Goal: Task Accomplishment & Management: Complete application form

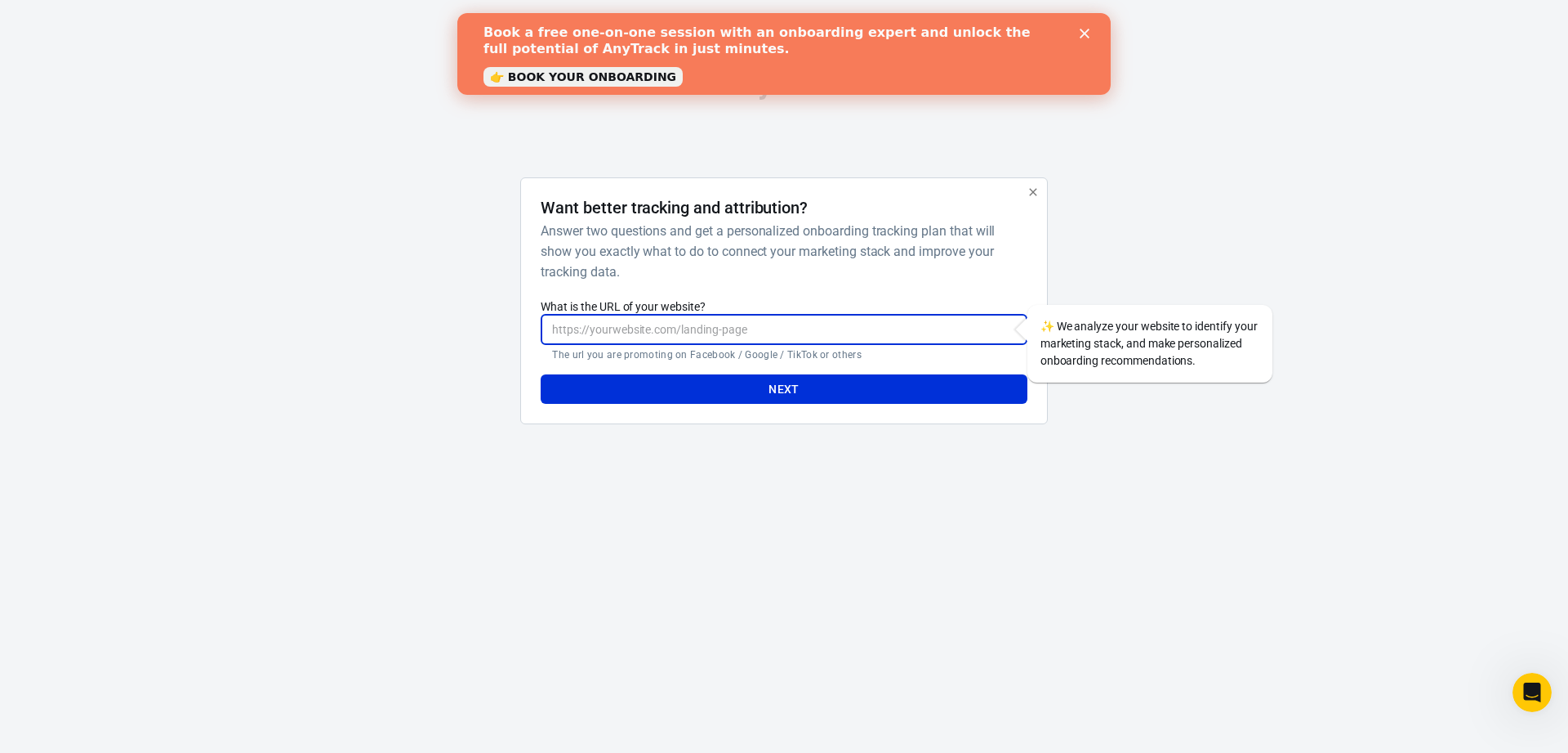
click at [827, 317] on input "What is the URL of your website?" at bounding box center [784, 329] width 486 height 30
click at [1029, 193] on icon "button" at bounding box center [1033, 191] width 13 height 13
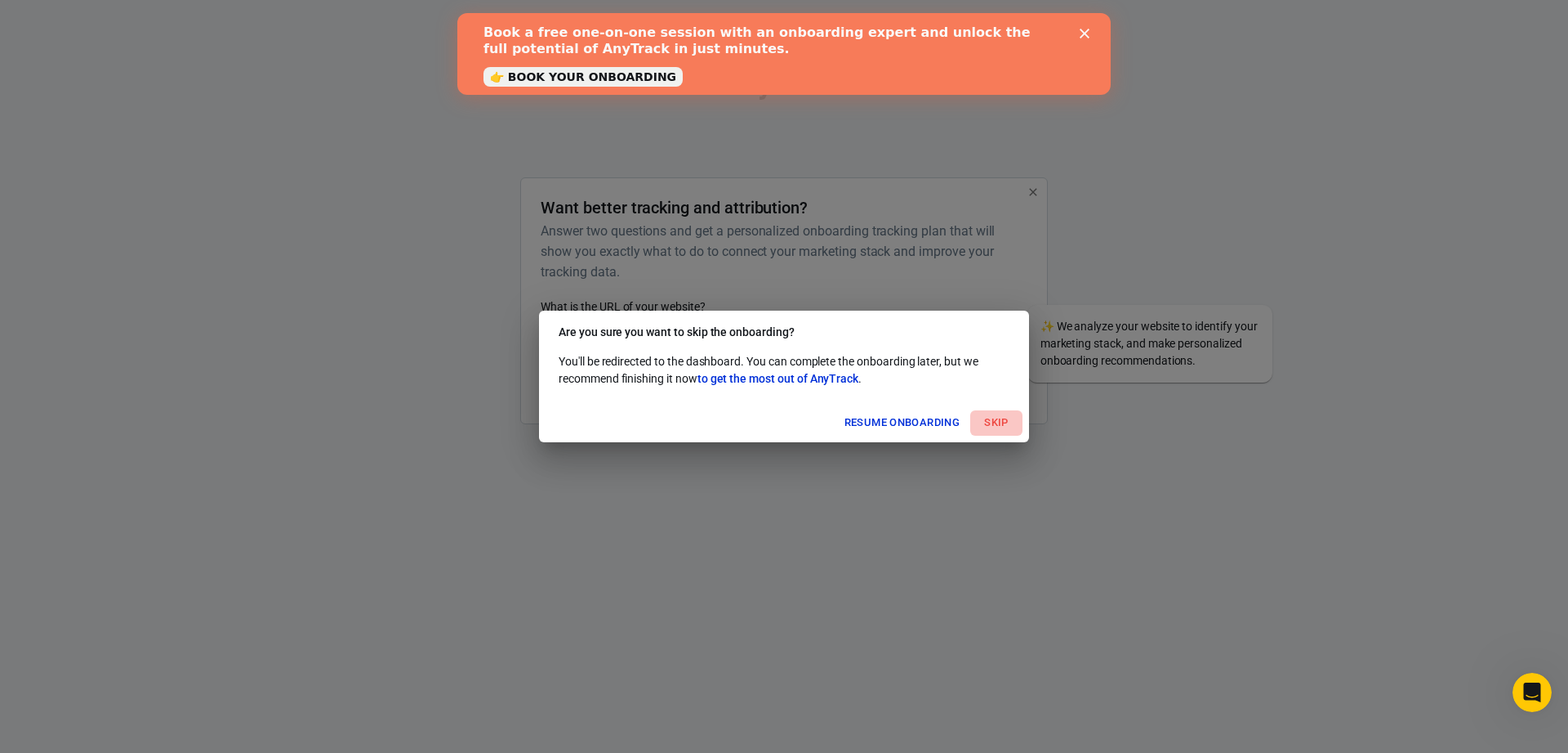
click at [1004, 414] on button "Skip" at bounding box center [996, 423] width 53 height 25
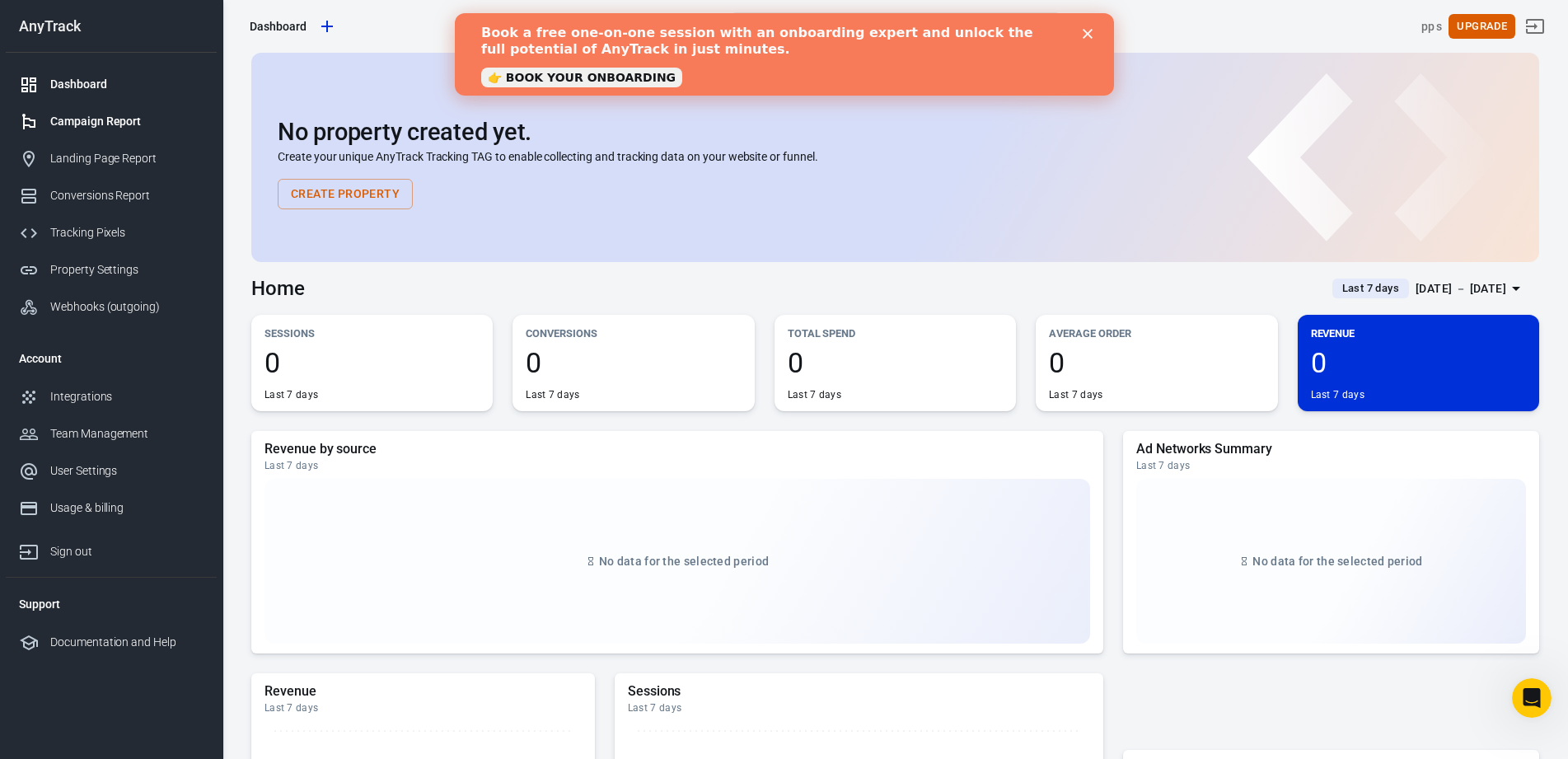
click at [143, 124] on div "Campaign Report" at bounding box center [127, 122] width 153 height 17
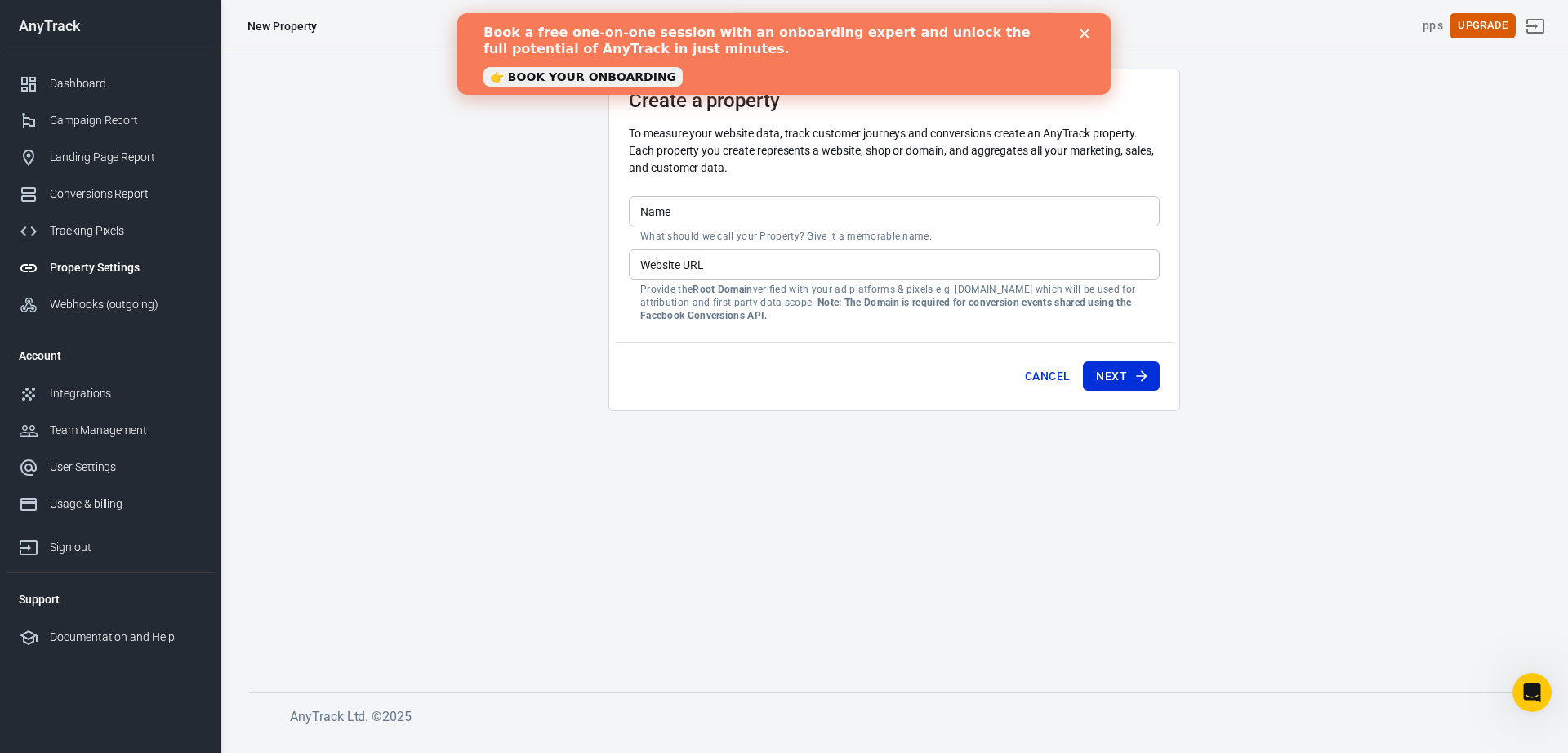
click at [1083, 35] on icon "Close" at bounding box center [1084, 33] width 9 height 9
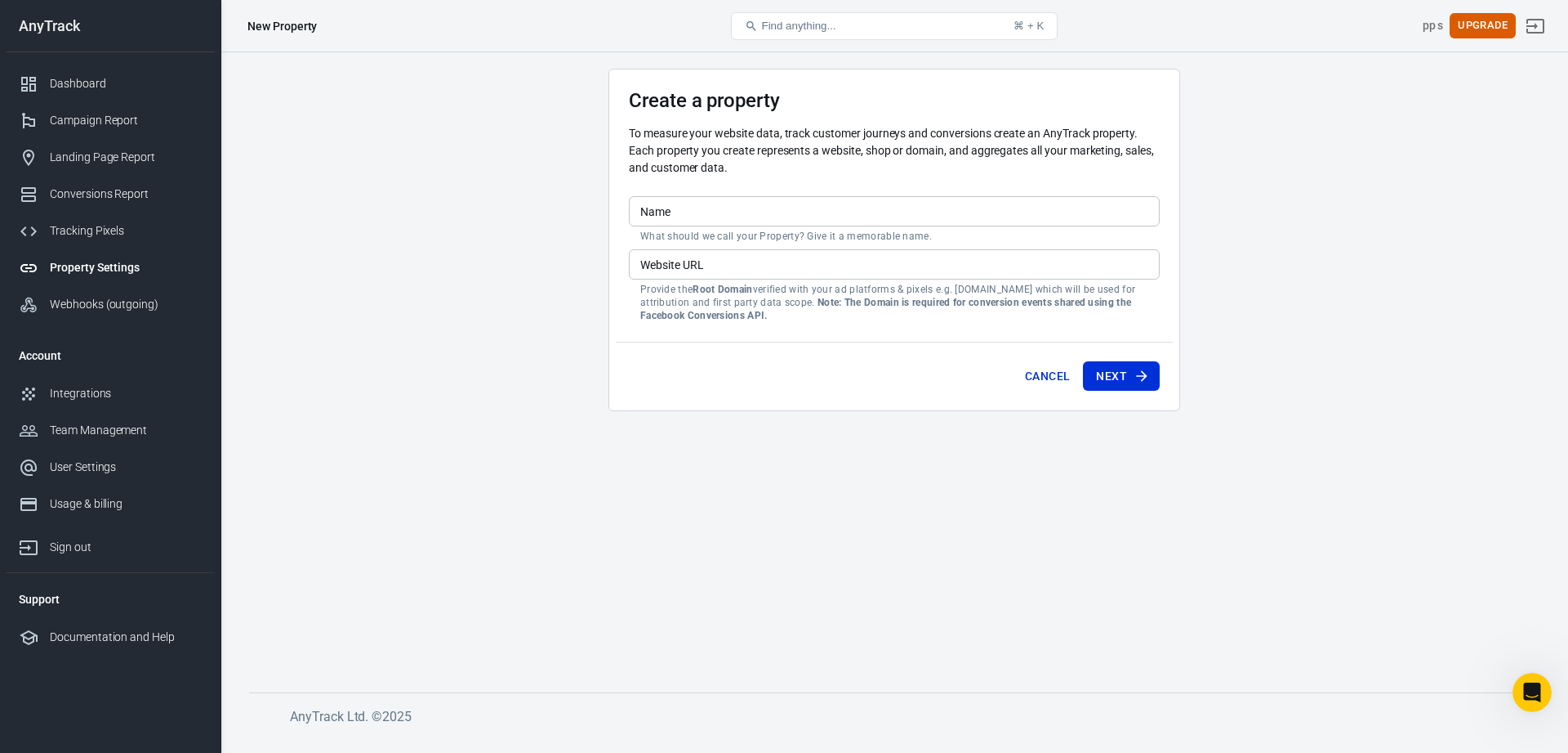
click at [838, 207] on input "Name" at bounding box center [895, 210] width 531 height 30
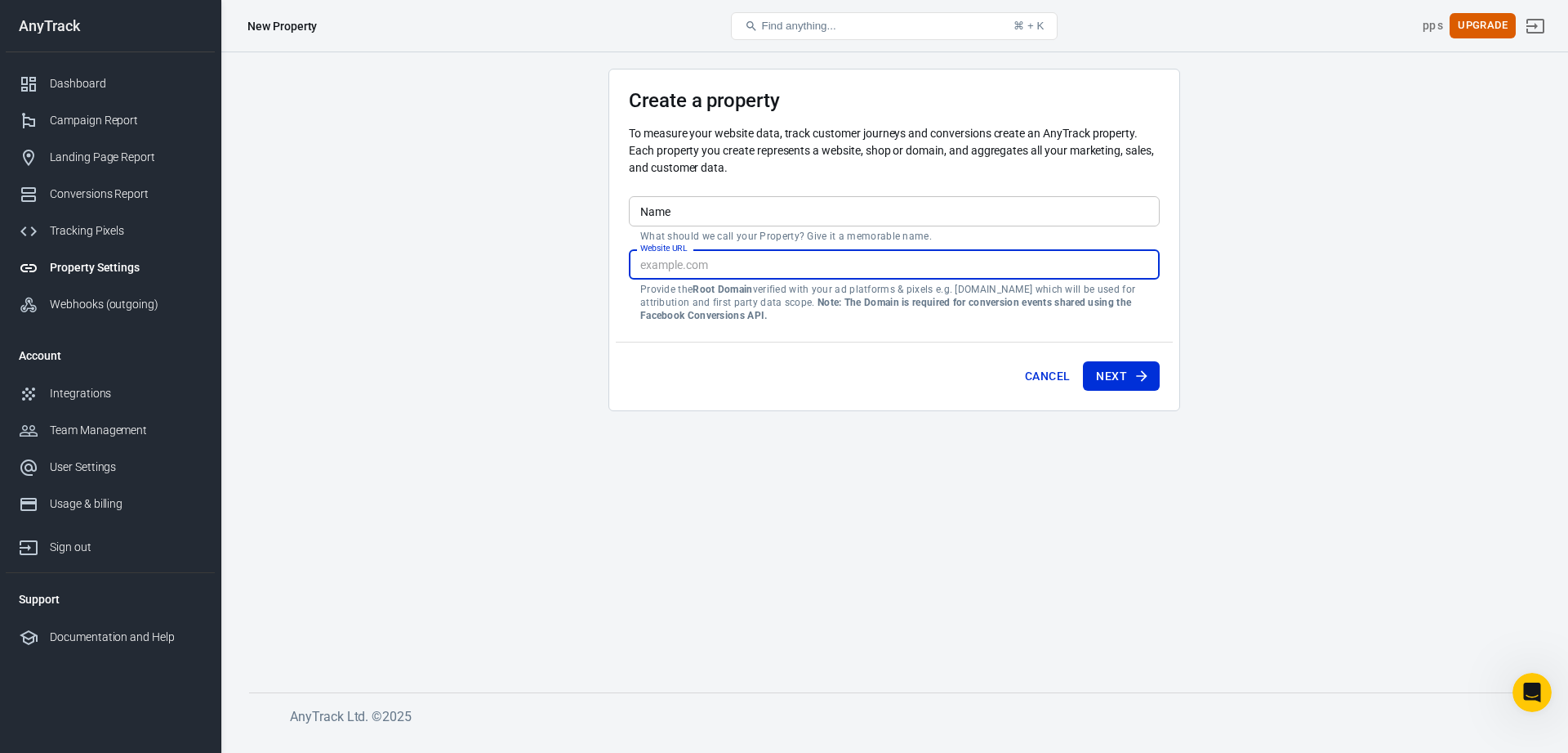
click at [808, 252] on input "Website URL" at bounding box center [895, 264] width 531 height 30
click at [799, 210] on input "Name" at bounding box center [895, 210] width 531 height 30
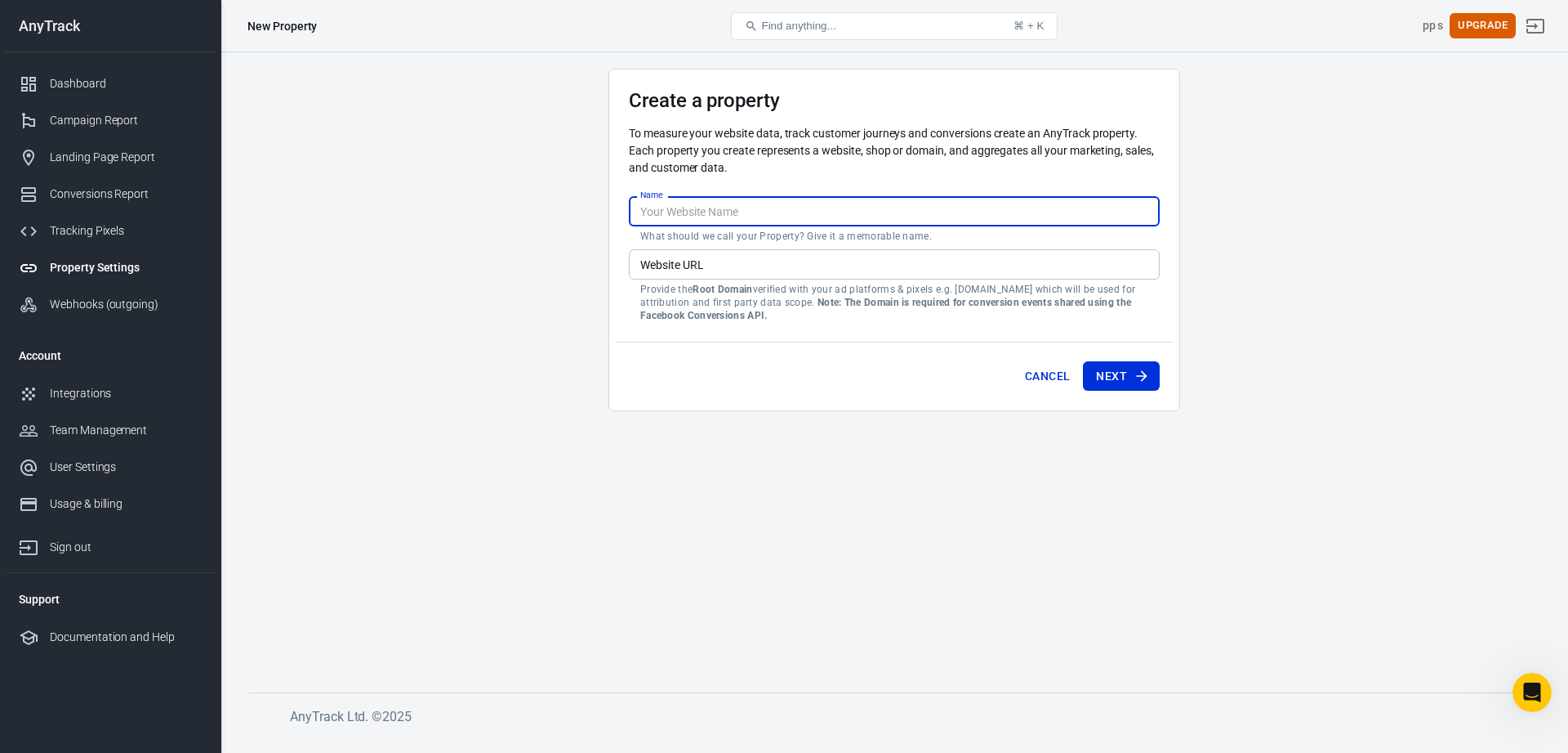
click at [799, 210] on input "Name" at bounding box center [895, 210] width 531 height 30
type input "first"
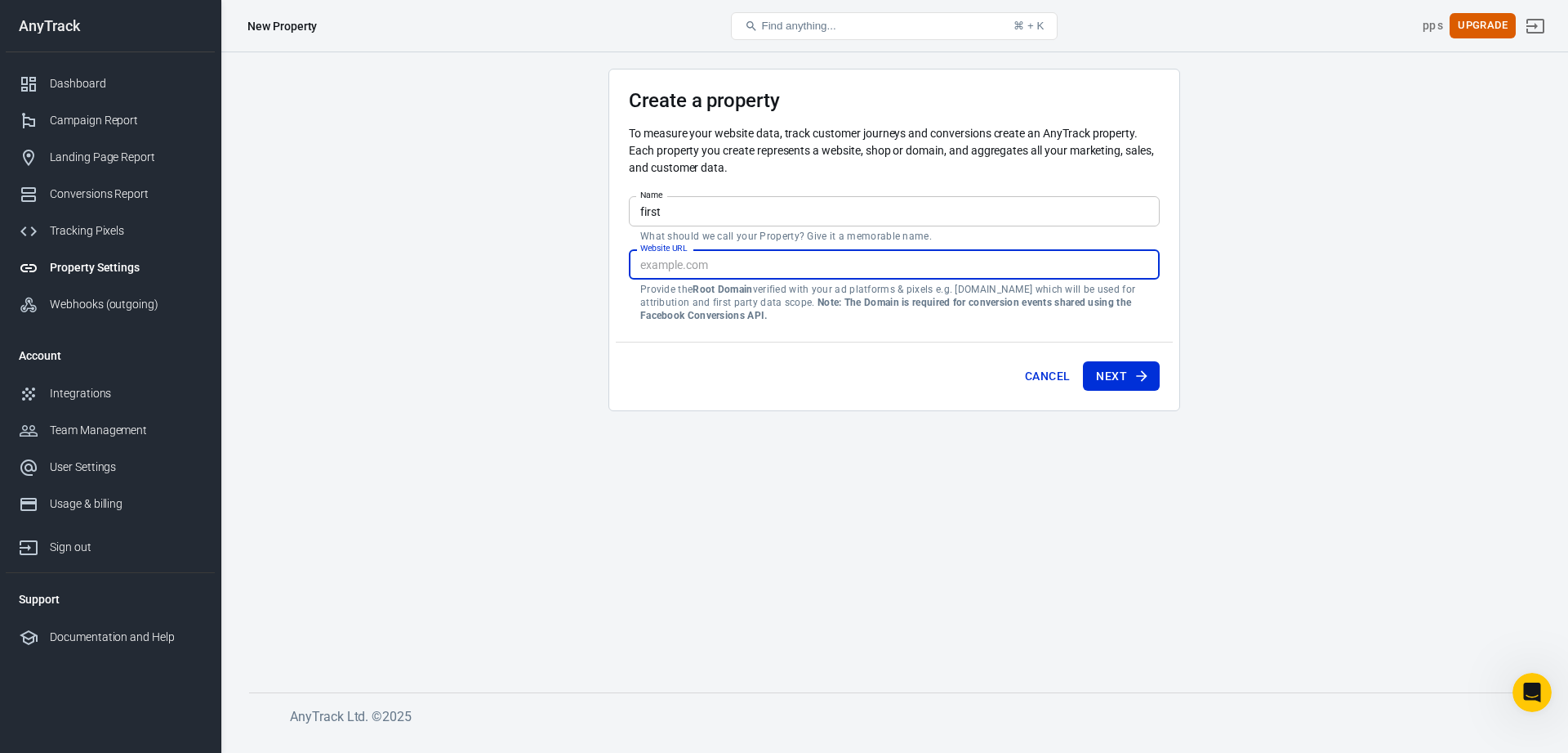
click at [786, 272] on input "Website URL" at bounding box center [895, 264] width 531 height 30
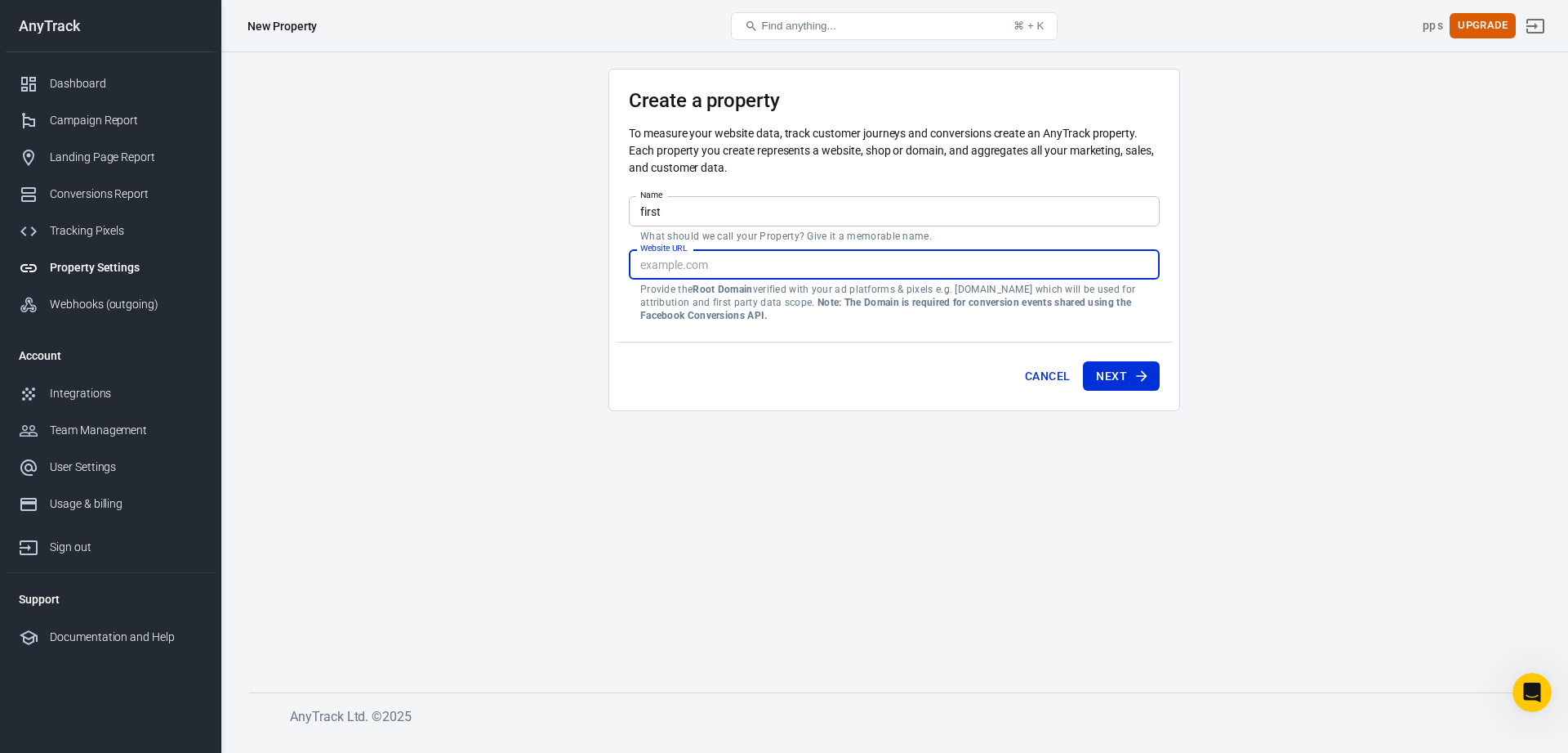
click at [786, 272] on input "Website URL" at bounding box center [895, 264] width 531 height 30
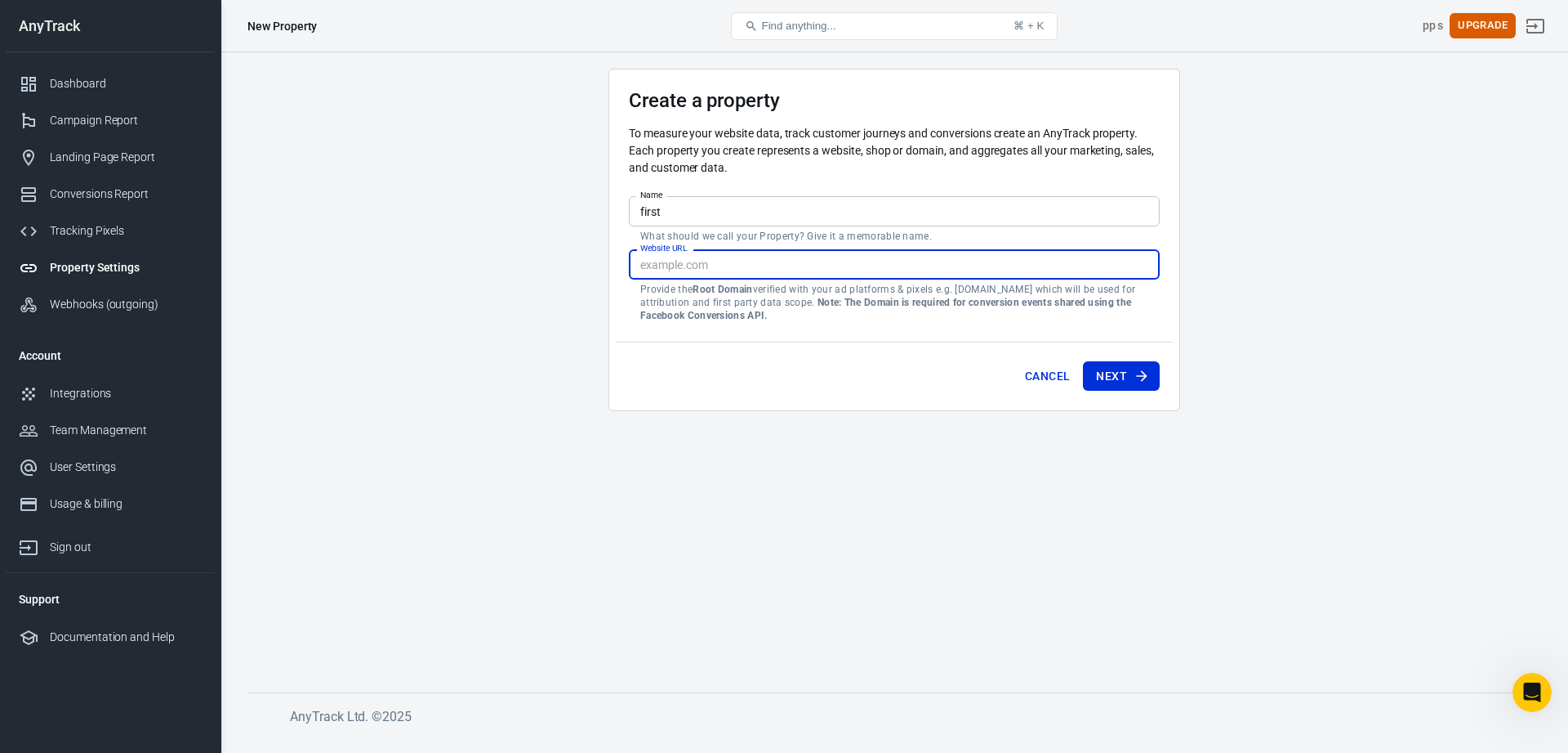
click at [786, 272] on input "Website URL" at bounding box center [895, 264] width 531 height 30
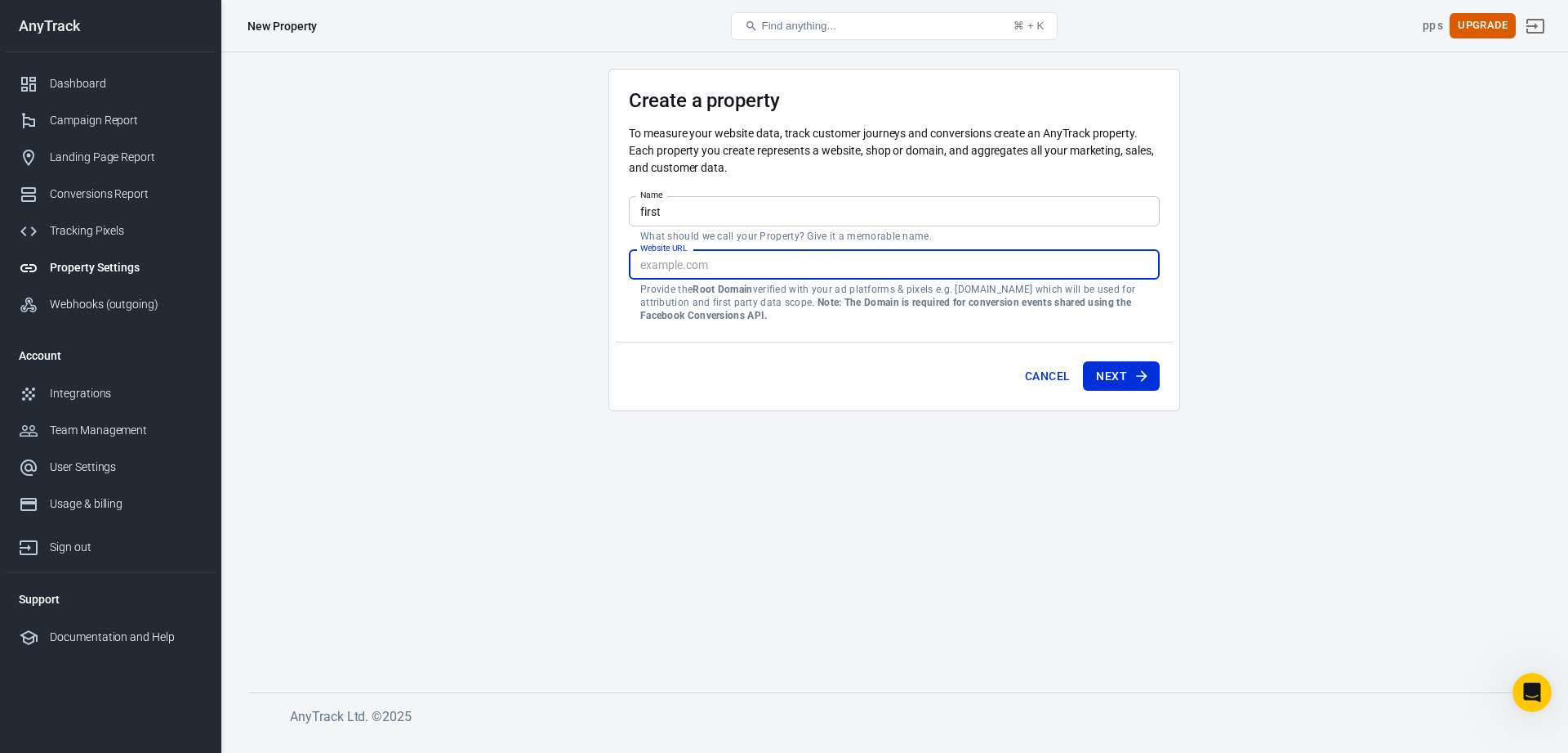
click at [786, 272] on input "Website URL" at bounding box center [895, 264] width 531 height 30
type input "[DOMAIN_NAME]"
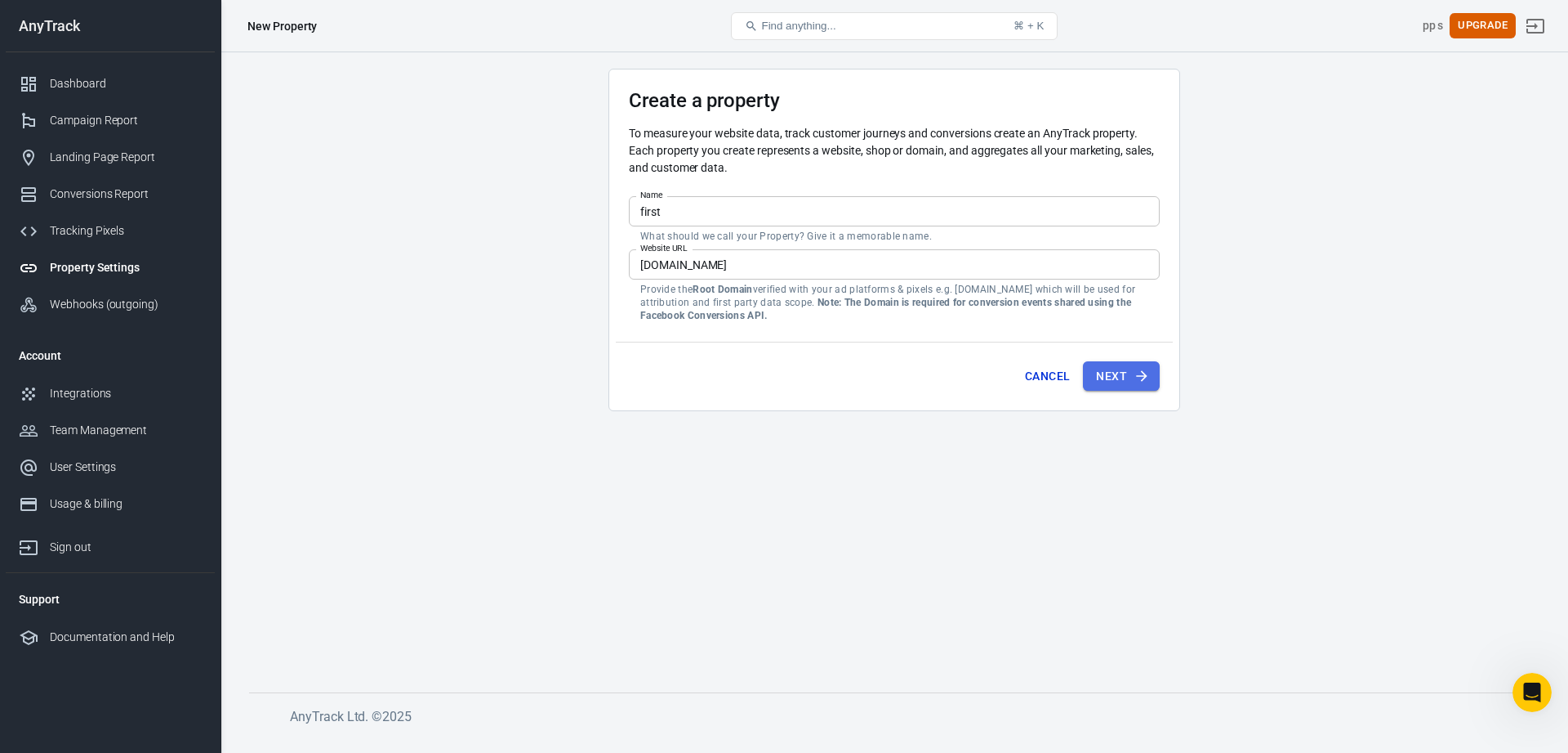
click at [1130, 363] on button "Next" at bounding box center [1121, 376] width 77 height 30
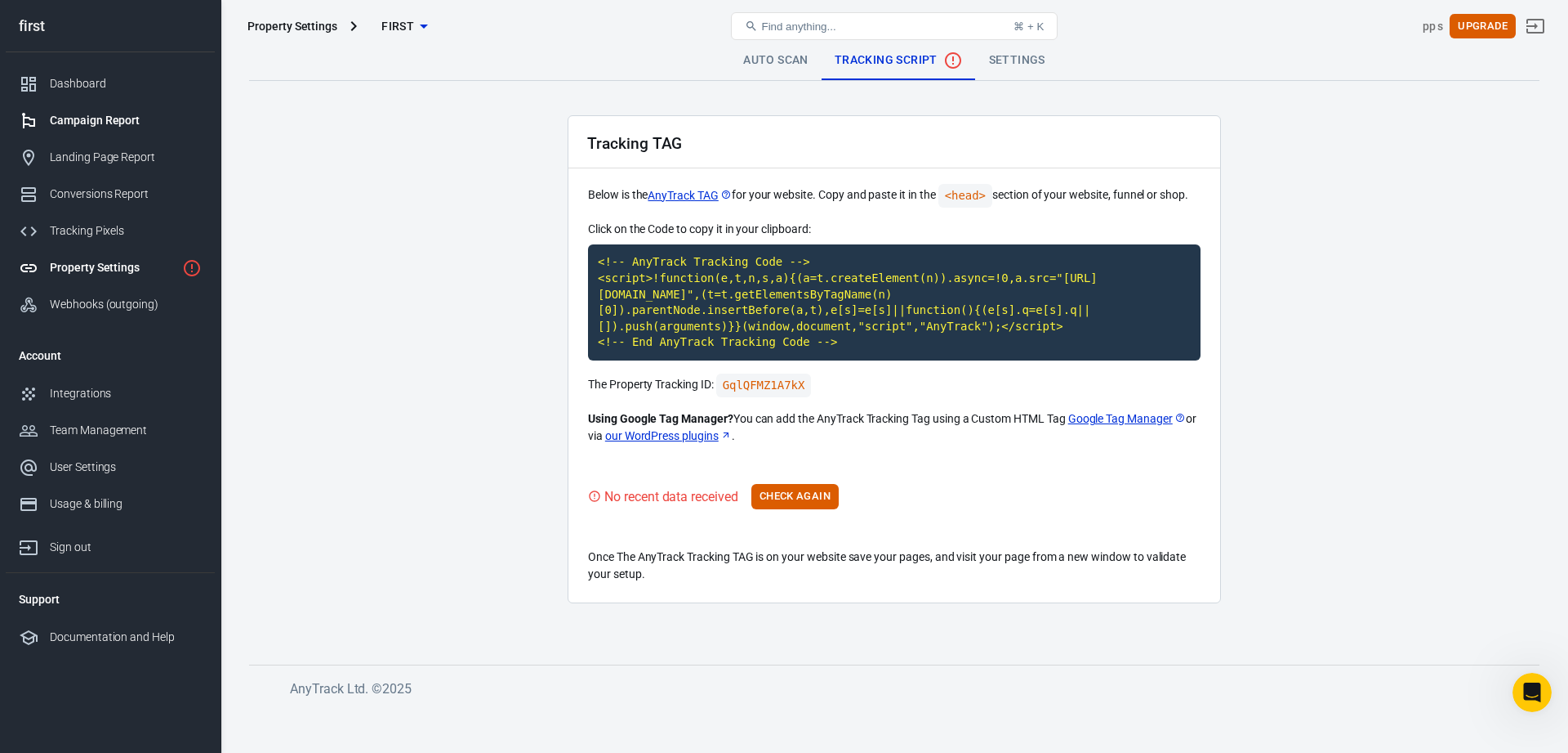
click at [155, 133] on link "Campaign Report" at bounding box center [110, 120] width 209 height 37
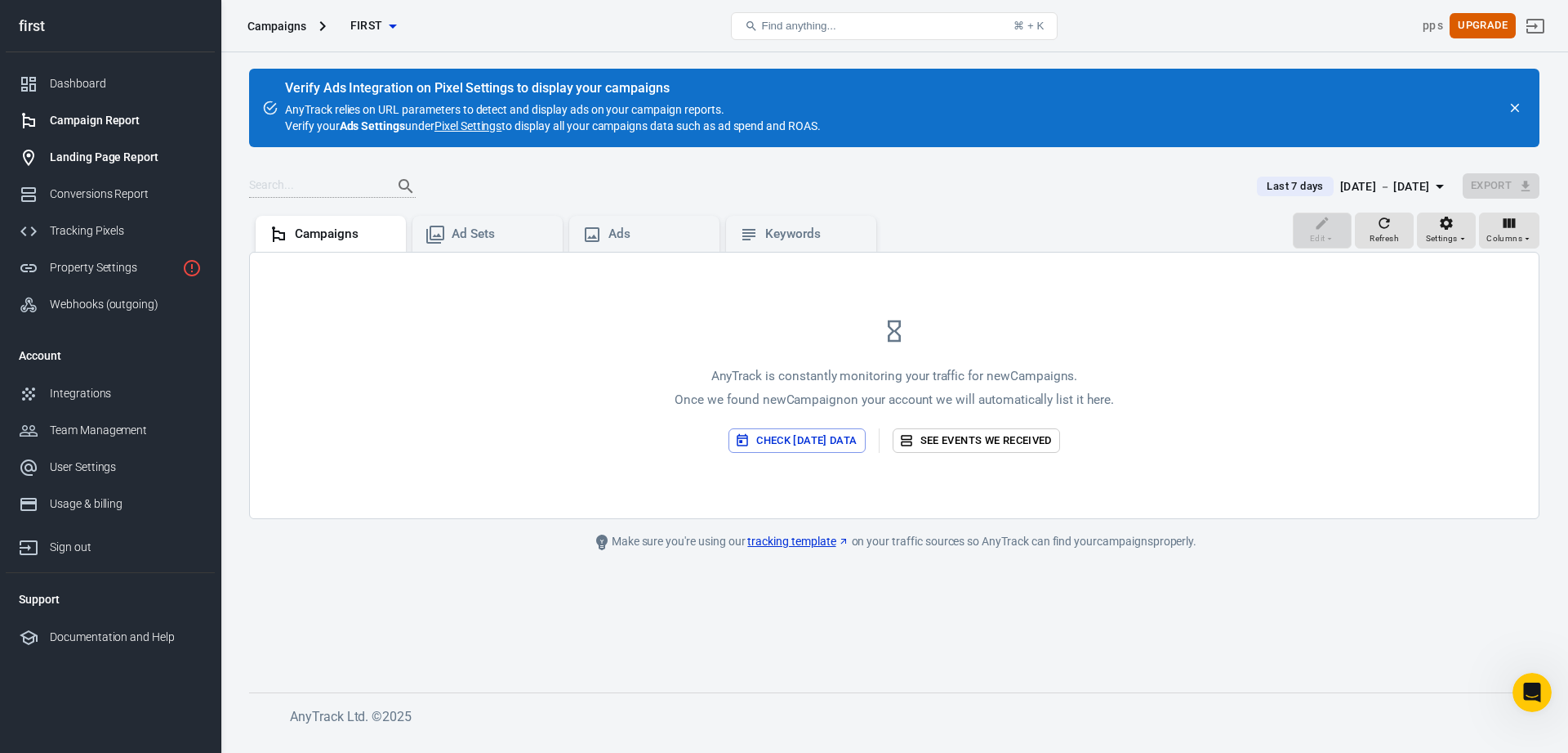
click at [151, 160] on div "Landing Page Report" at bounding box center [126, 157] width 152 height 17
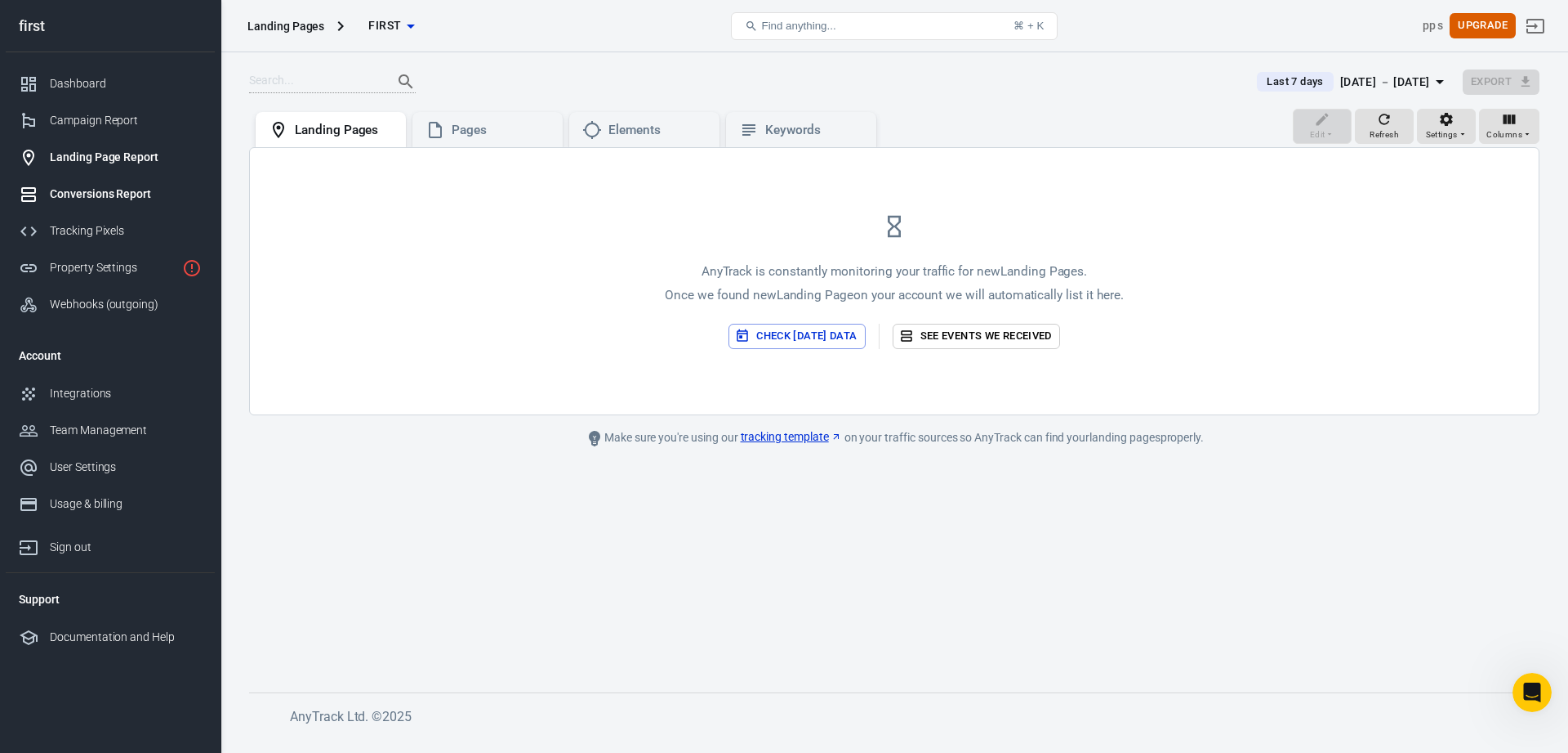
click at [148, 198] on div "Conversions Report" at bounding box center [126, 194] width 152 height 17
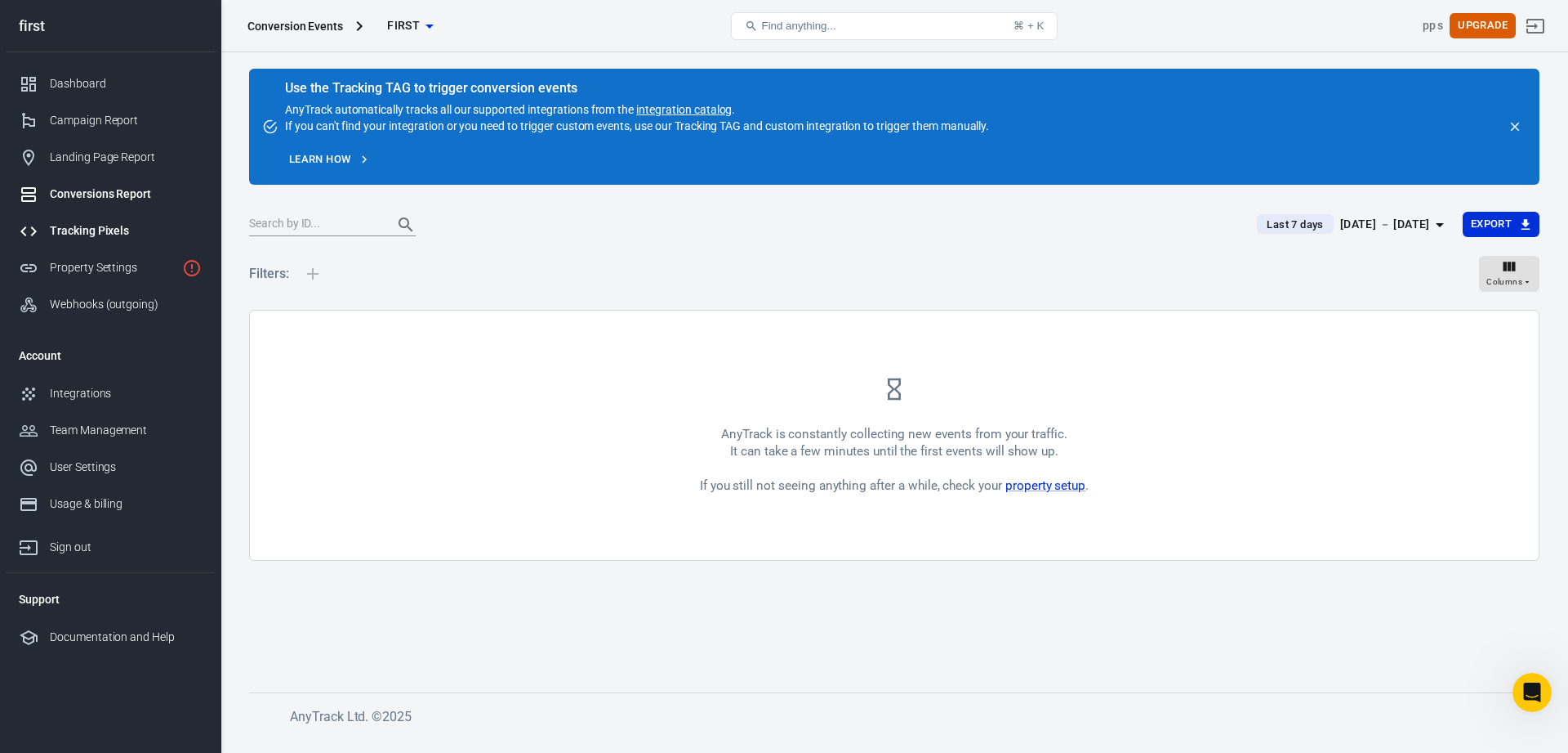
click at [141, 229] on div "Tracking Pixels" at bounding box center [126, 231] width 152 height 17
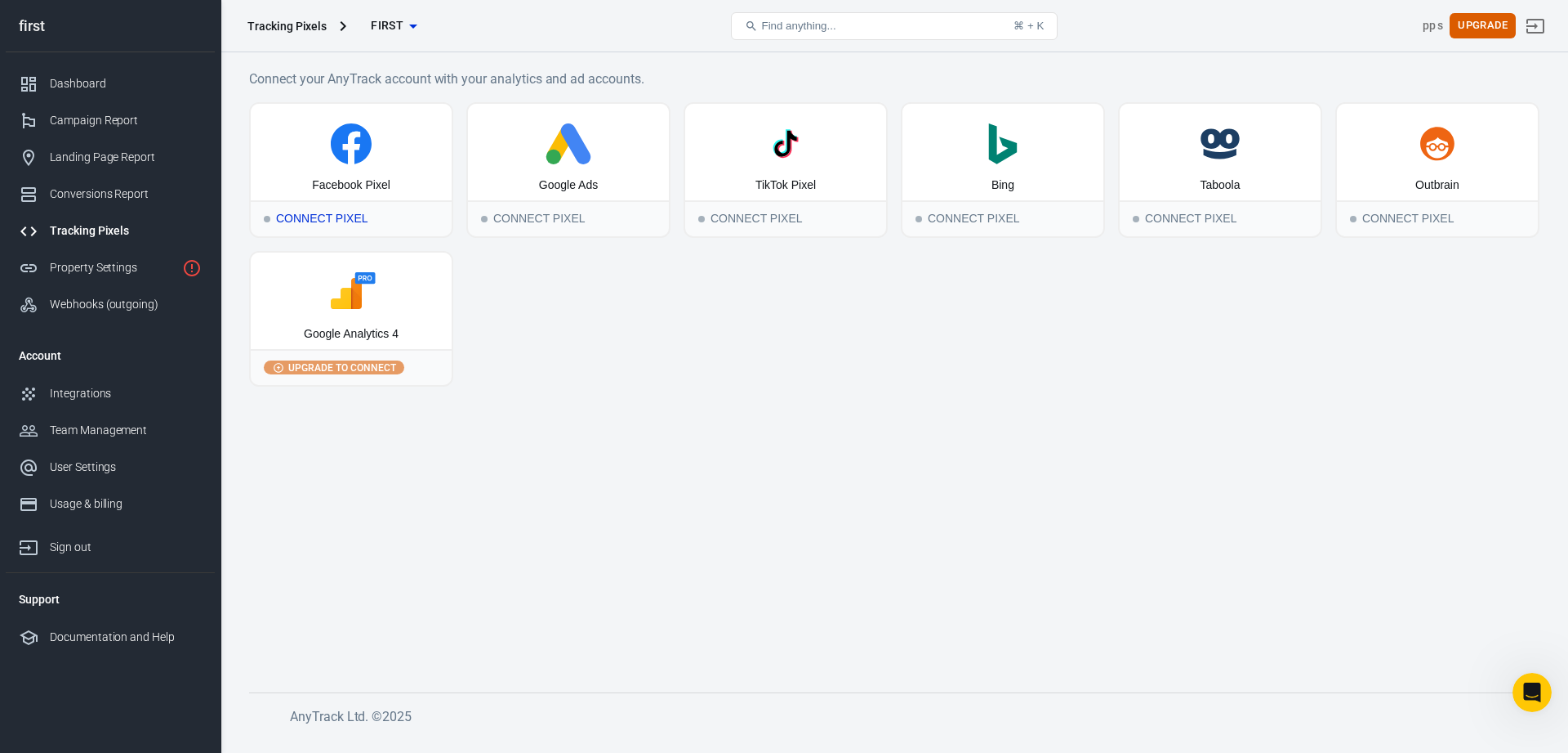
click at [357, 155] on icon at bounding box center [351, 143] width 41 height 41
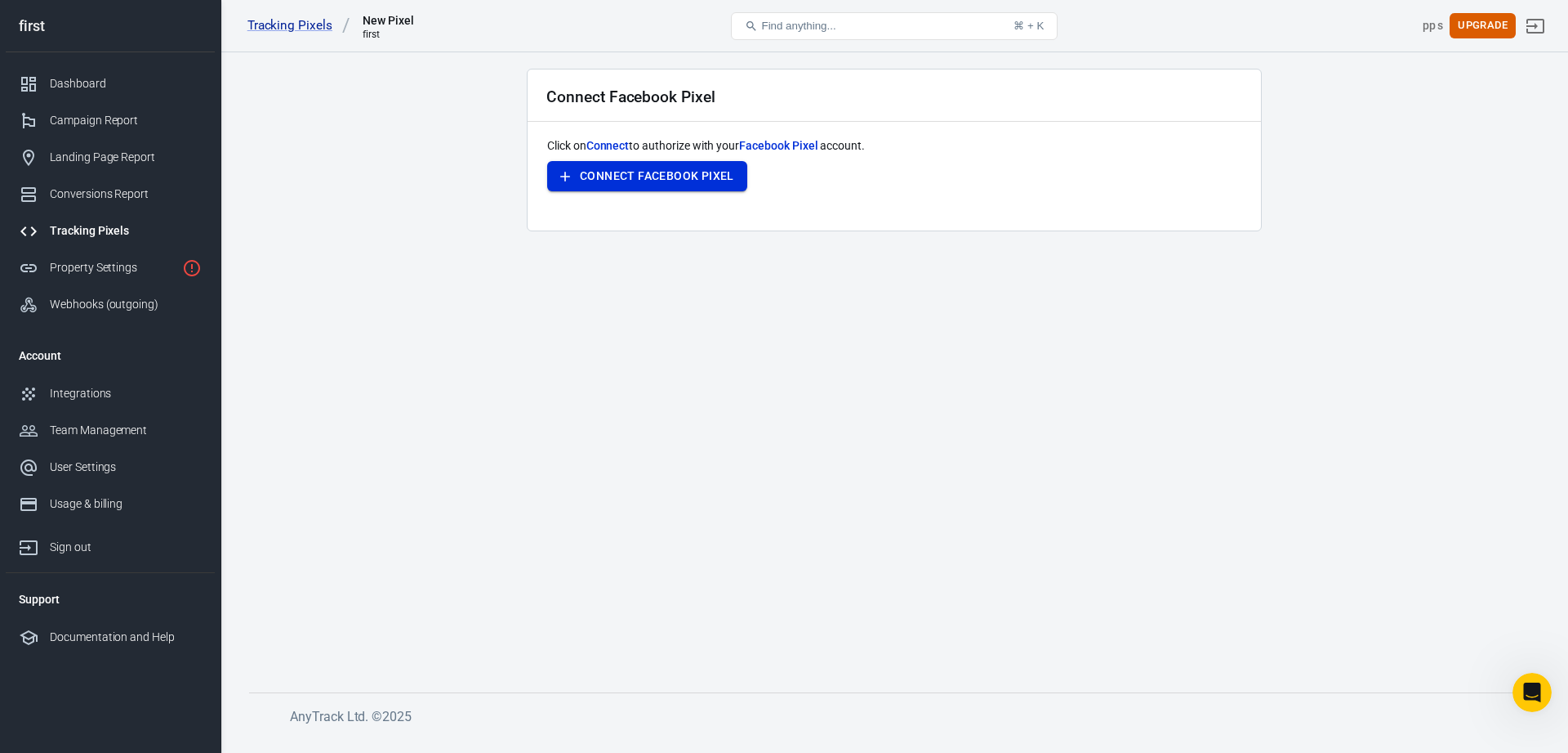
click at [617, 182] on button "Connect Facebook Pixel" at bounding box center [647, 176] width 200 height 30
click at [132, 274] on div "Property Settings" at bounding box center [113, 267] width 126 height 17
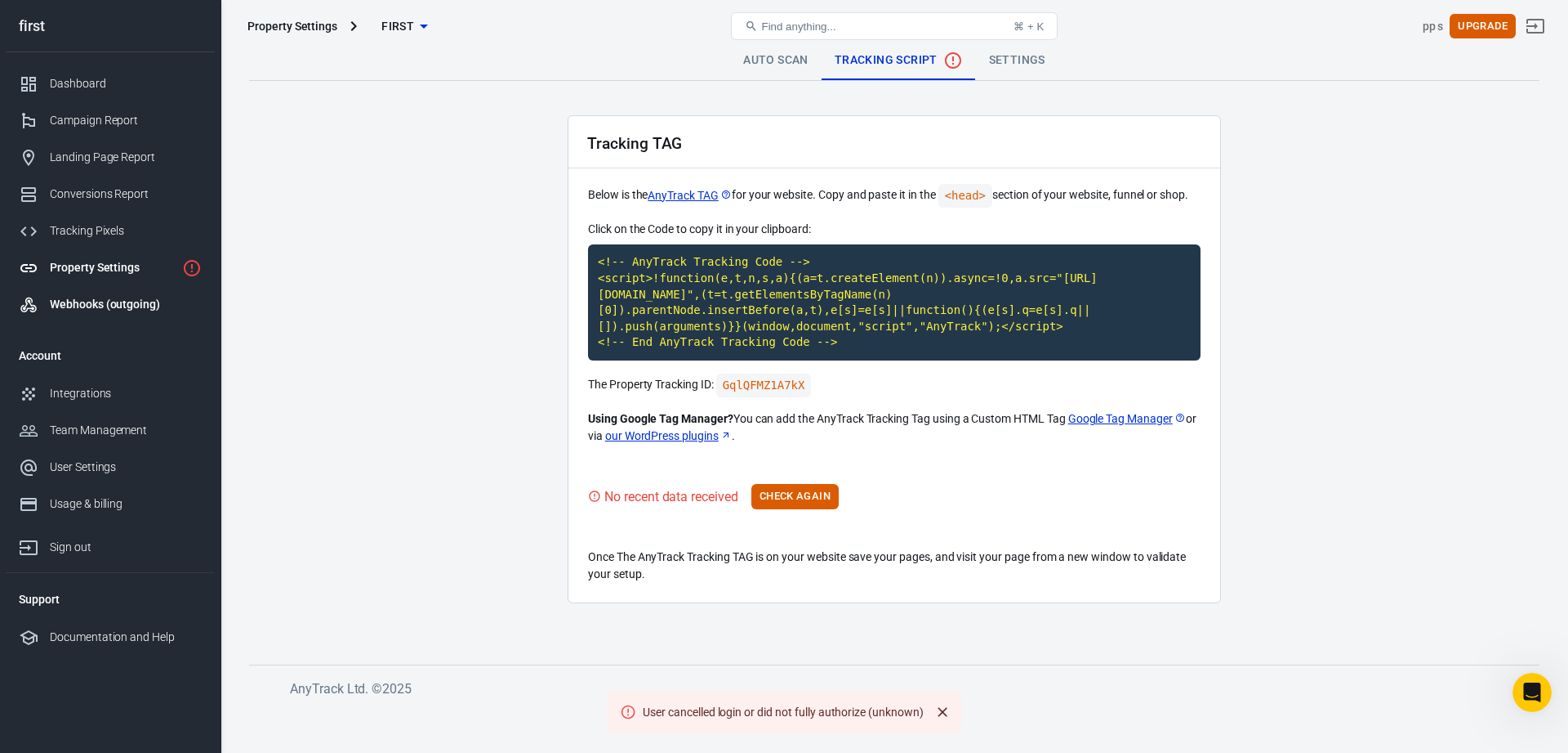
click at [129, 304] on div "Webhooks (outgoing)" at bounding box center [126, 304] width 152 height 17
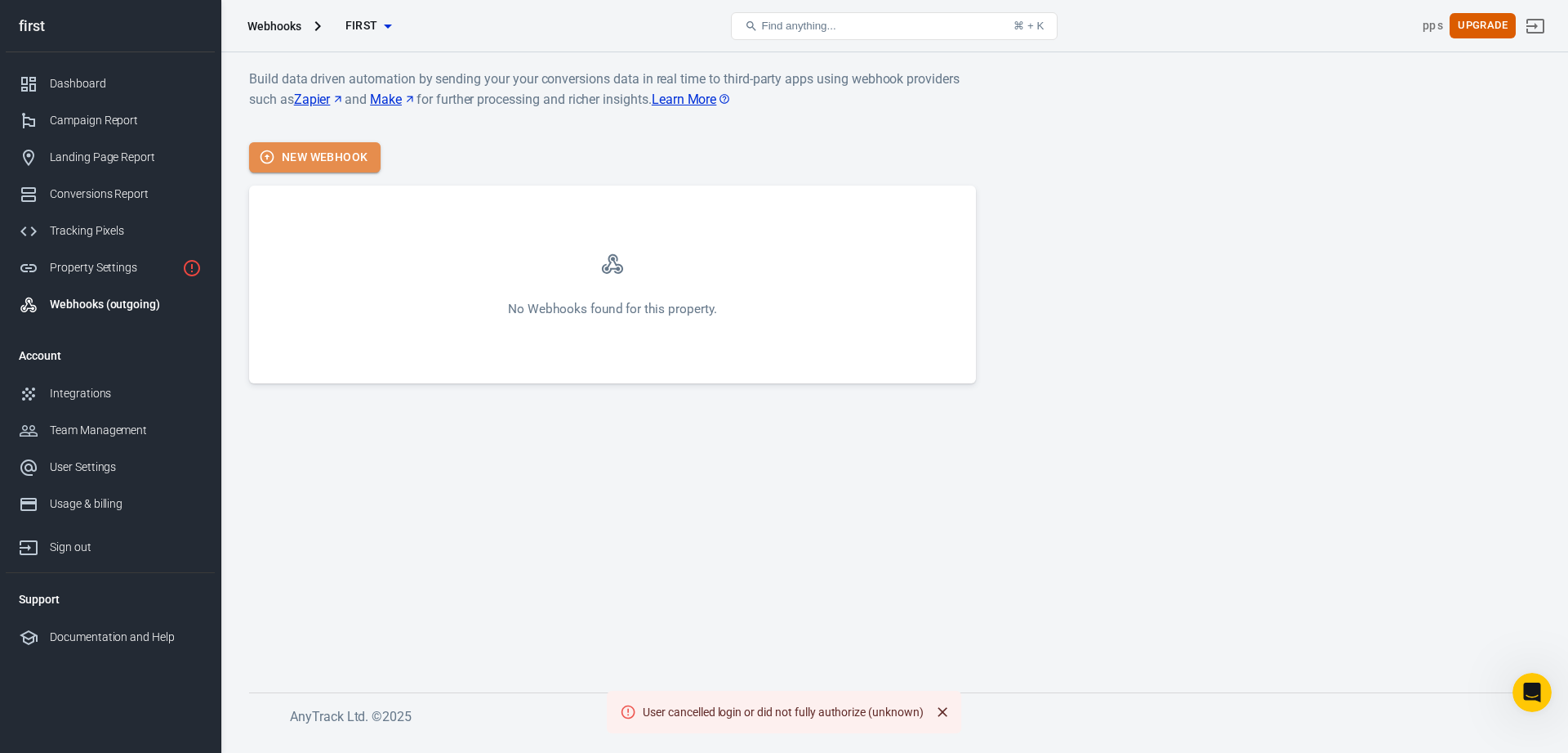
click at [348, 165] on button "New Webhook" at bounding box center [315, 157] width 132 height 30
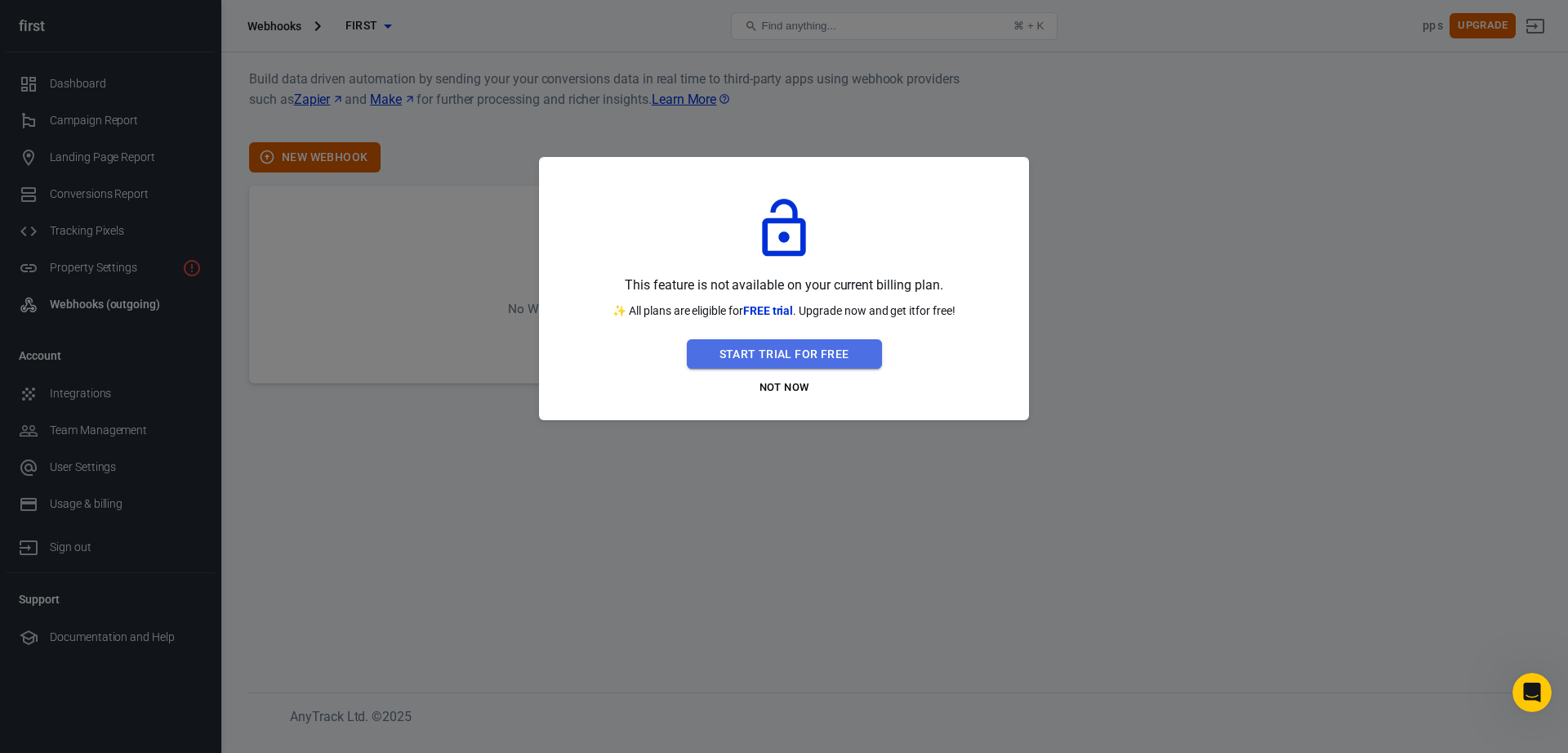
click at [772, 355] on button "Start Trial For Free" at bounding box center [784, 354] width 195 height 30
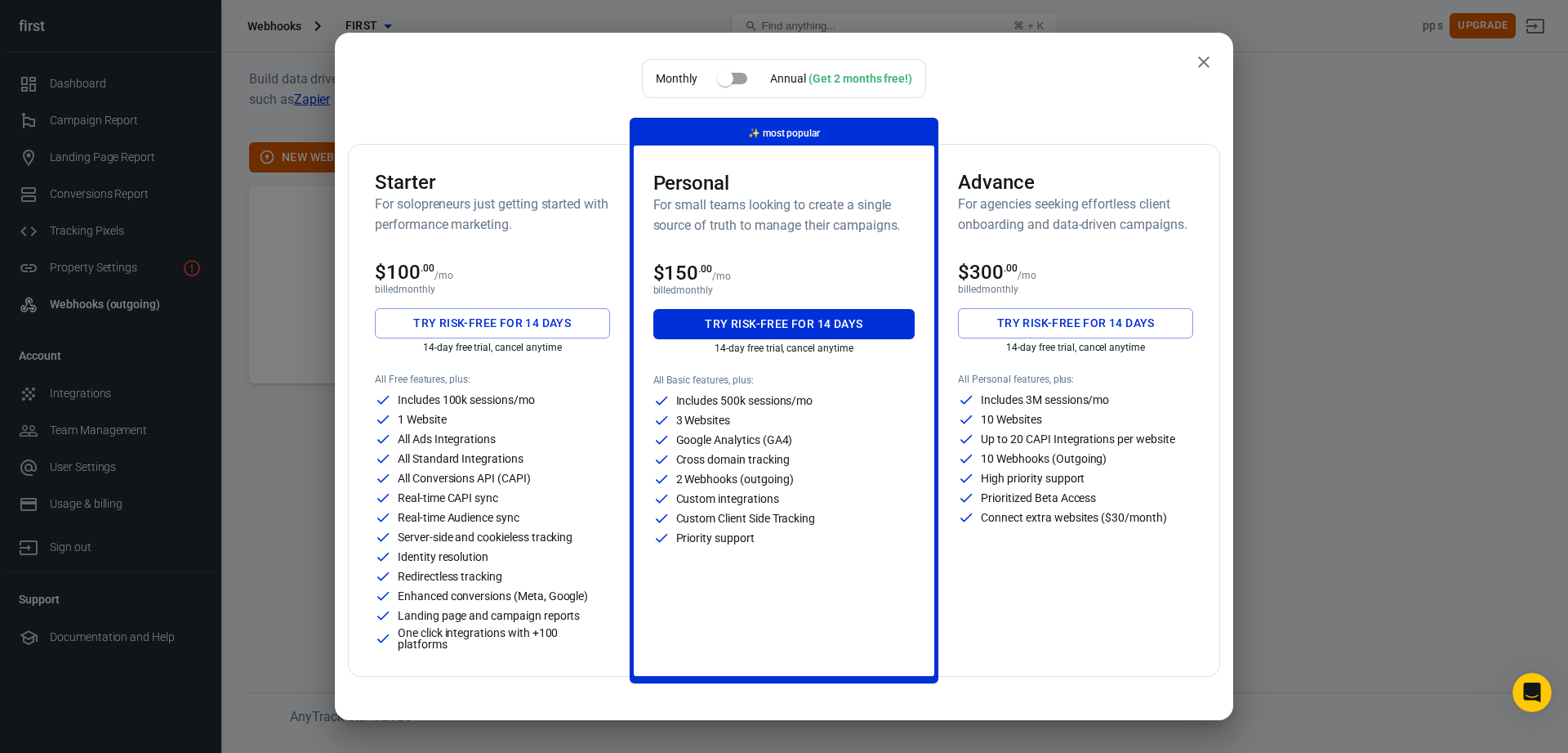
click at [410, 256] on div "Starter For solopreneurs just getting started with performance marketing. $100 …" at bounding box center [492, 411] width 274 height 531
click at [1198, 60] on icon "close" at bounding box center [1203, 61] width 11 height 11
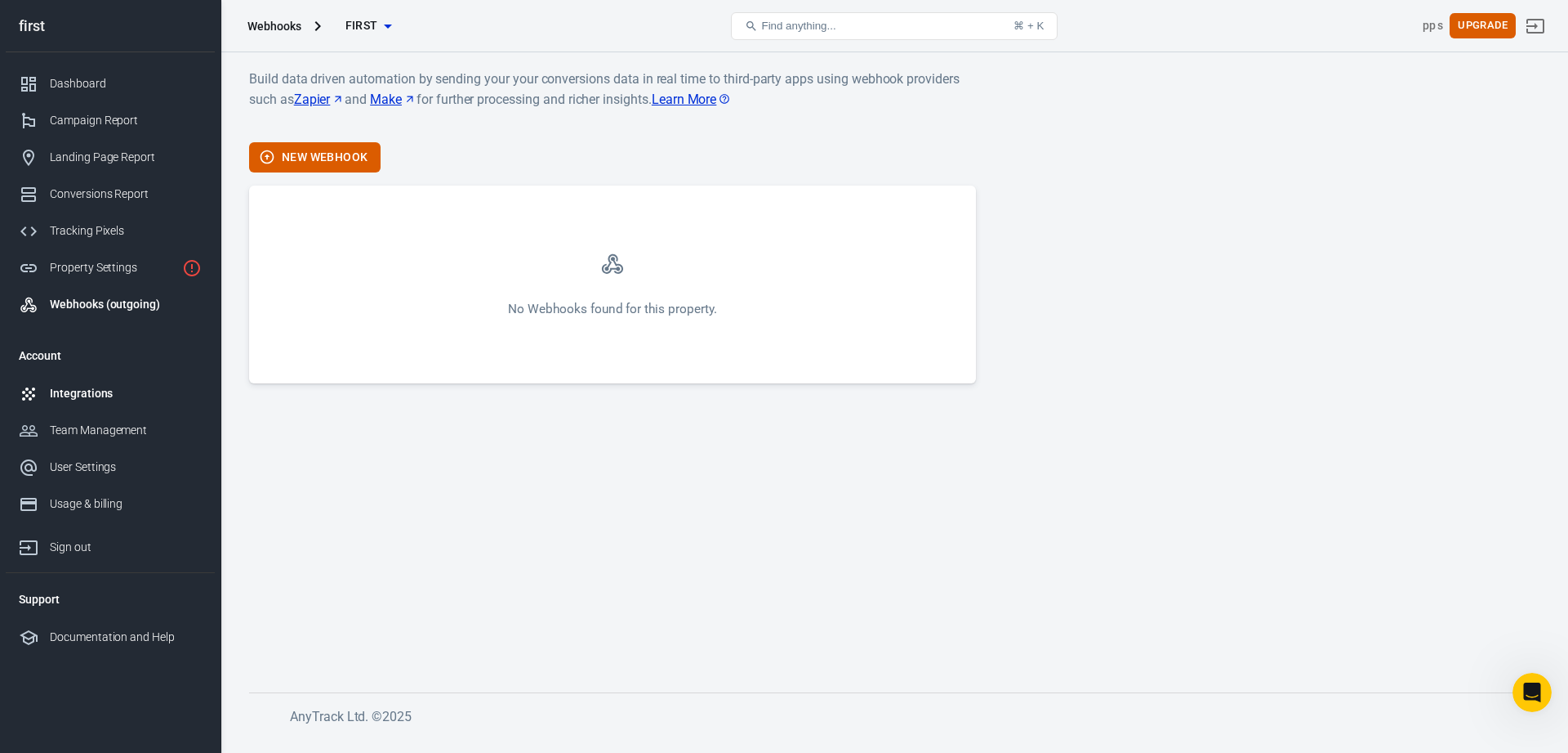
click at [175, 394] on div "Integrations" at bounding box center [126, 393] width 152 height 17
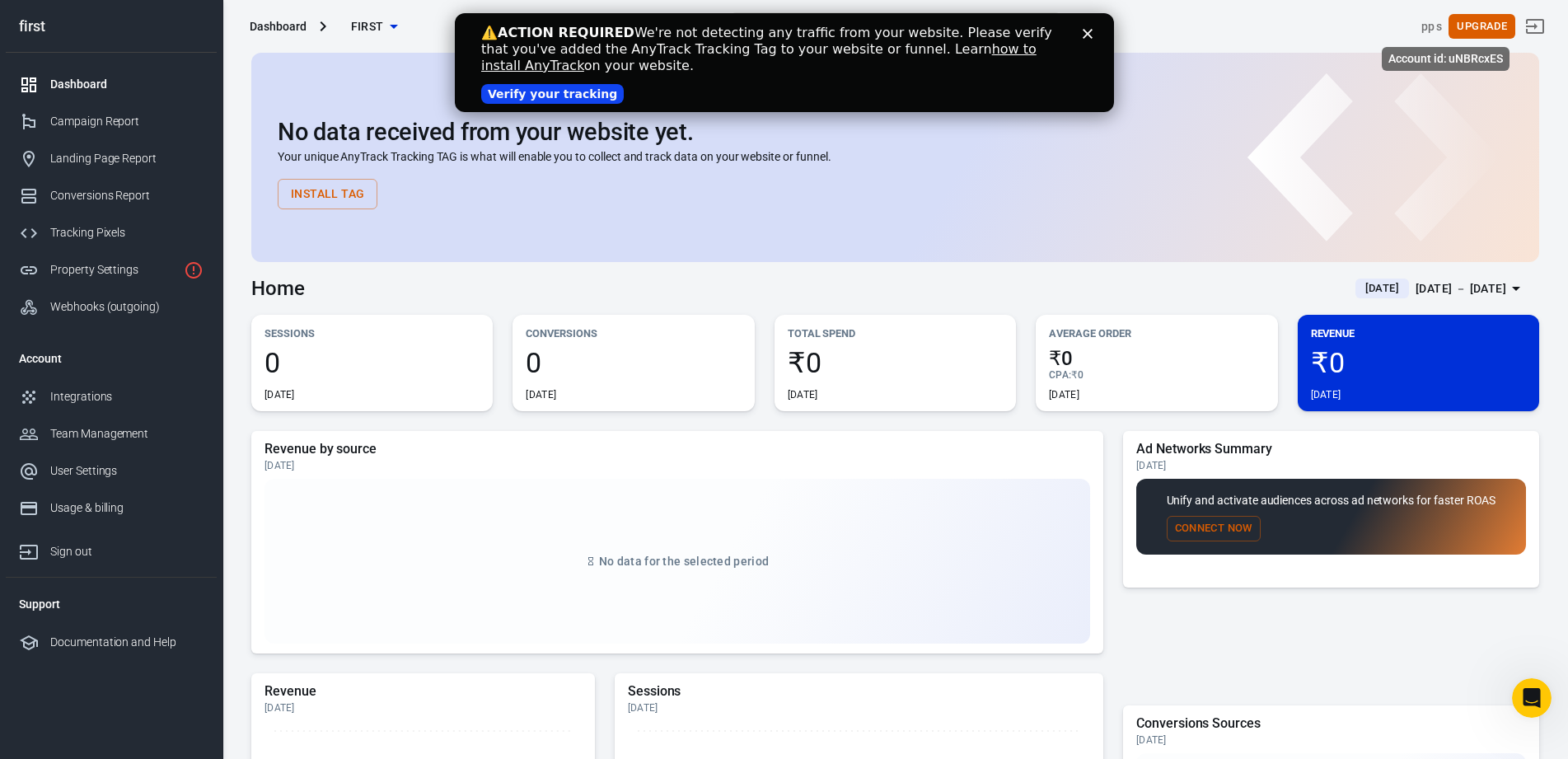
click at [1443, 28] on div "pp s" at bounding box center [1432, 27] width 22 height 17
click at [139, 510] on div "Usage & billing" at bounding box center [127, 508] width 153 height 17
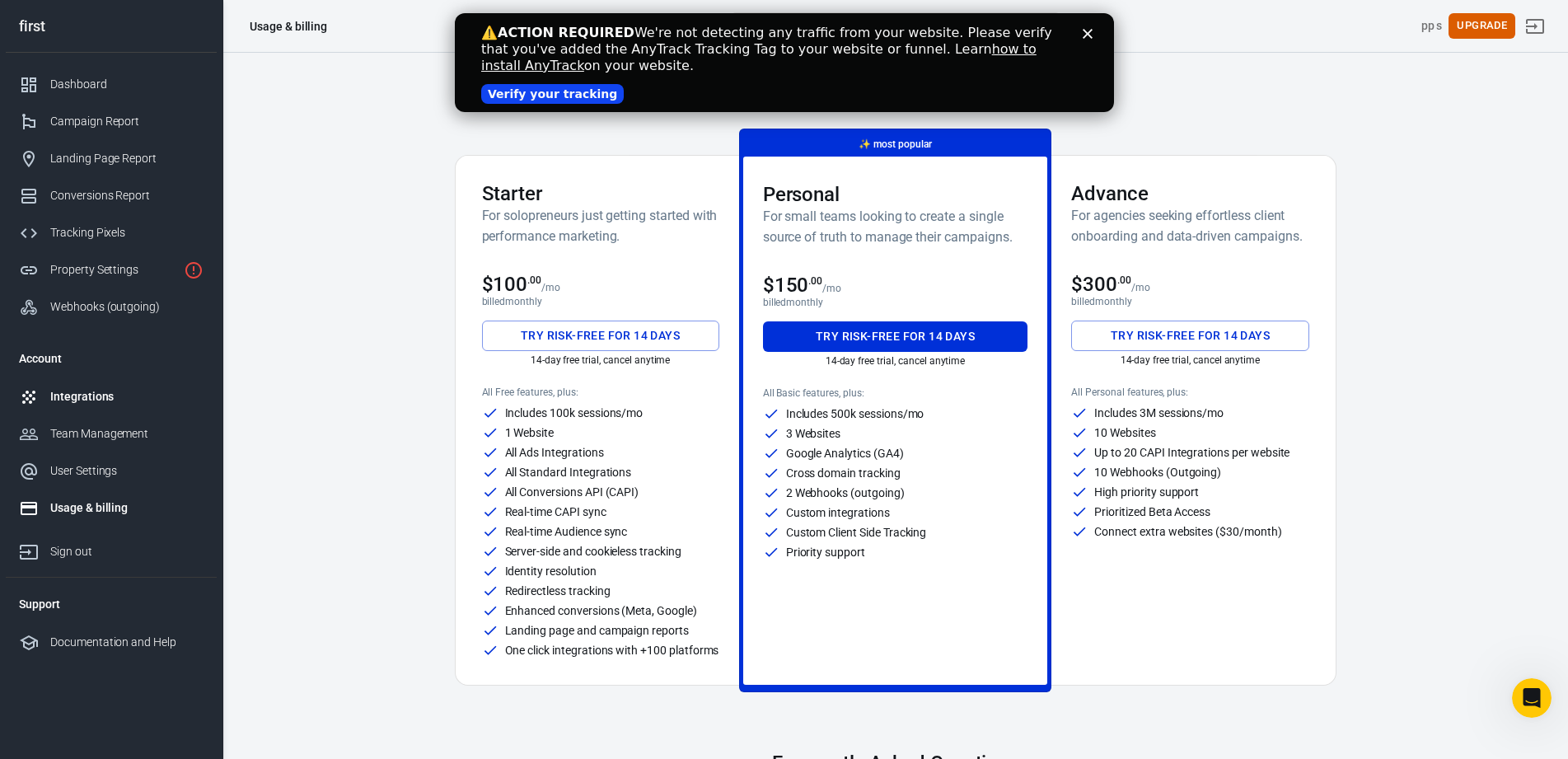
click at [115, 396] on div "Integrations" at bounding box center [127, 396] width 153 height 17
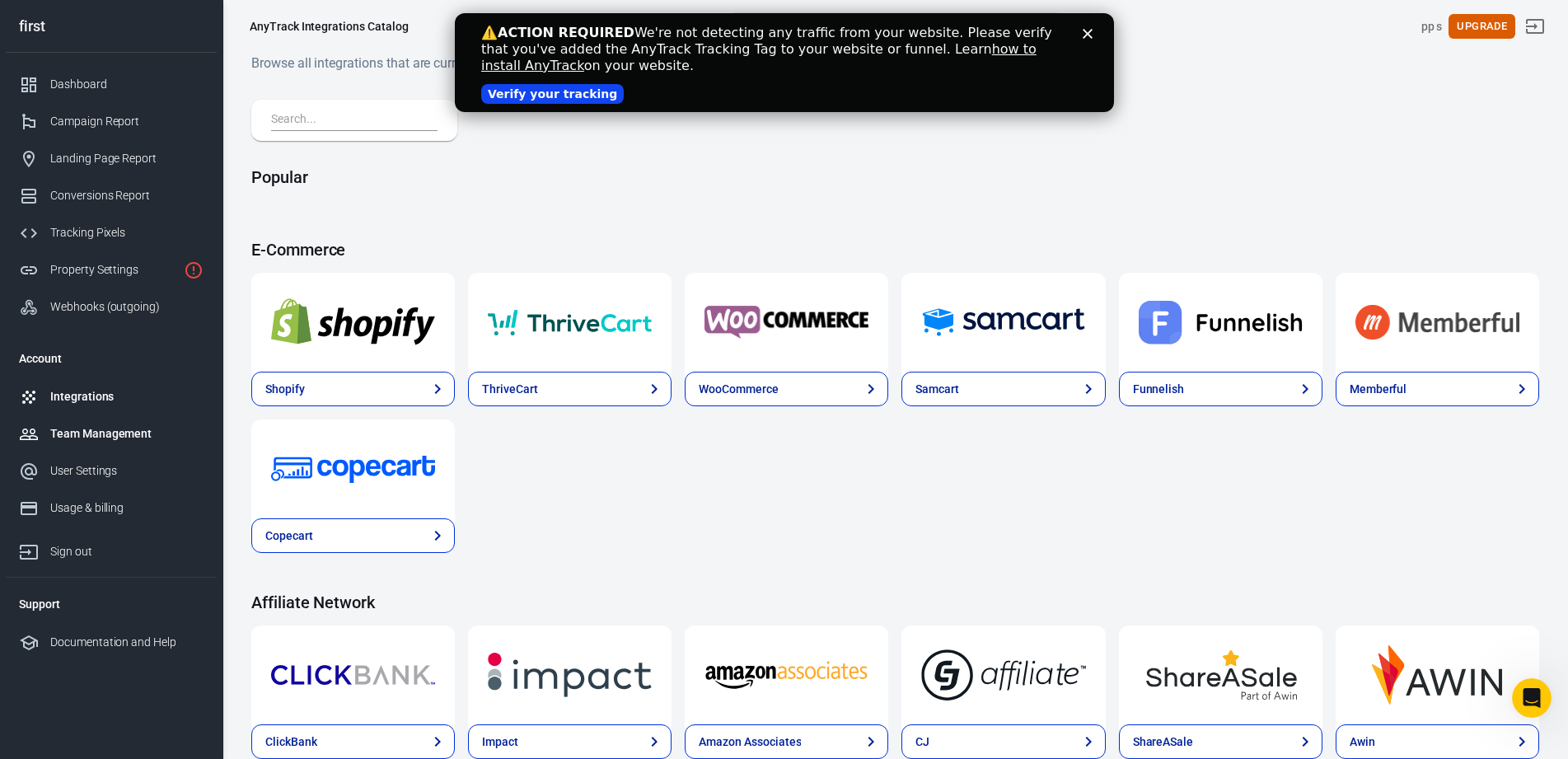
click at [123, 428] on div "Team Management" at bounding box center [127, 434] width 153 height 17
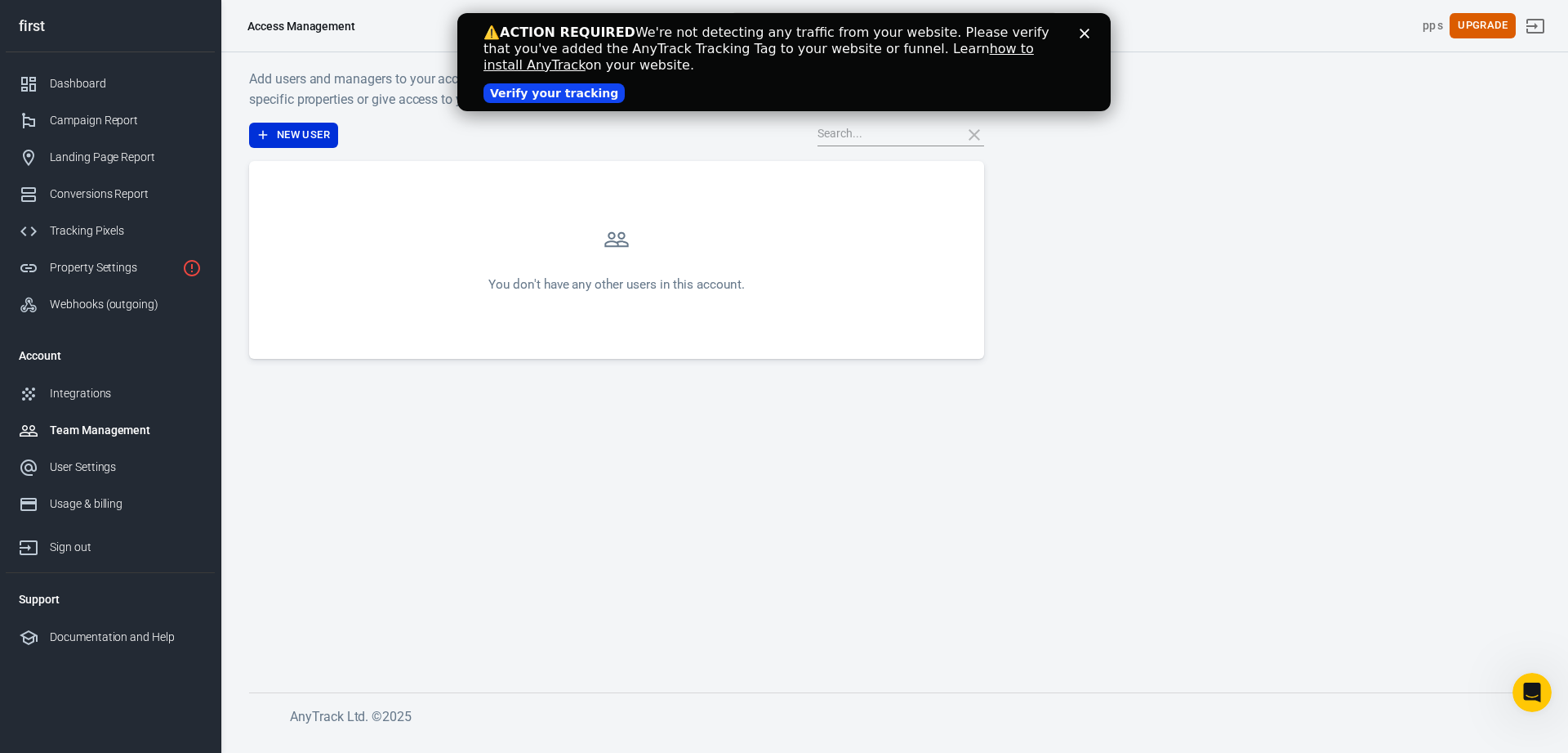
click at [565, 96] on link "Verify your tracking" at bounding box center [554, 93] width 141 height 20
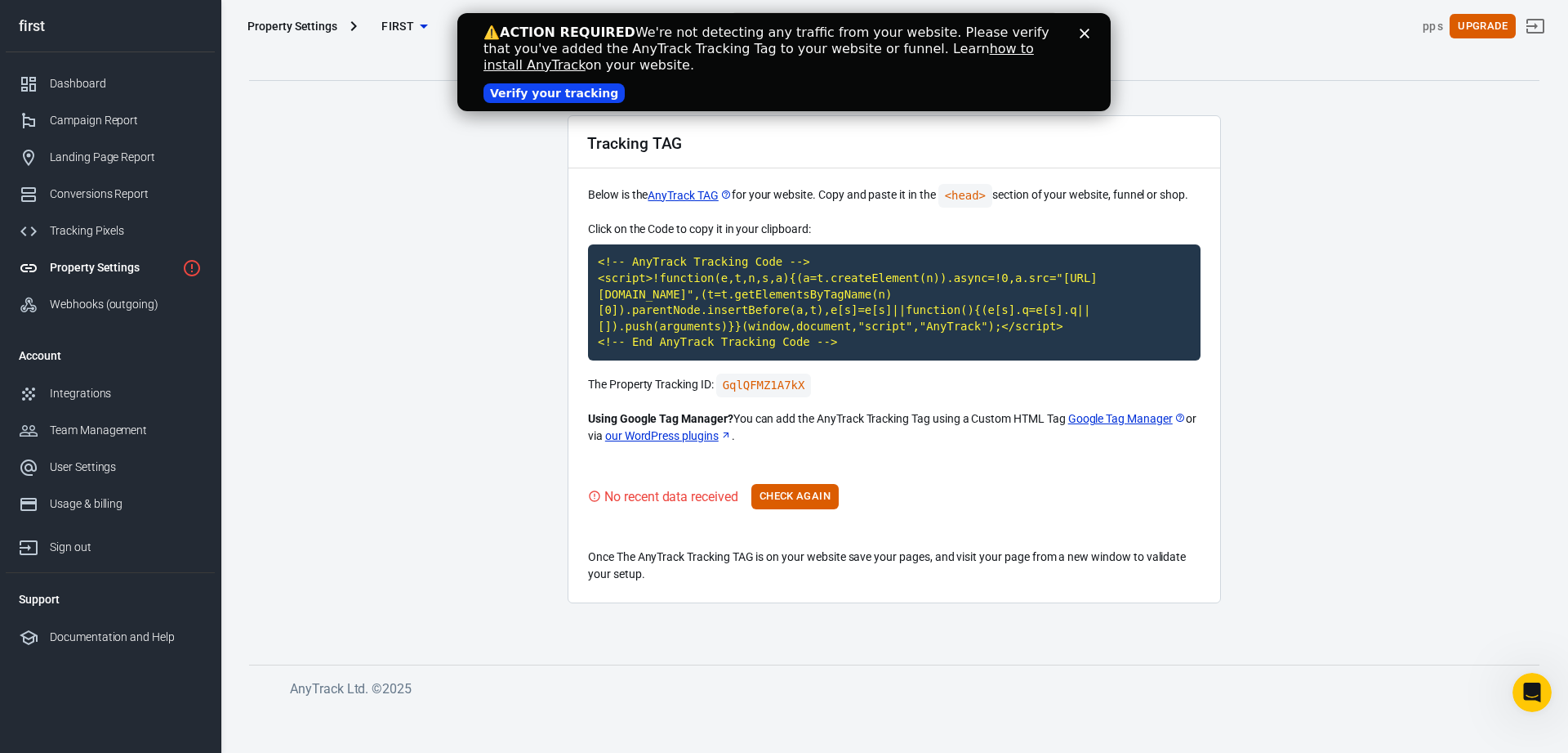
click at [1084, 30] on icon "Close" at bounding box center [1084, 33] width 9 height 9
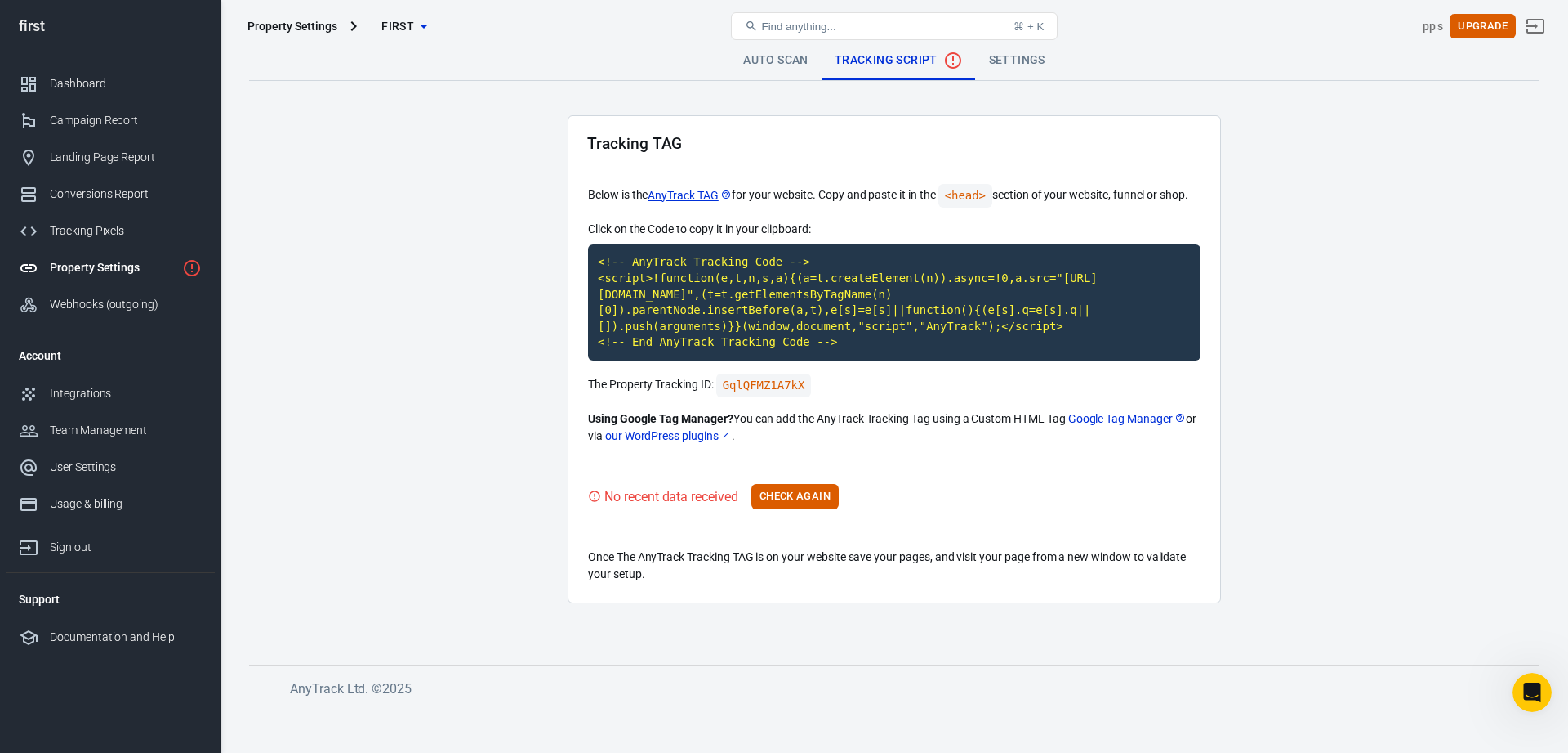
click at [1008, 62] on link "Settings" at bounding box center [1017, 60] width 83 height 39
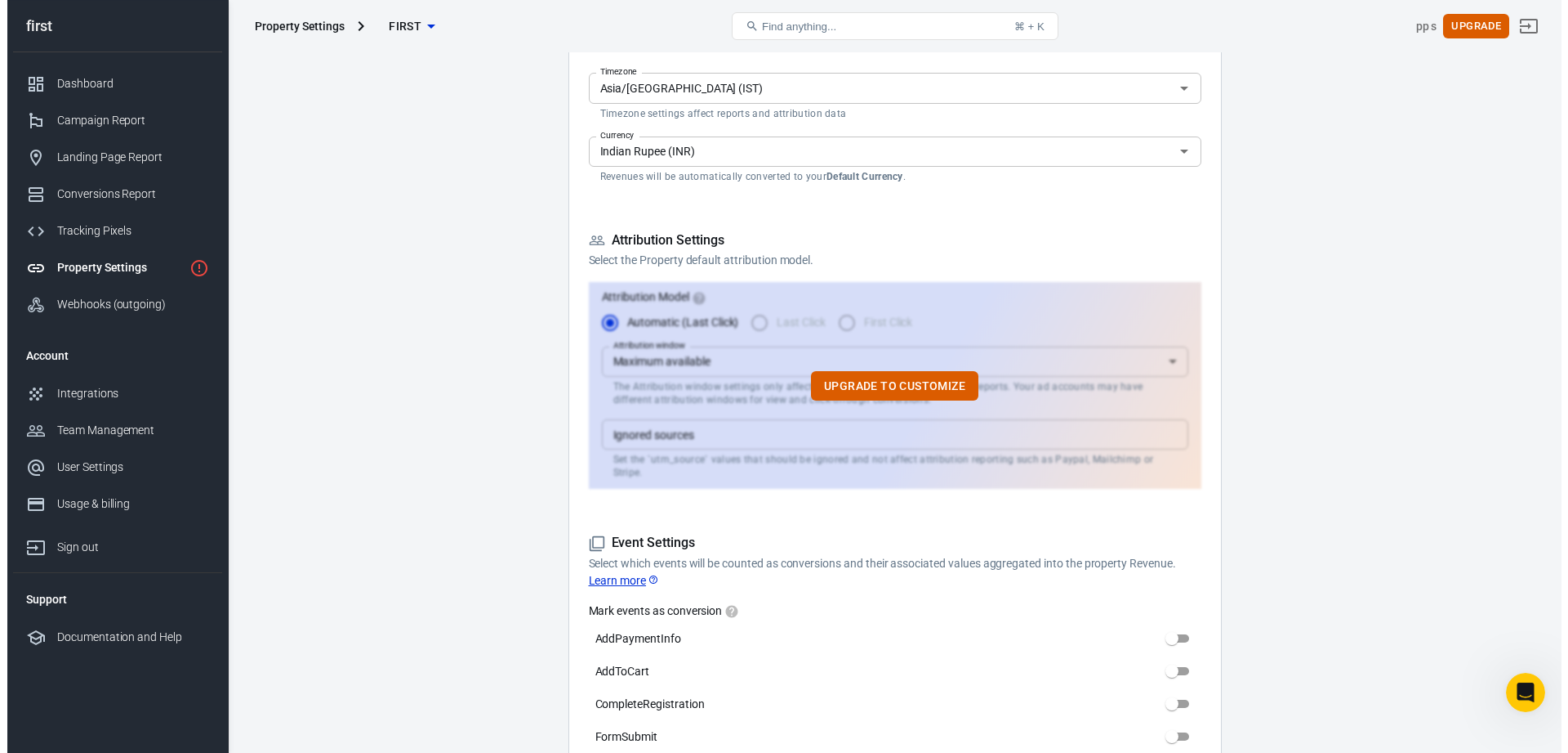
scroll to position [334, 0]
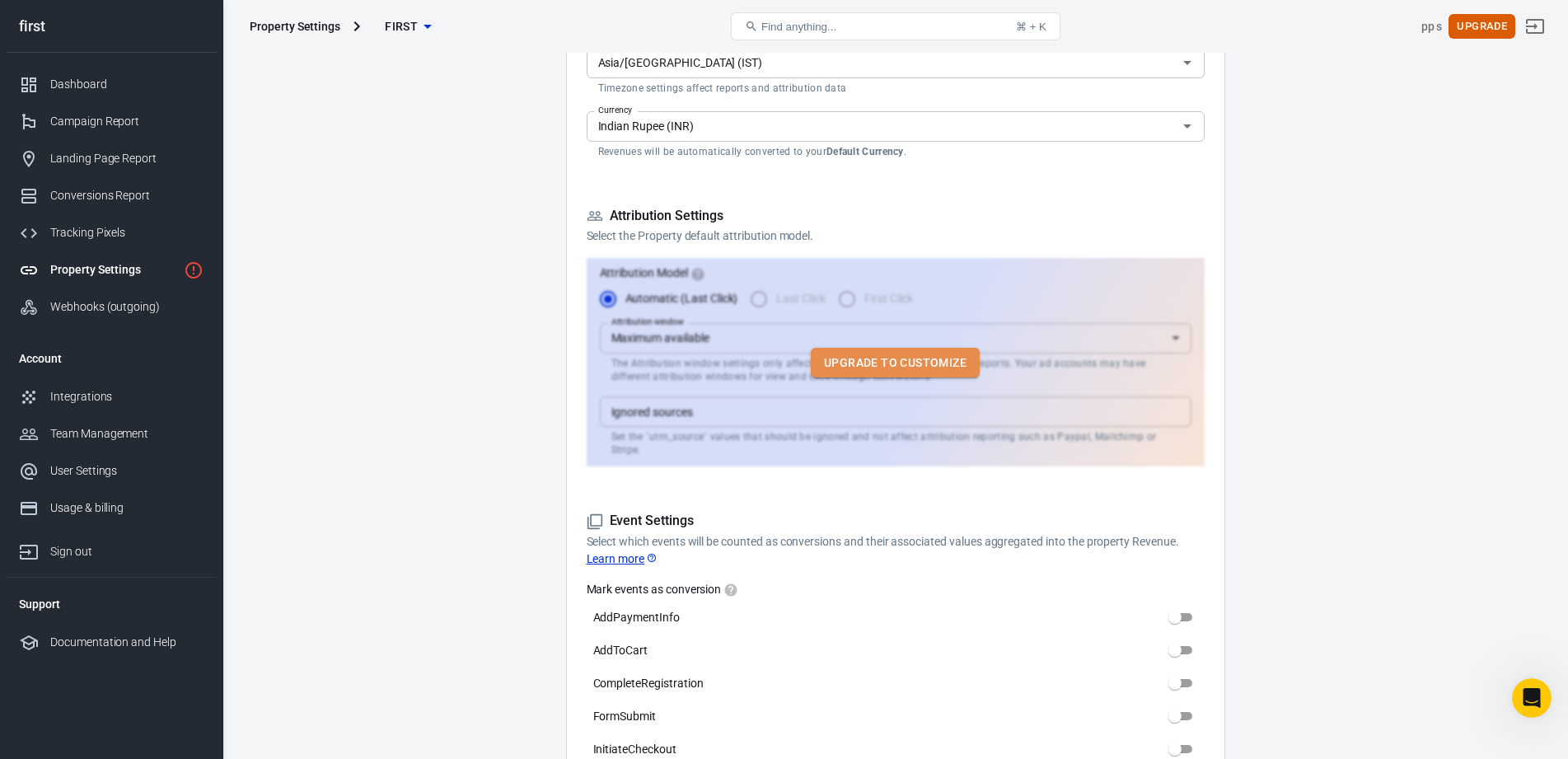
click at [867, 356] on button "Upgrade to customize" at bounding box center [895, 363] width 169 height 30
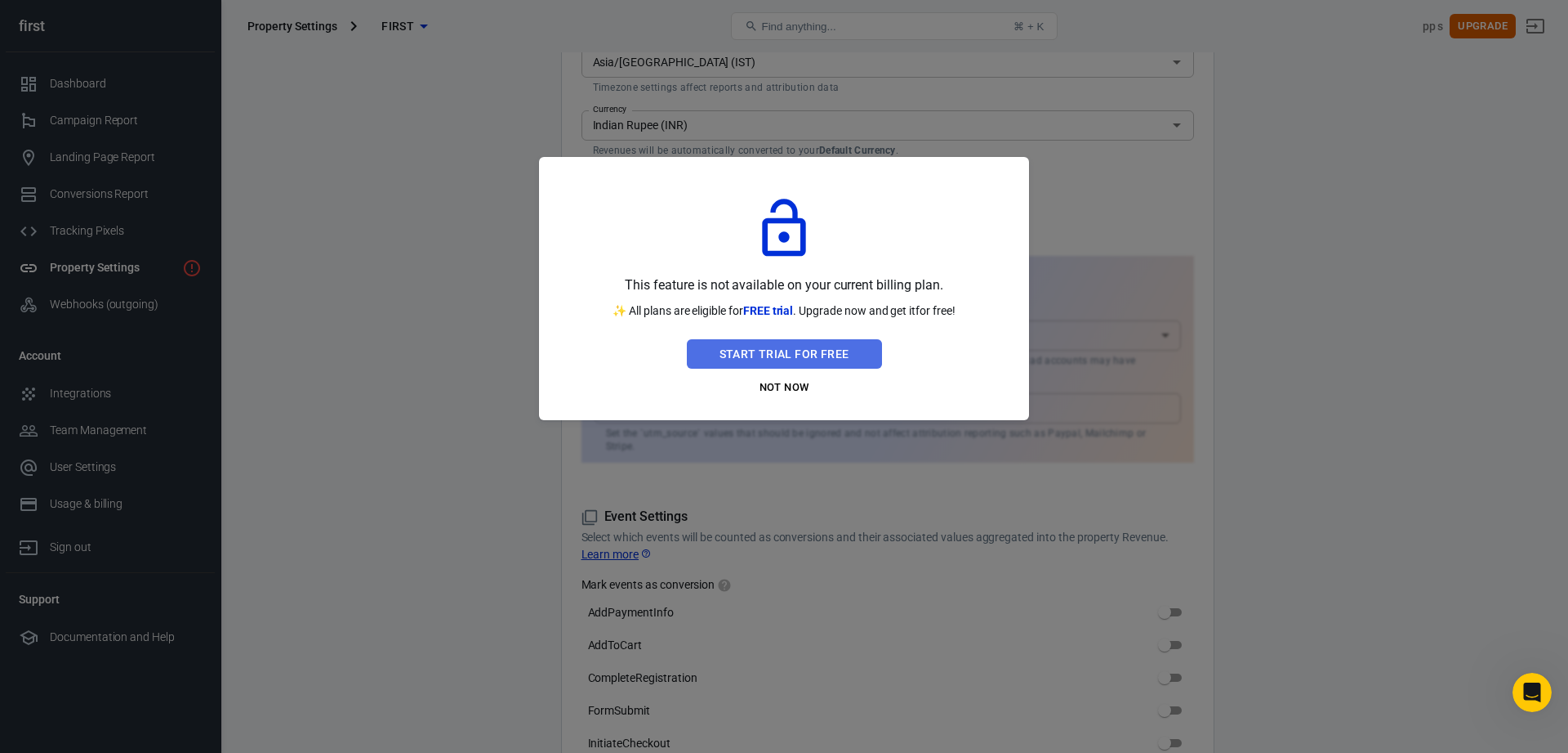
click at [859, 353] on button "Start Trial For Free" at bounding box center [784, 354] width 195 height 30
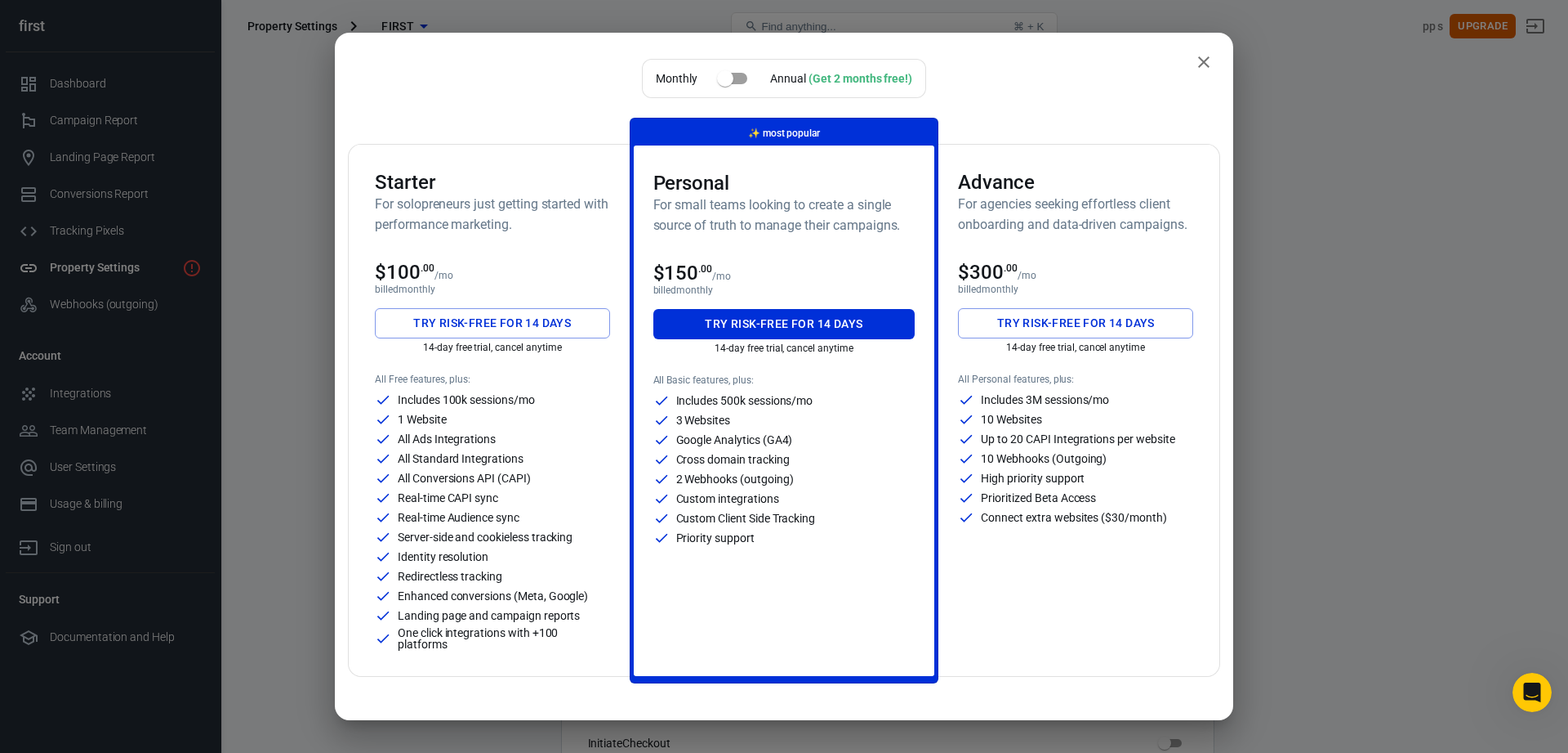
click at [503, 317] on button "Try risk-free for 14 days" at bounding box center [492, 323] width 235 height 30
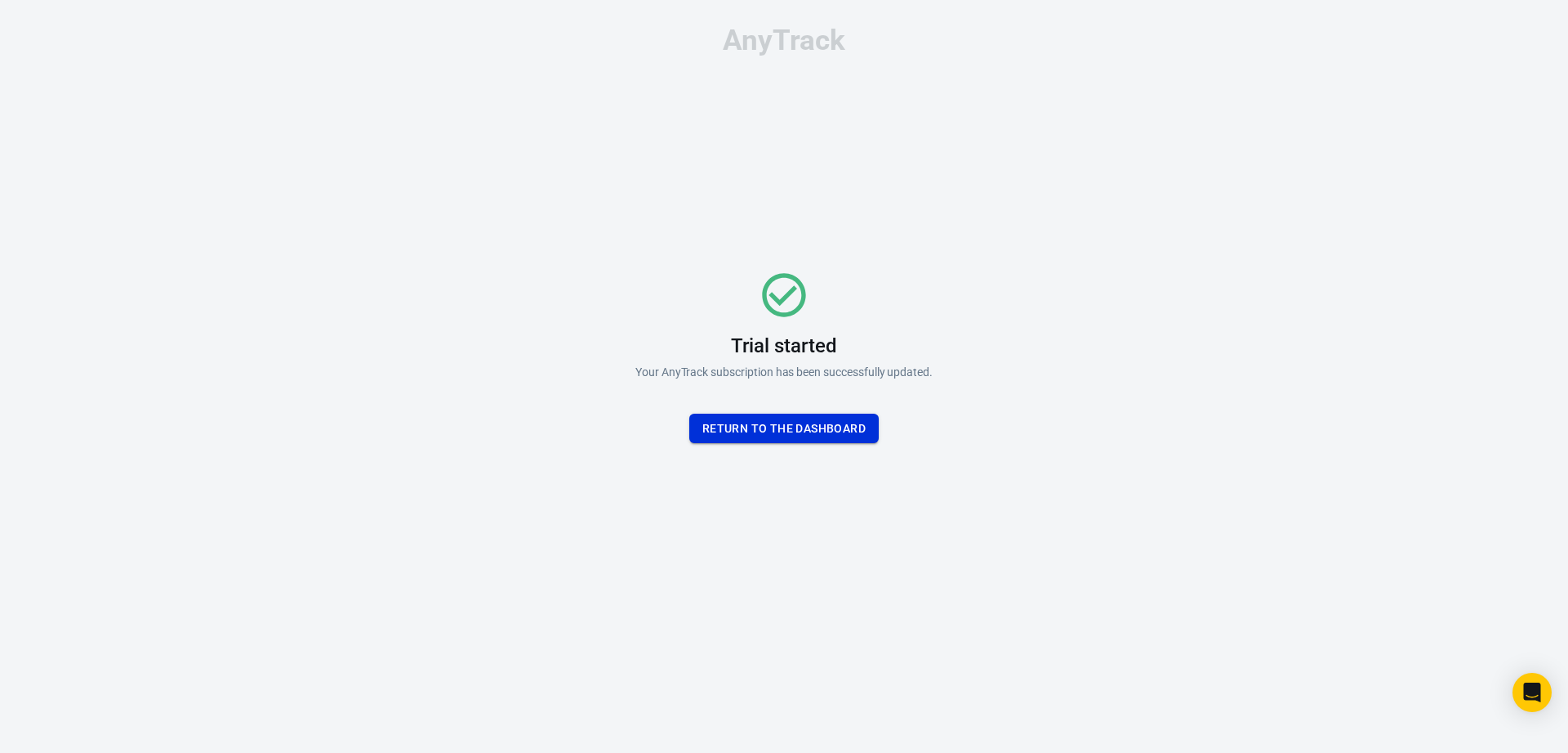
click at [748, 427] on button "Return To the dashboard" at bounding box center [784, 428] width 190 height 30
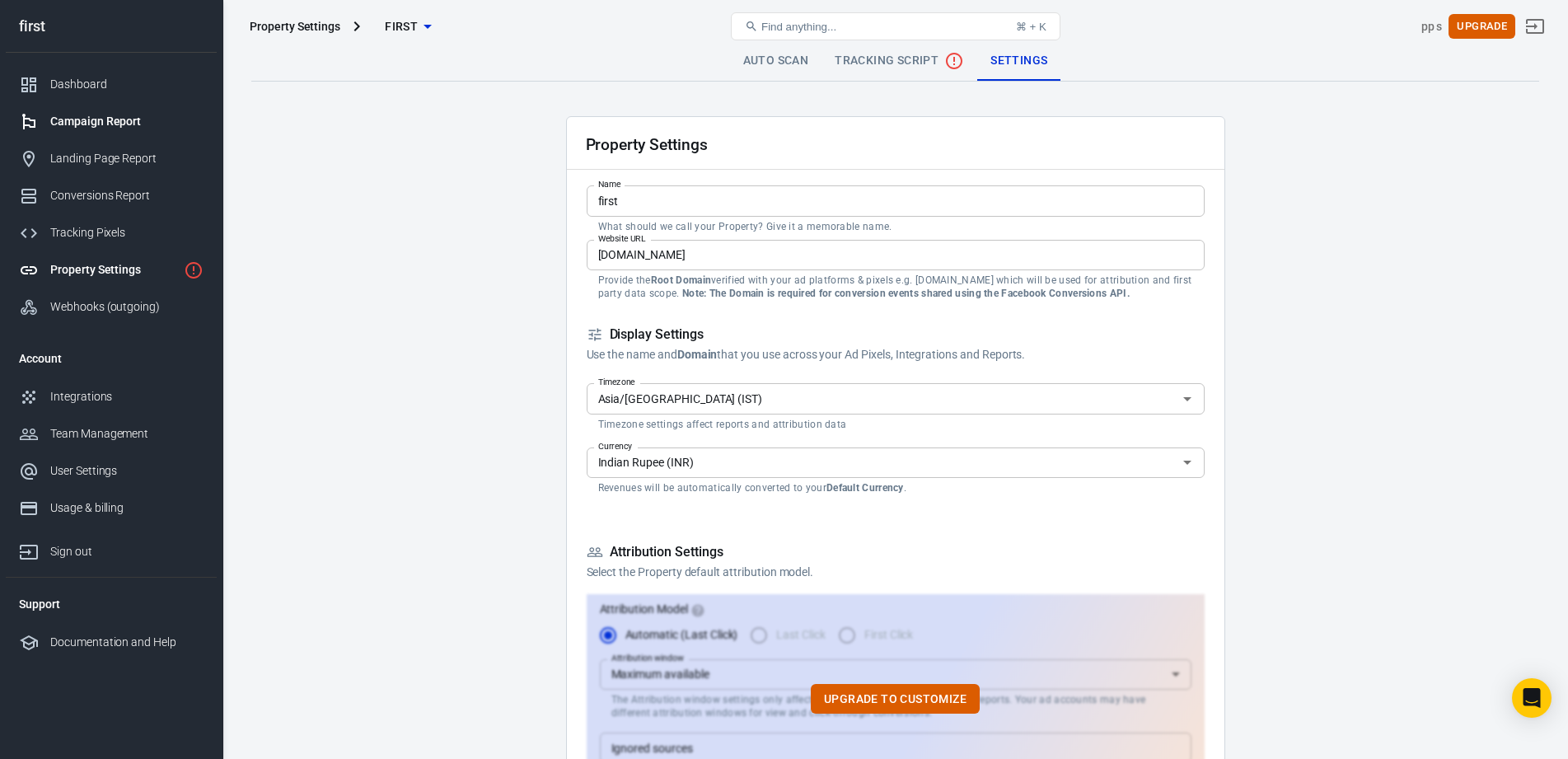
click at [143, 123] on div "Campaign Report" at bounding box center [127, 122] width 153 height 17
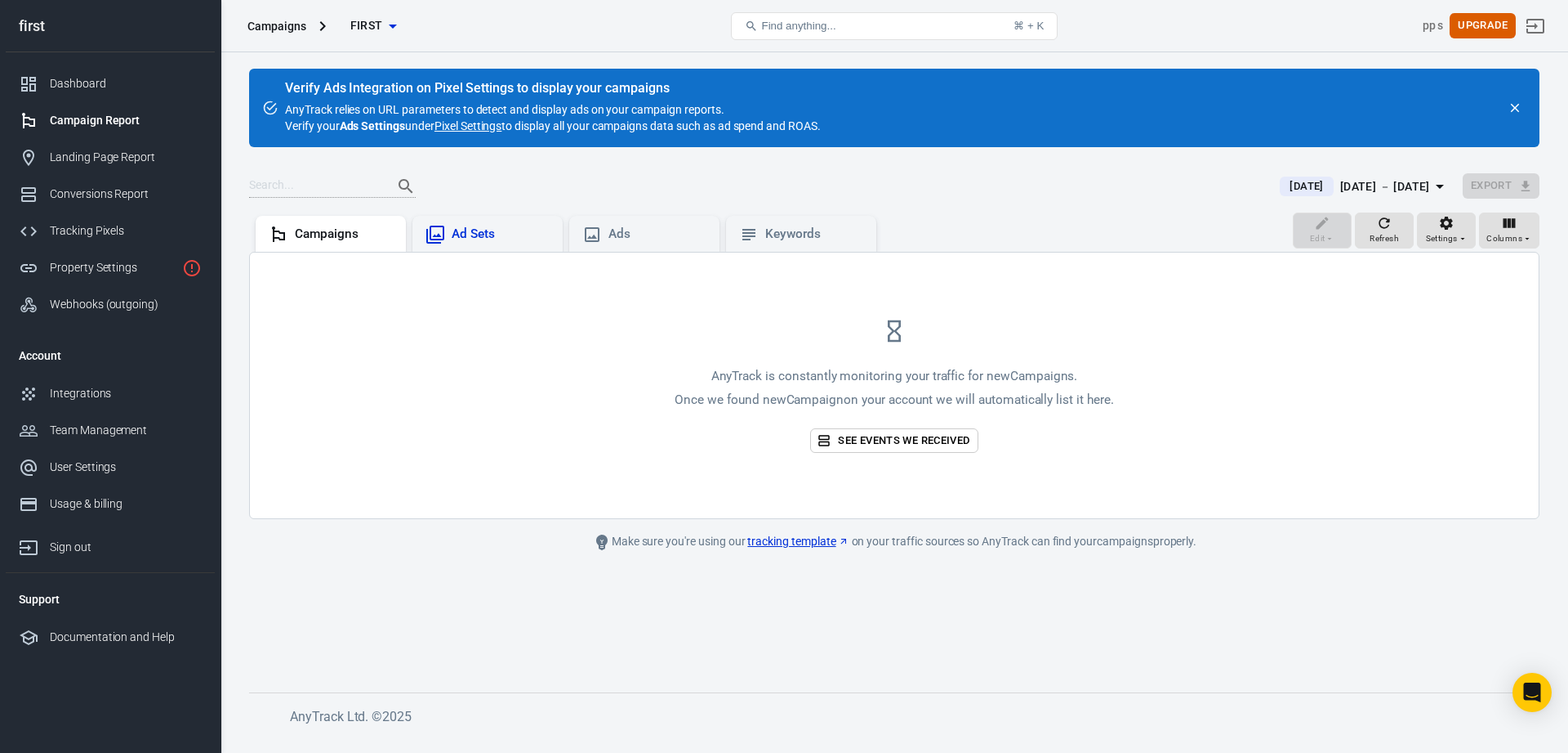
click at [490, 235] on div "Ad Sets" at bounding box center [501, 235] width 98 height 17
click at [617, 231] on div "Ads" at bounding box center [658, 235] width 98 height 17
click at [332, 235] on div "Campaigns" at bounding box center [344, 235] width 98 height 17
click at [466, 131] on link "Pixel Settings" at bounding box center [468, 125] width 67 height 16
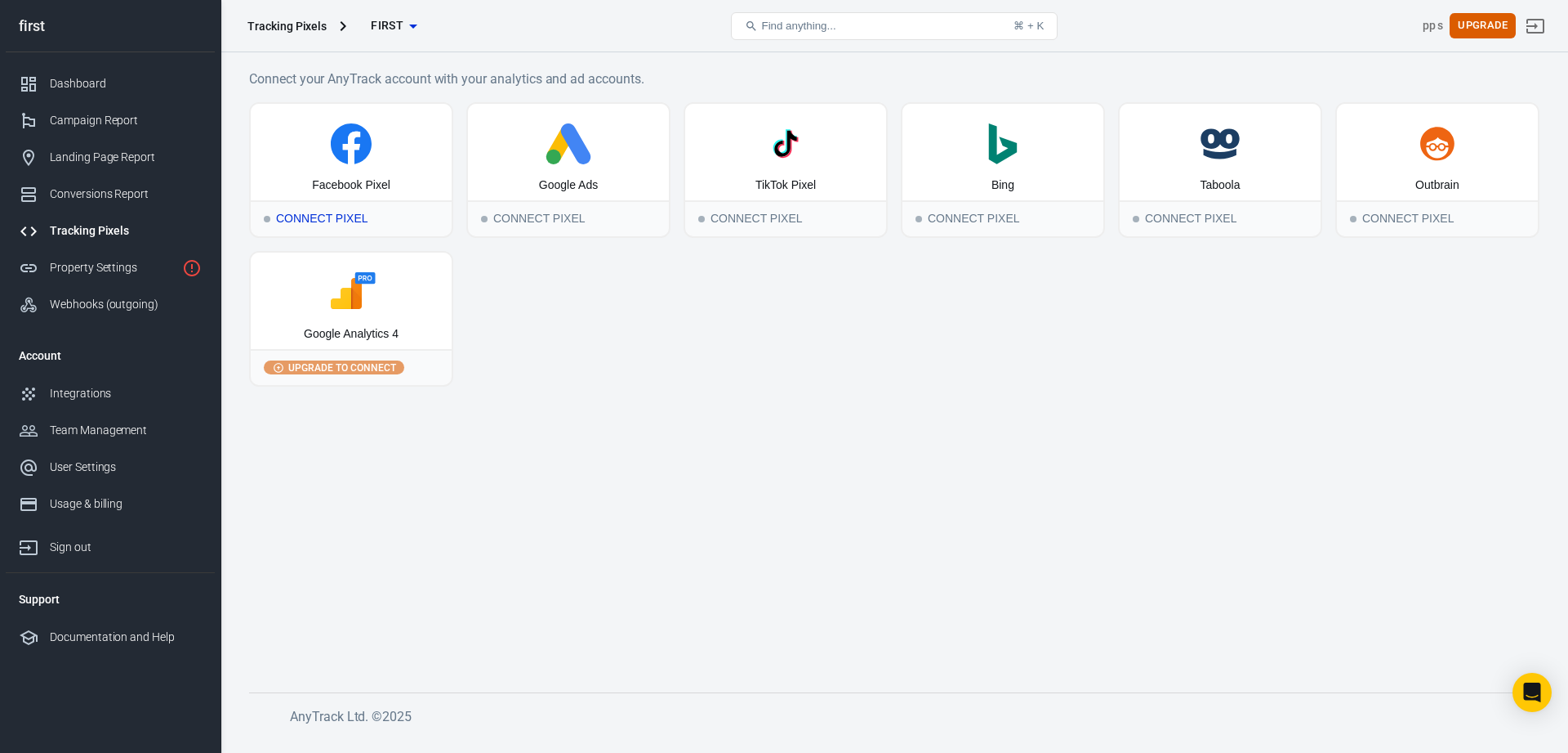
click at [390, 158] on icon at bounding box center [352, 143] width 188 height 41
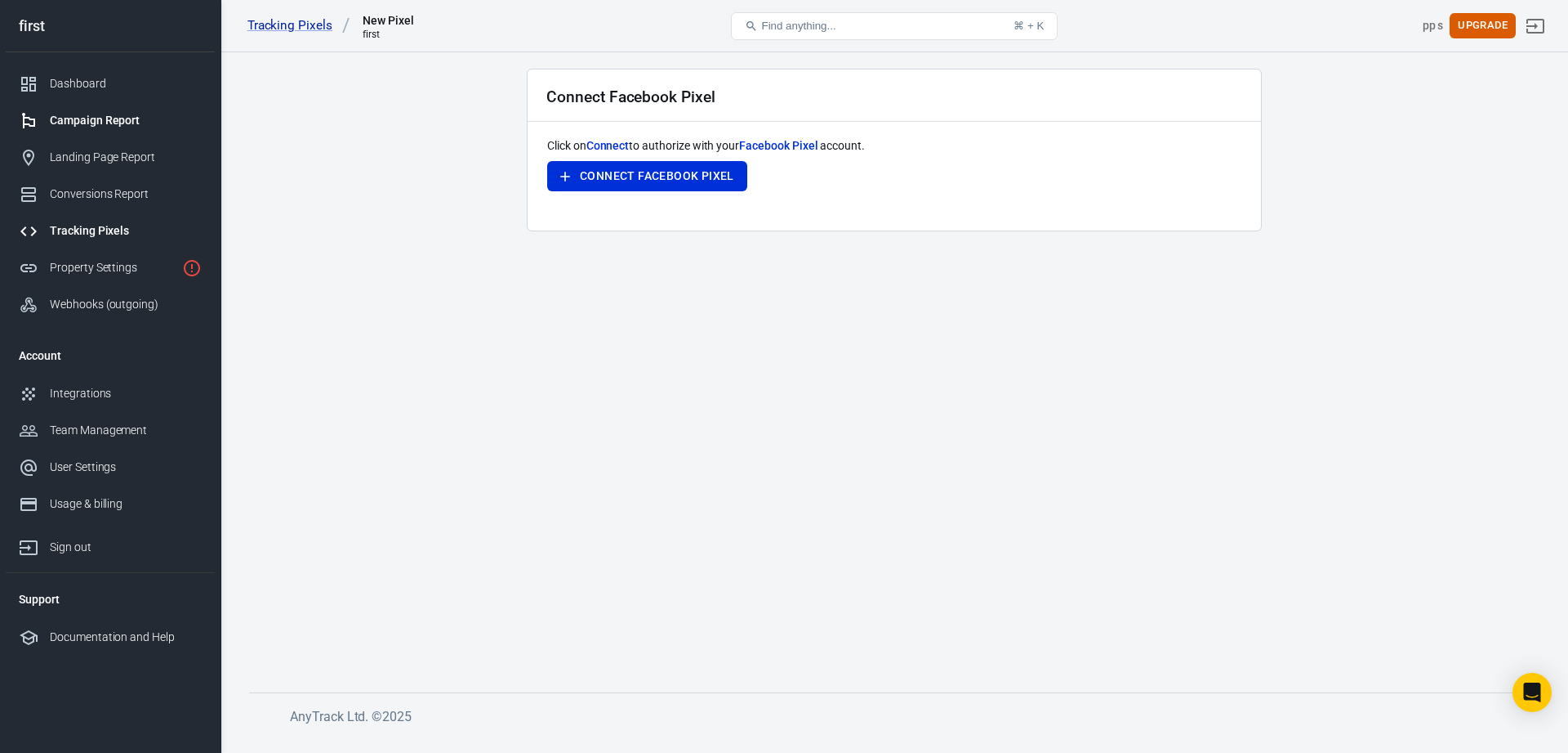
click at [123, 122] on div "Campaign Report" at bounding box center [126, 121] width 152 height 17
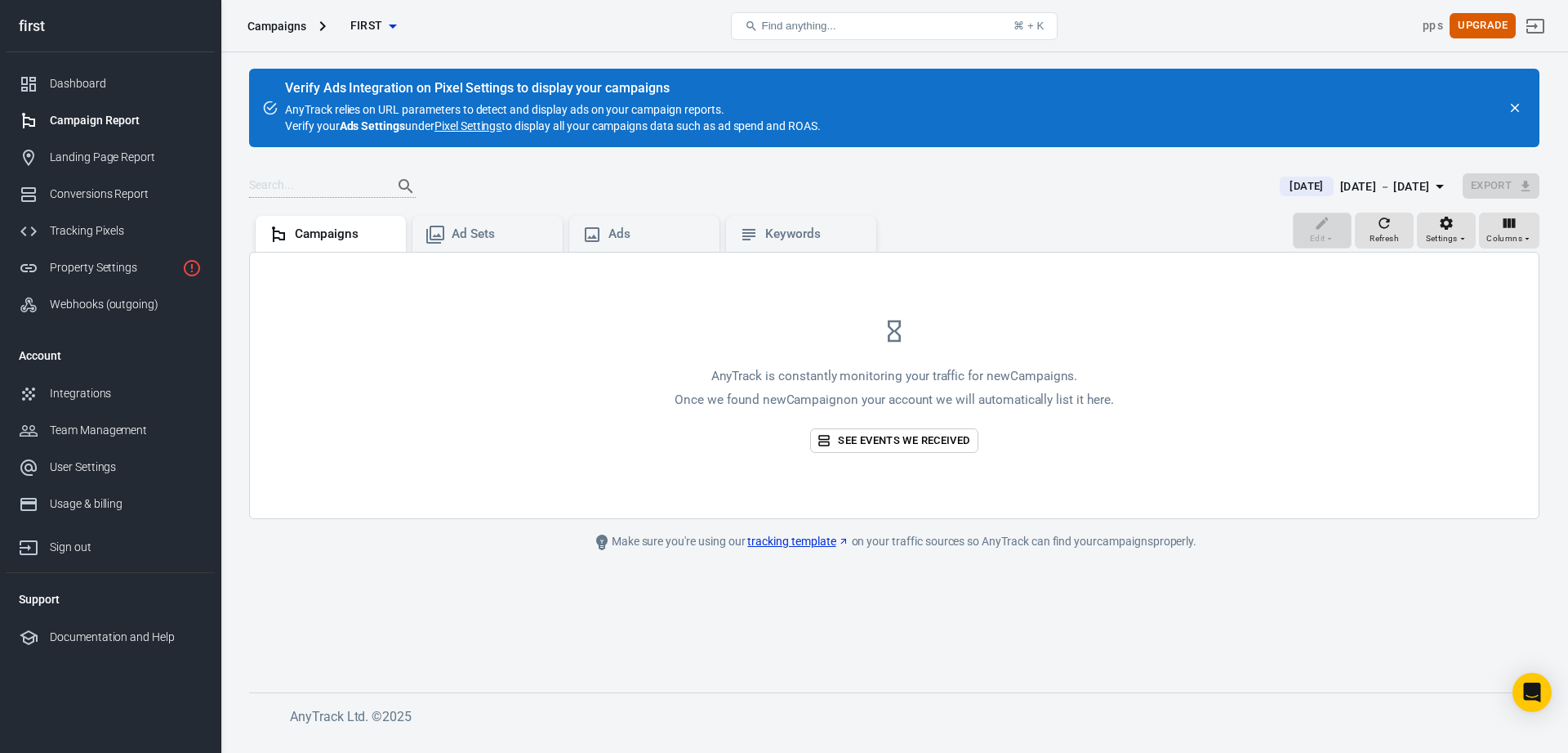
click at [765, 549] on link "tracking template" at bounding box center [798, 542] width 102 height 17
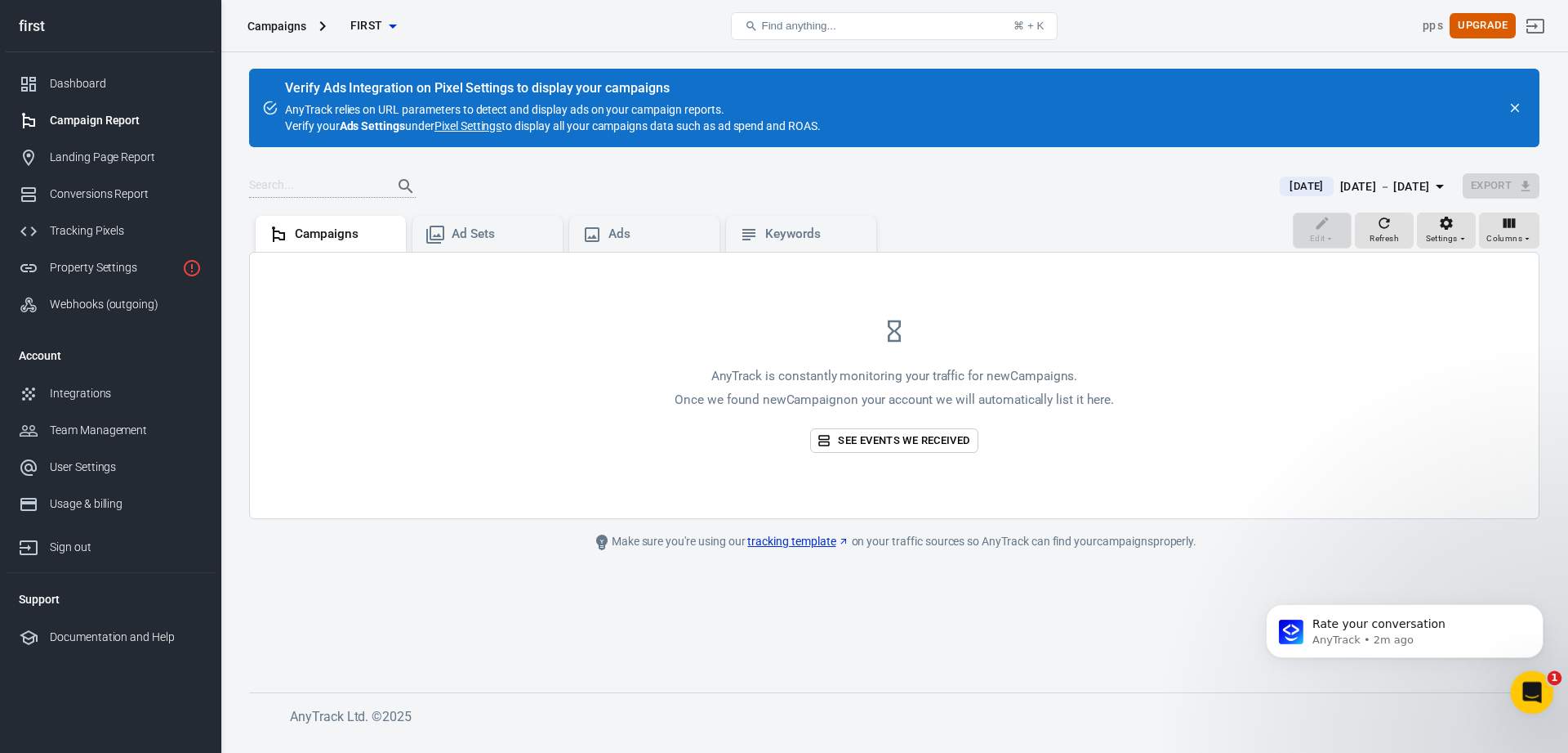
click at [1540, 696] on div "Open Intercom Messenger" at bounding box center [1530, 690] width 54 height 54
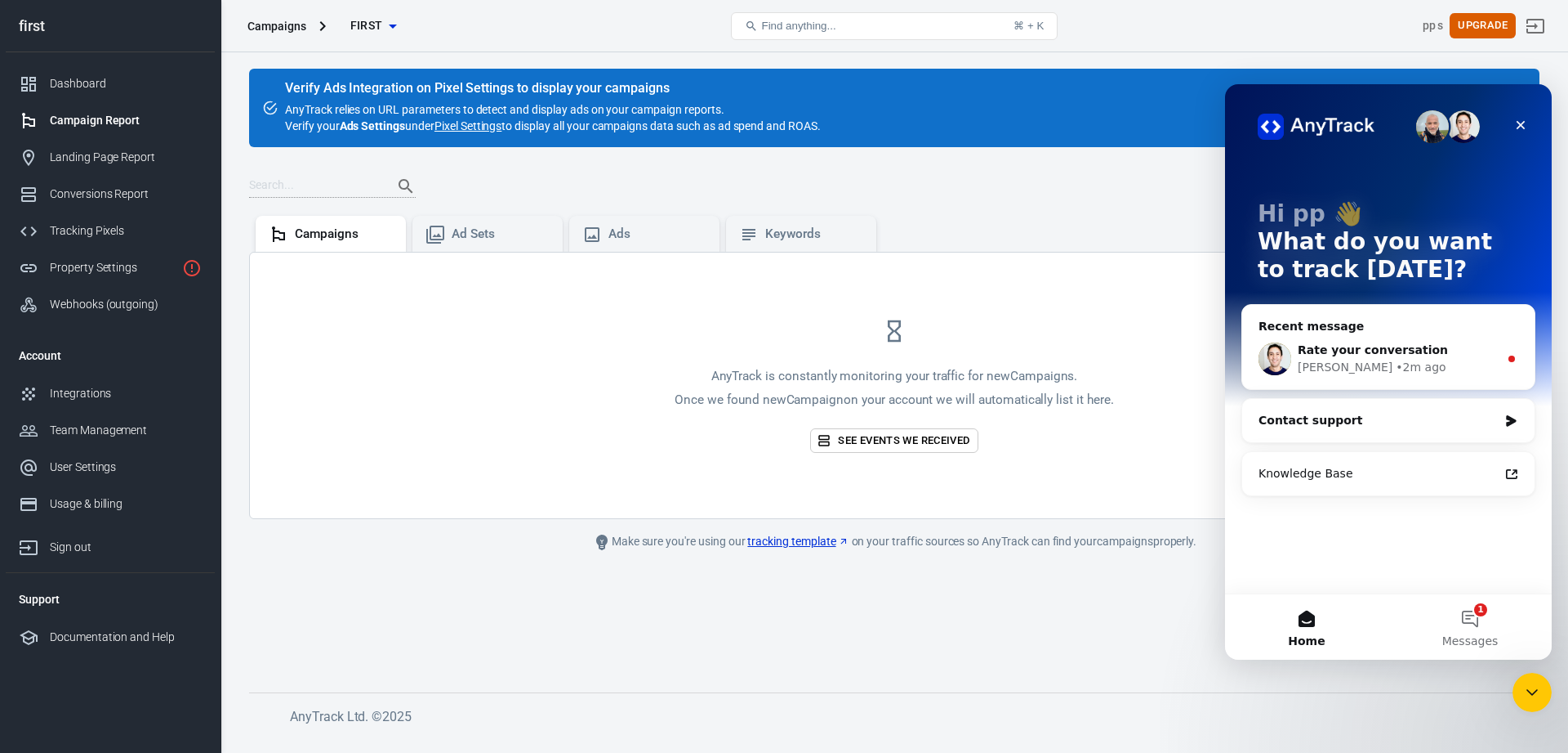
click at [1414, 363] on div "Jose • 2m ago" at bounding box center [1398, 367] width 201 height 17
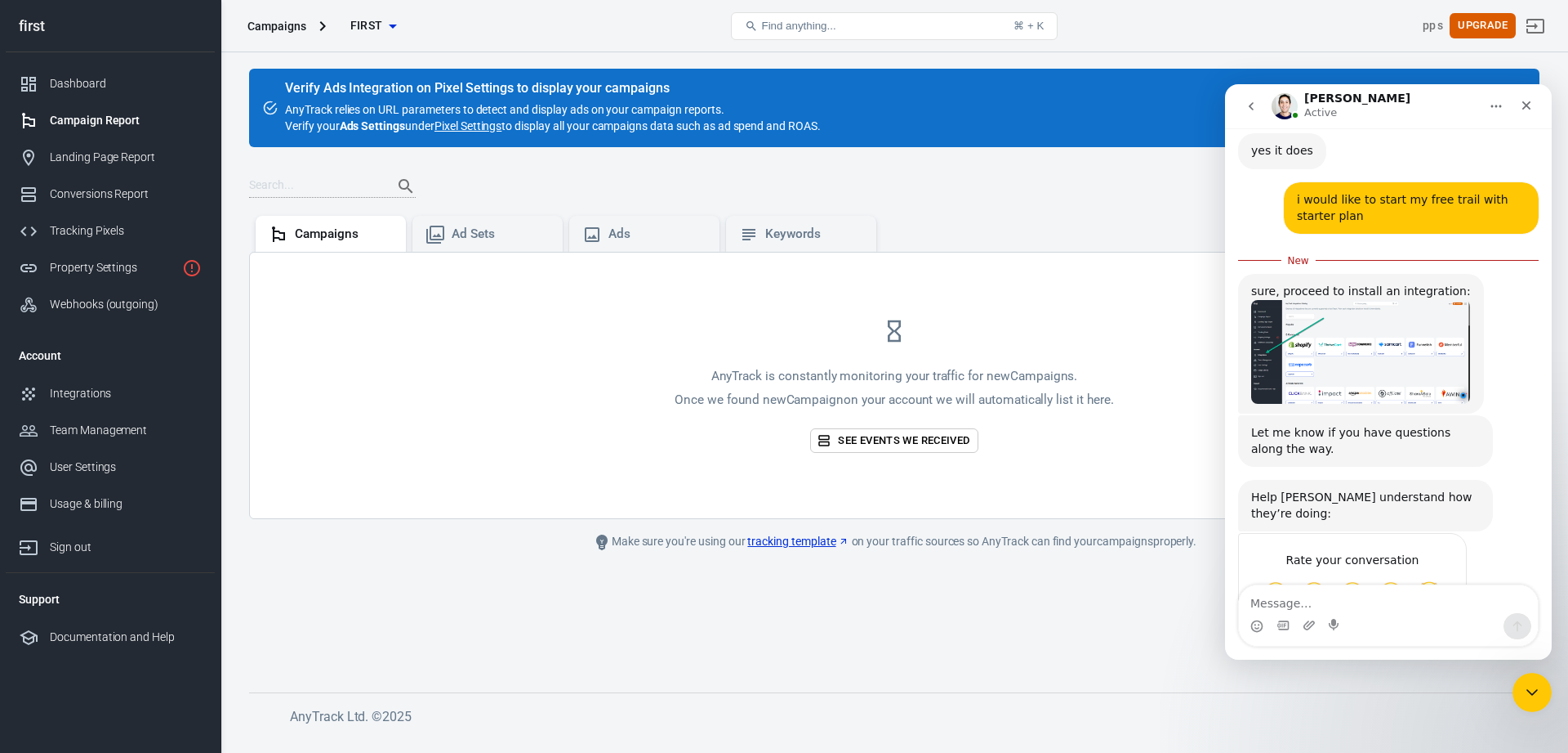
scroll to position [1035, 0]
click at [1340, 299] on img "Jose says…" at bounding box center [1361, 351] width 219 height 104
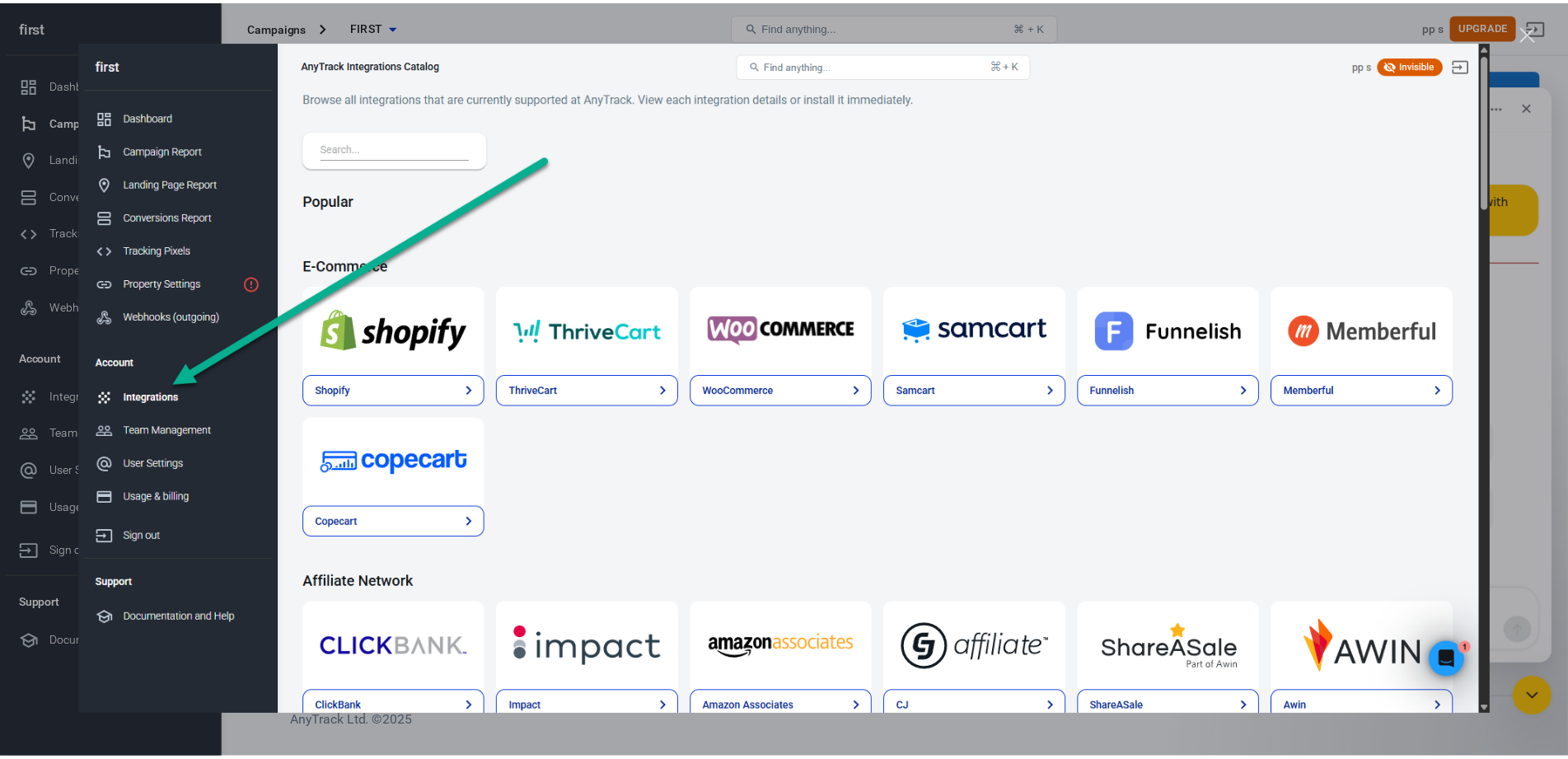
scroll to position [0, 0]
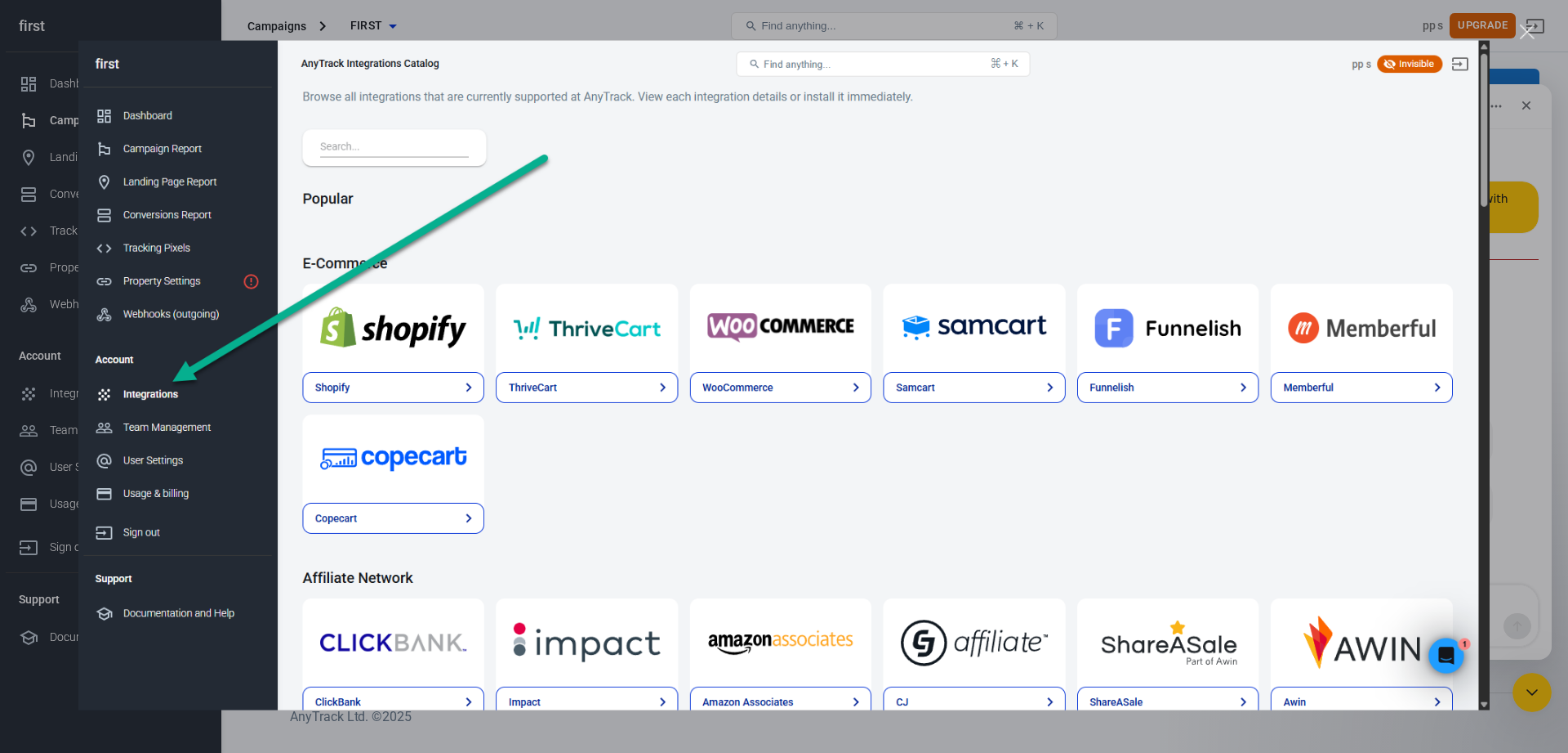
click at [1517, 231] on div "Intercom messenger" at bounding box center [784, 376] width 1568 height 753
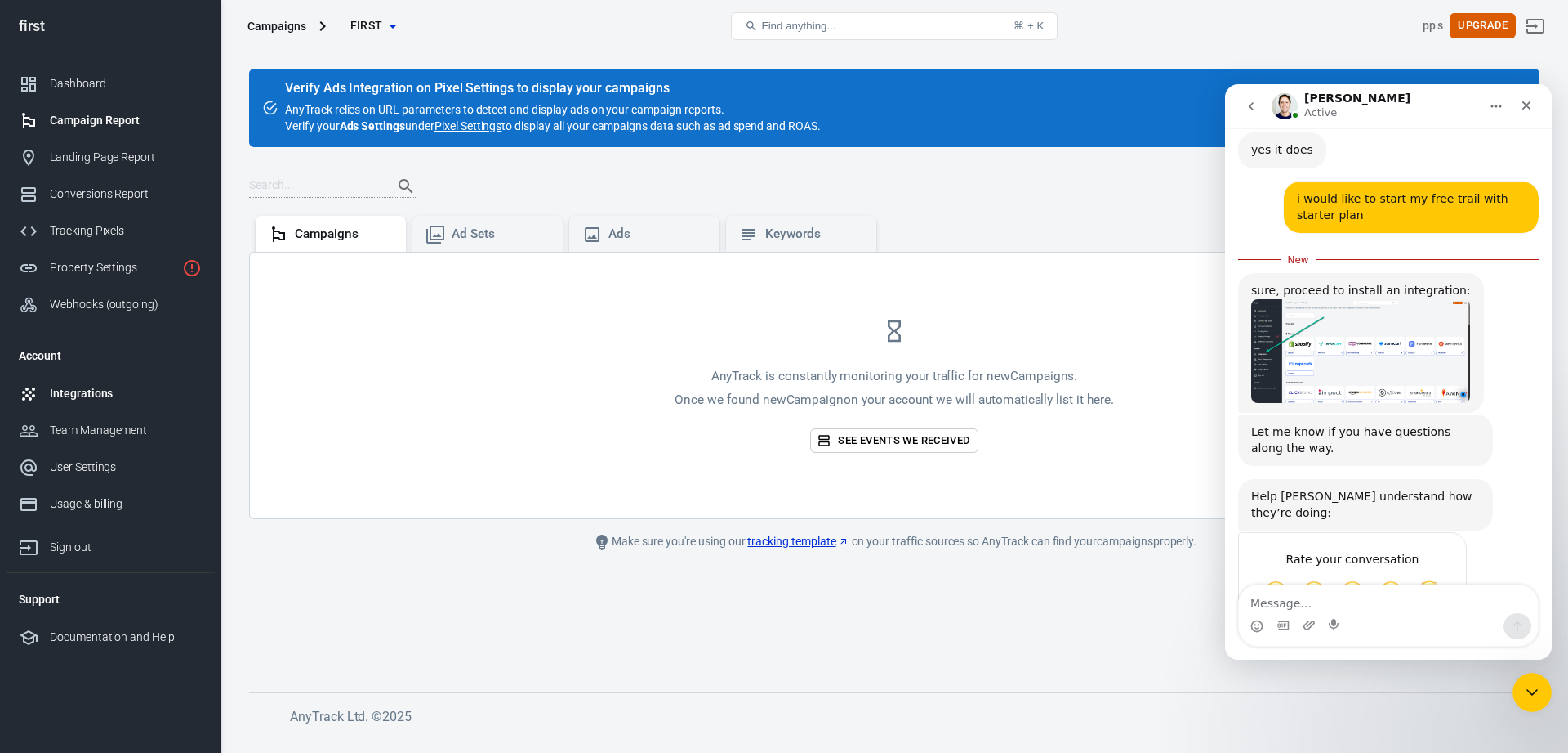
click at [135, 396] on div "Integrations" at bounding box center [126, 393] width 152 height 17
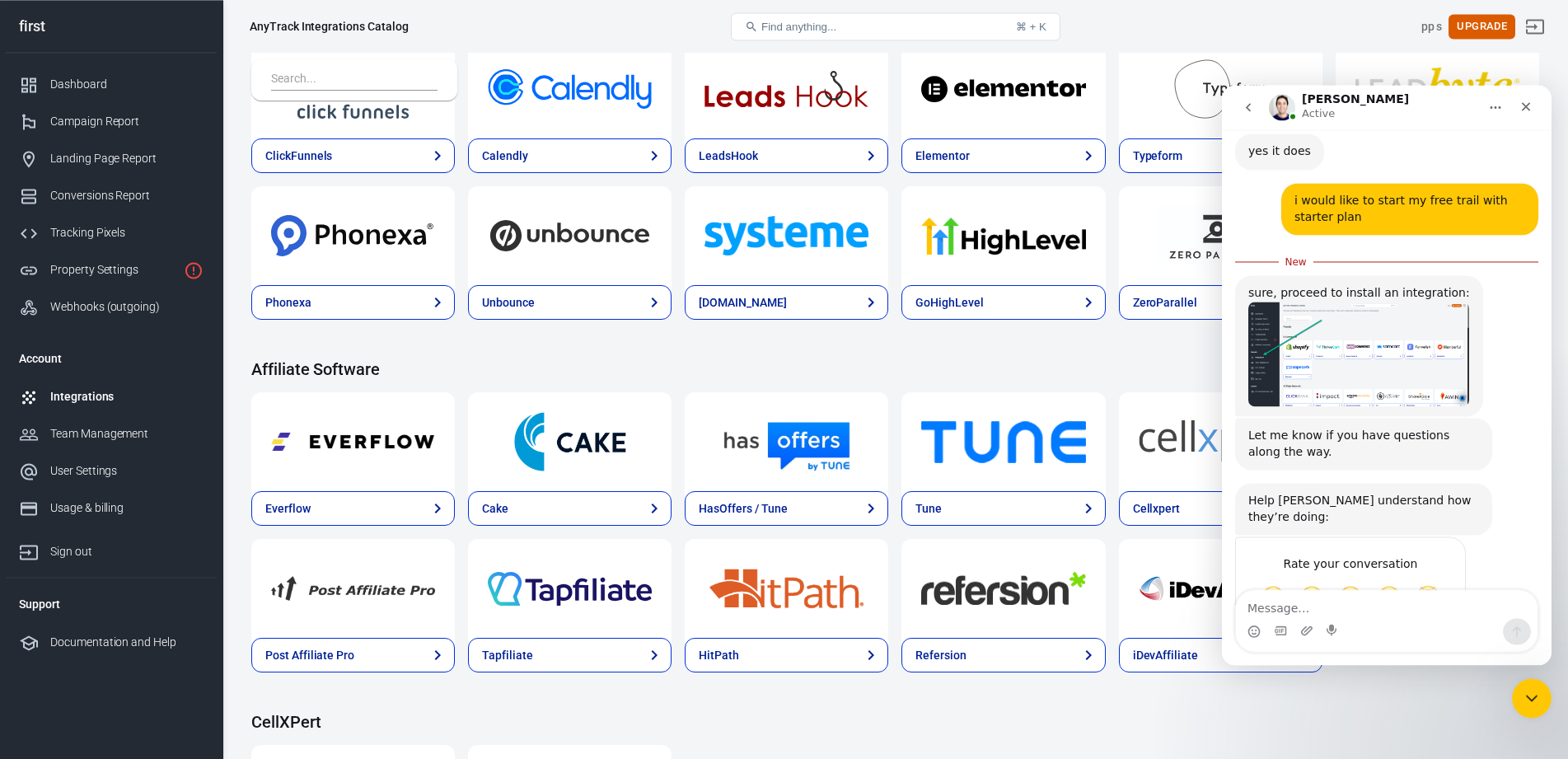
scroll to position [935, 0]
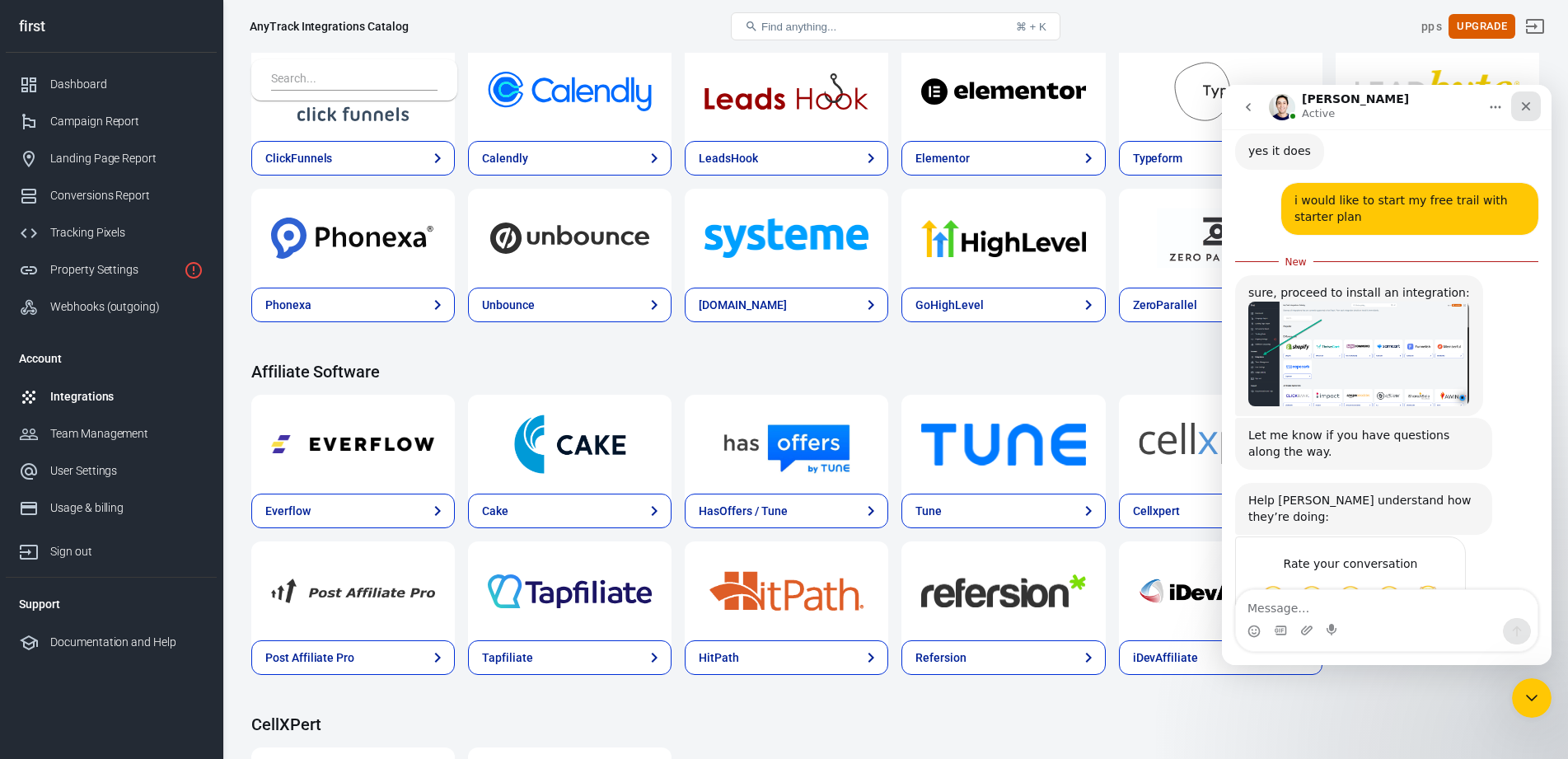
click at [1530, 112] on icon "Close" at bounding box center [1525, 106] width 13 height 13
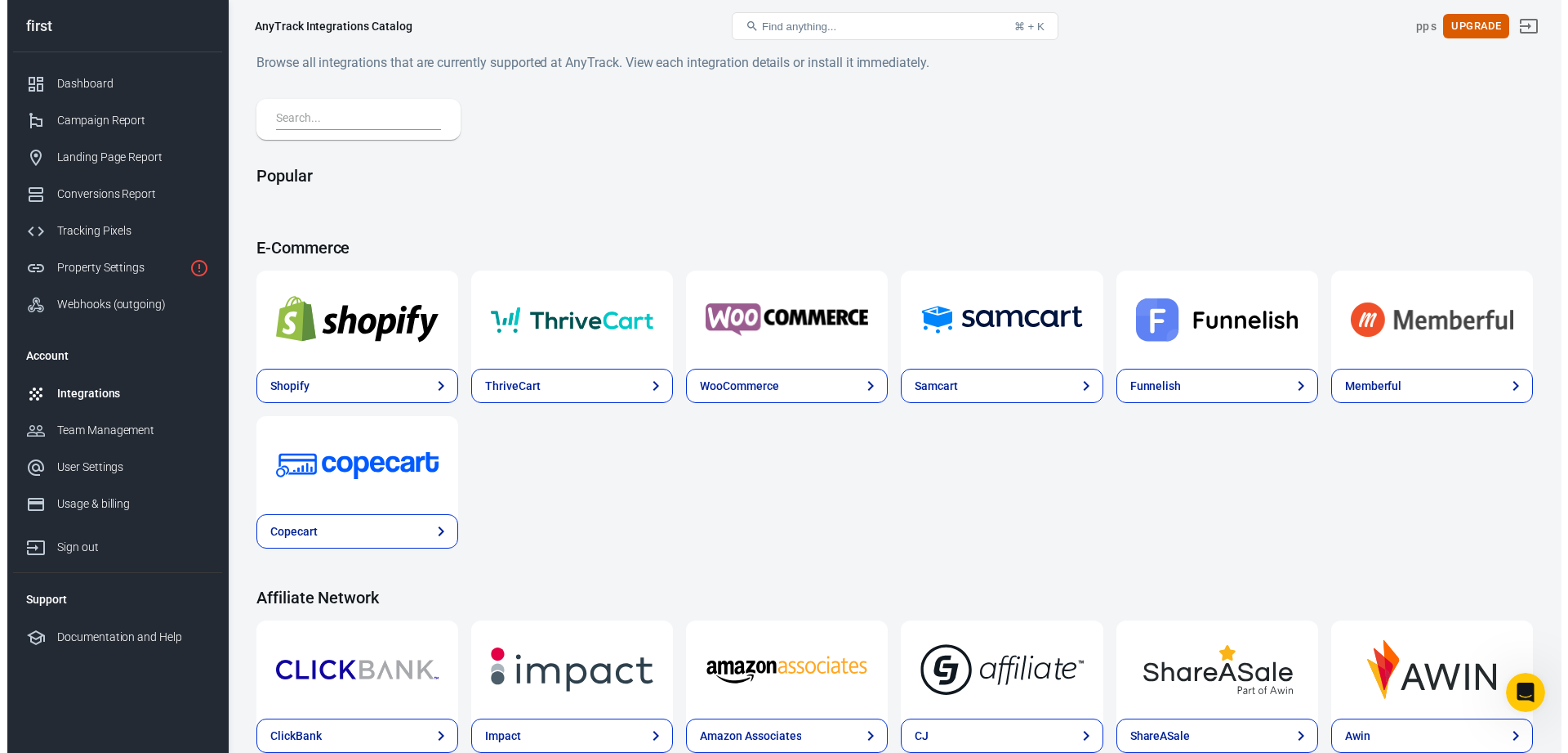
scroll to position [1007, 0]
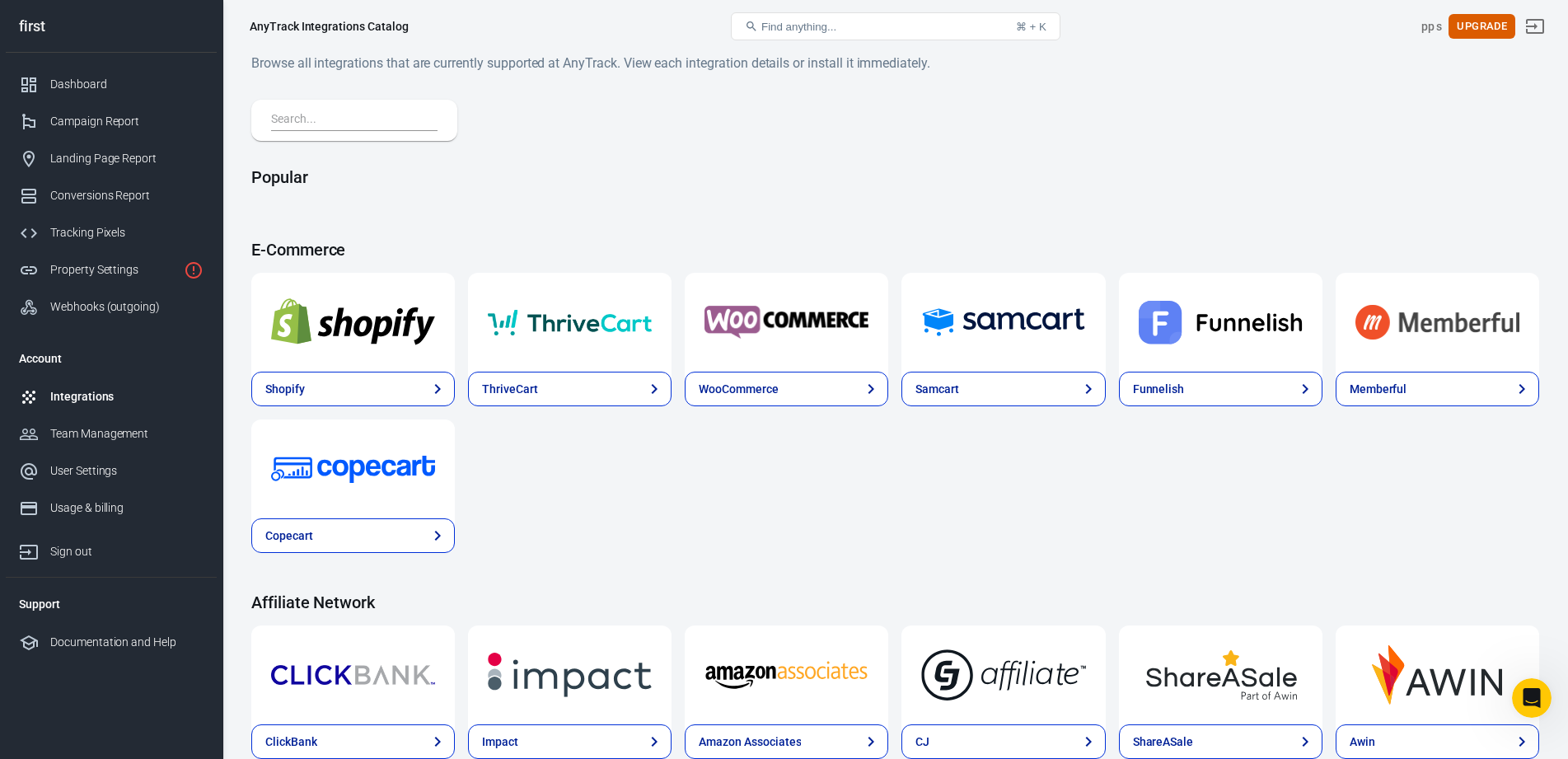
click at [394, 132] on div at bounding box center [354, 120] width 206 height 41
click at [394, 122] on input "text" at bounding box center [351, 120] width 160 height 22
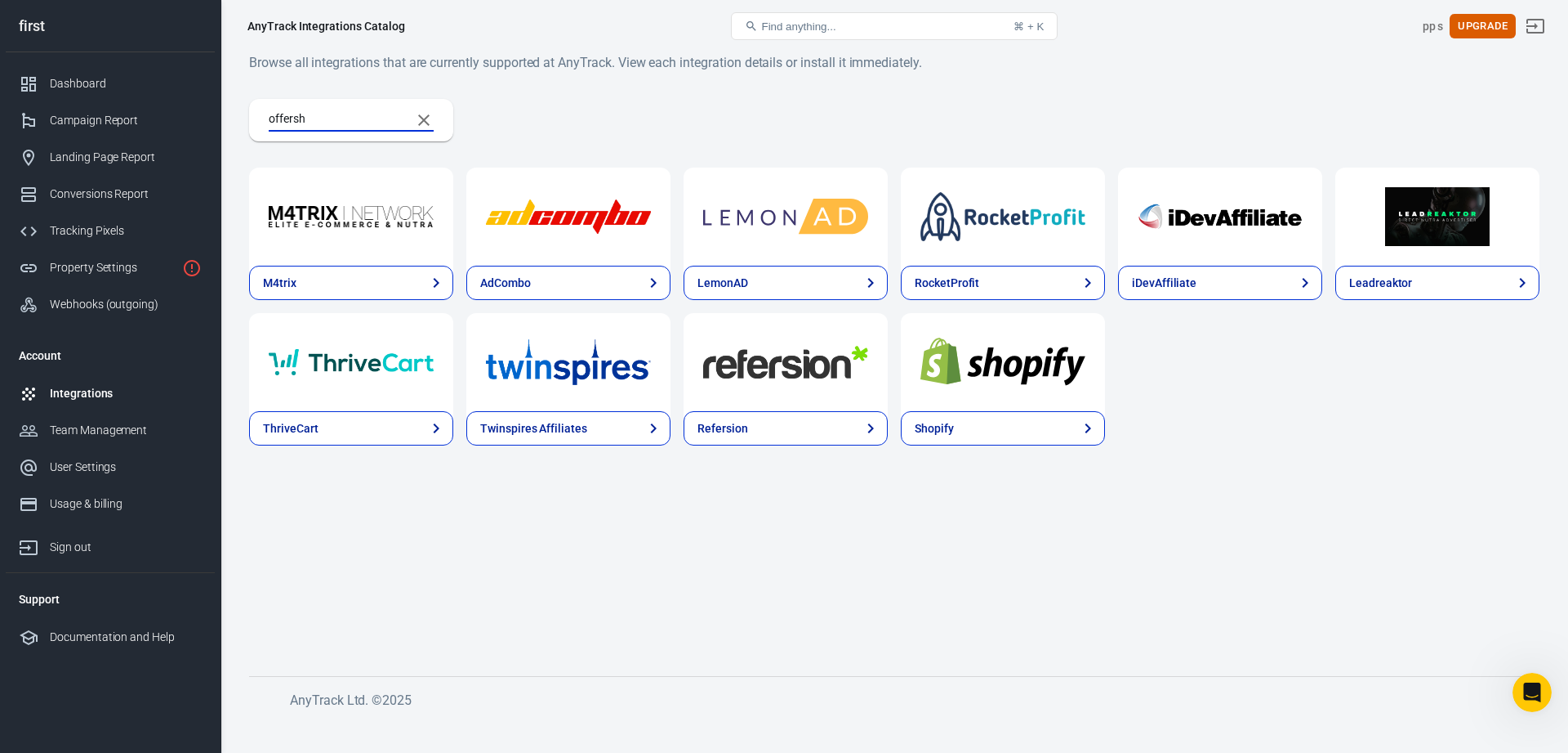
click at [365, 122] on input "offersh" at bounding box center [334, 120] width 129 height 22
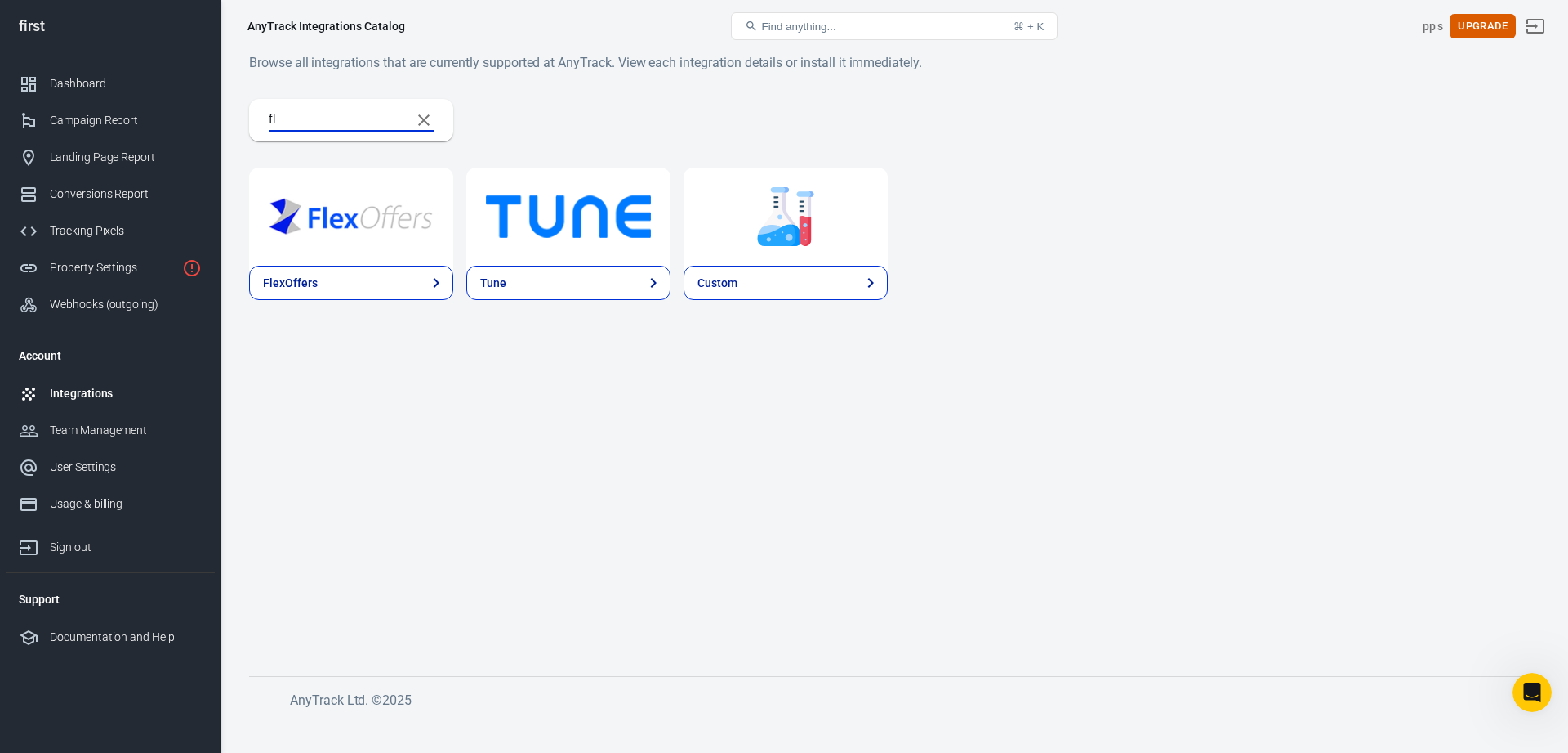
click at [365, 122] on input "fl" at bounding box center [334, 120] width 129 height 22
type input "fl"
click at [505, 198] on img at bounding box center [568, 216] width 165 height 59
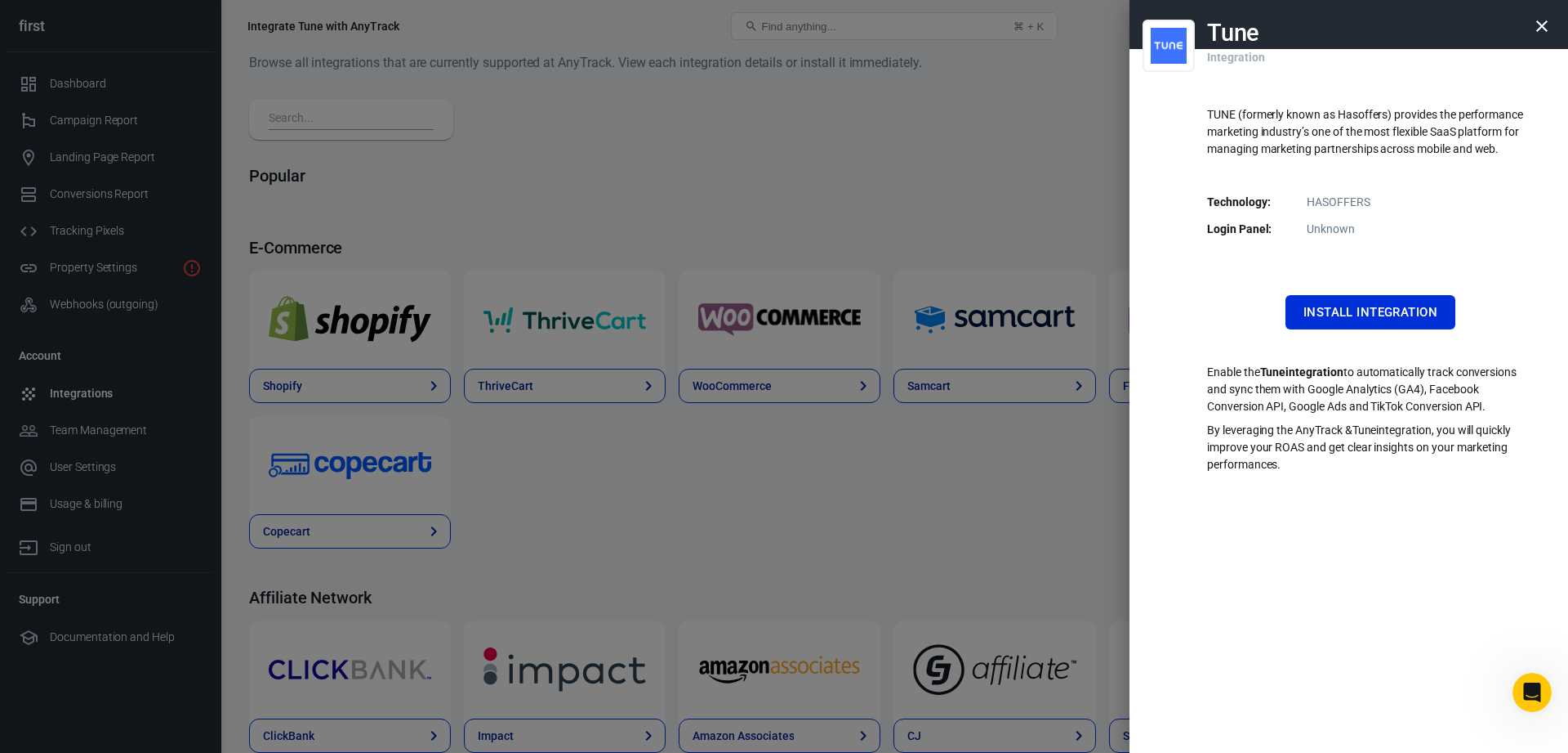
click at [1012, 235] on div at bounding box center [784, 376] width 1568 height 753
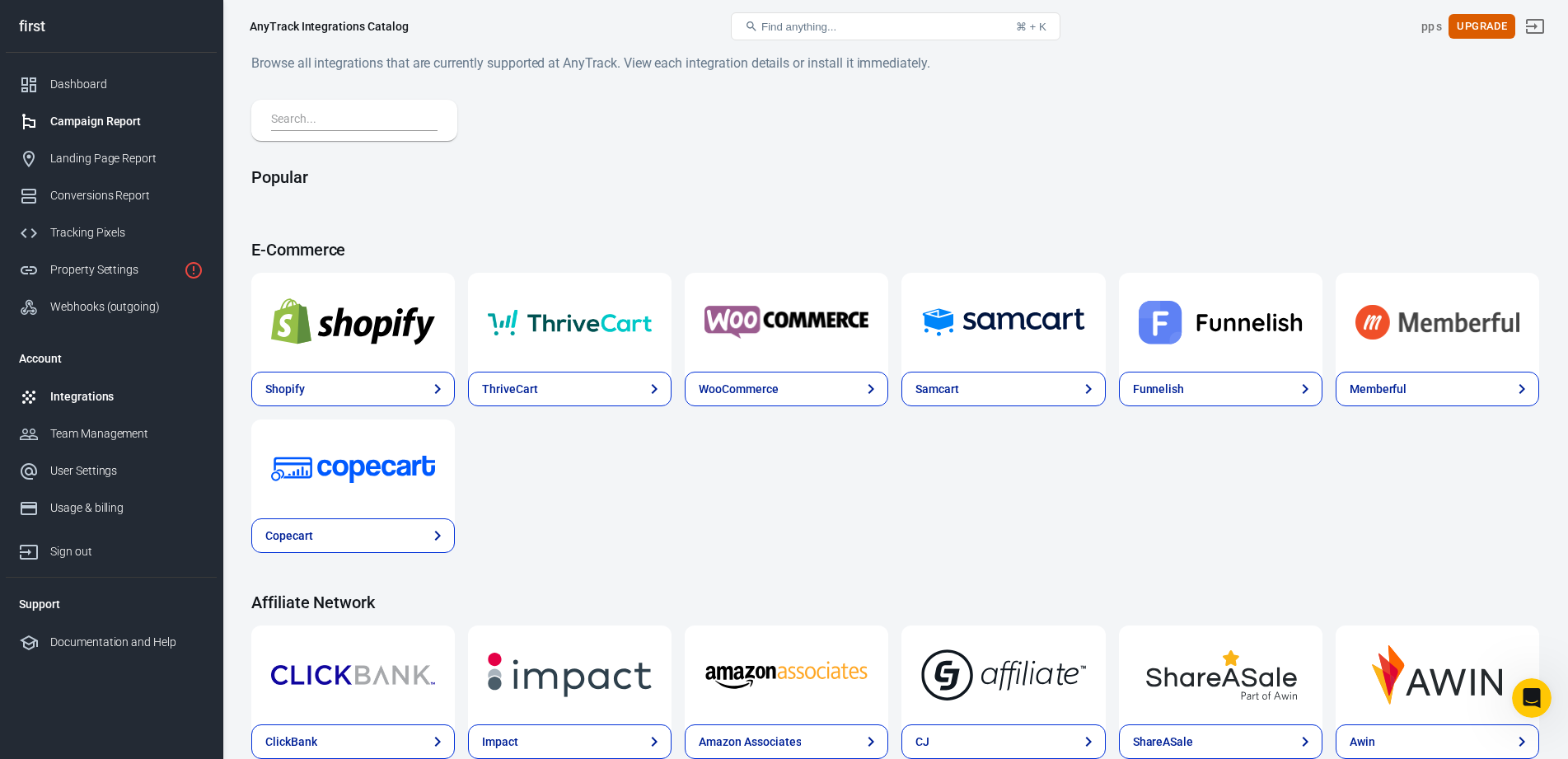
click at [143, 130] on link "Campaign Report" at bounding box center [111, 121] width 211 height 37
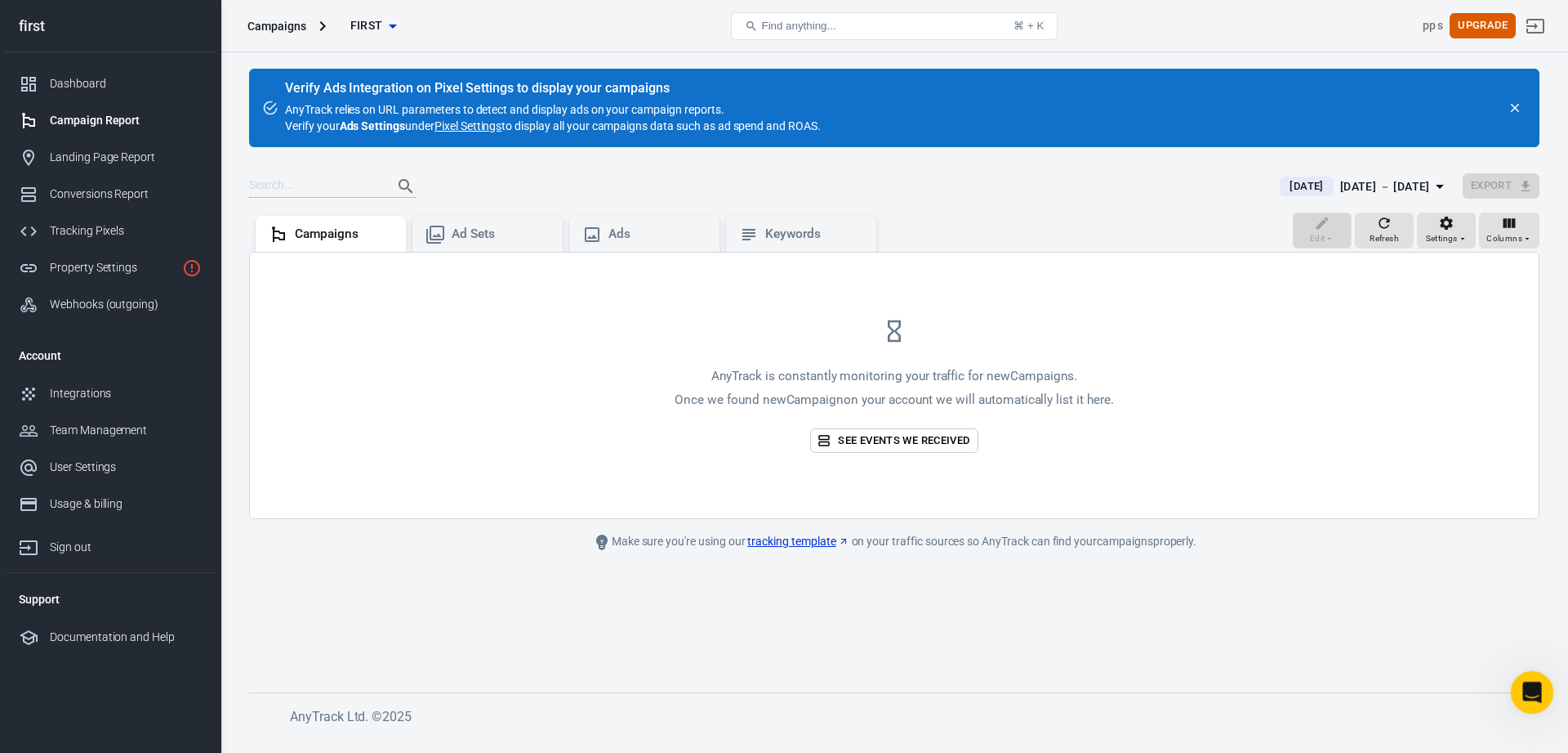
click at [1526, 686] on icon "Open Intercom Messenger" at bounding box center [1530, 690] width 27 height 27
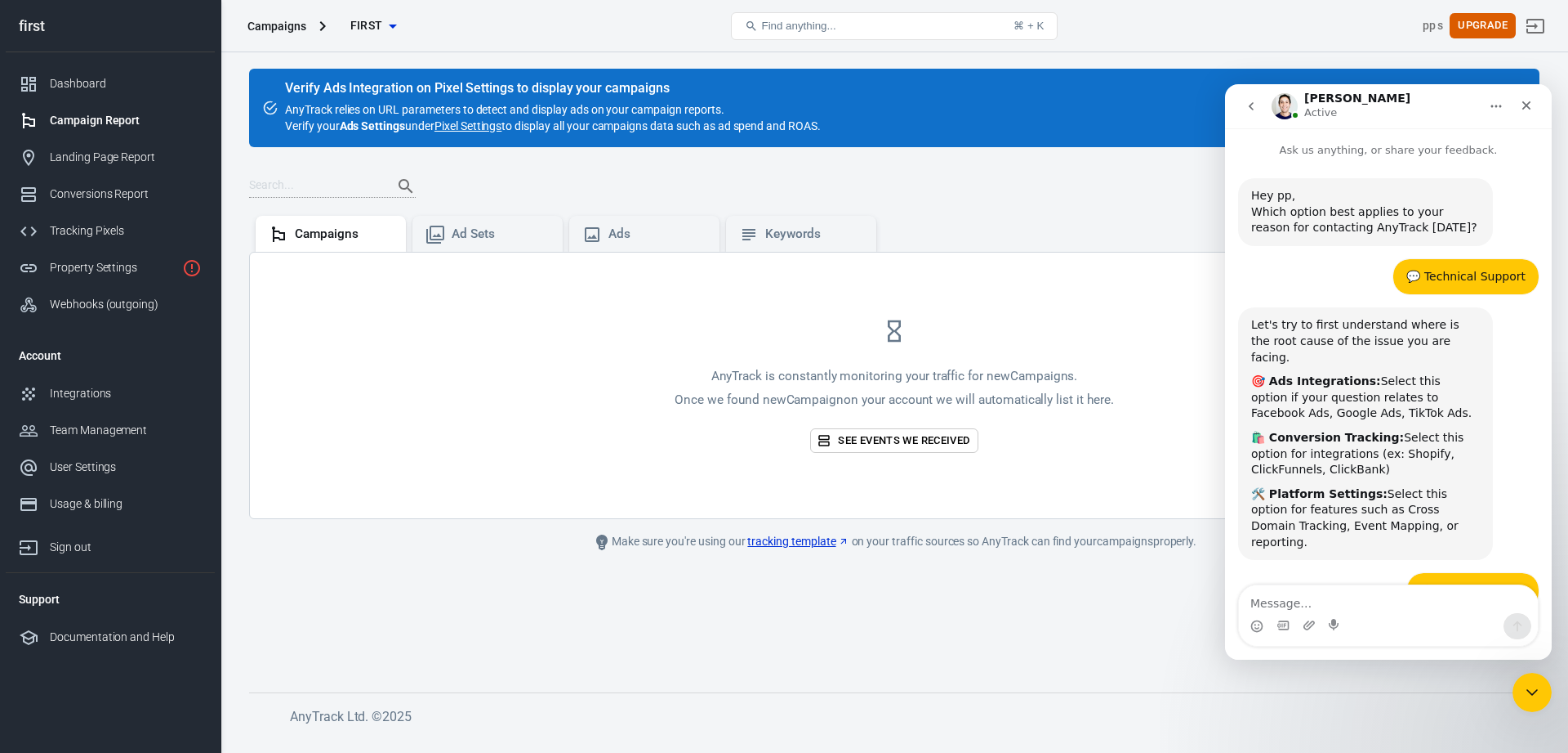
scroll to position [1007, 0]
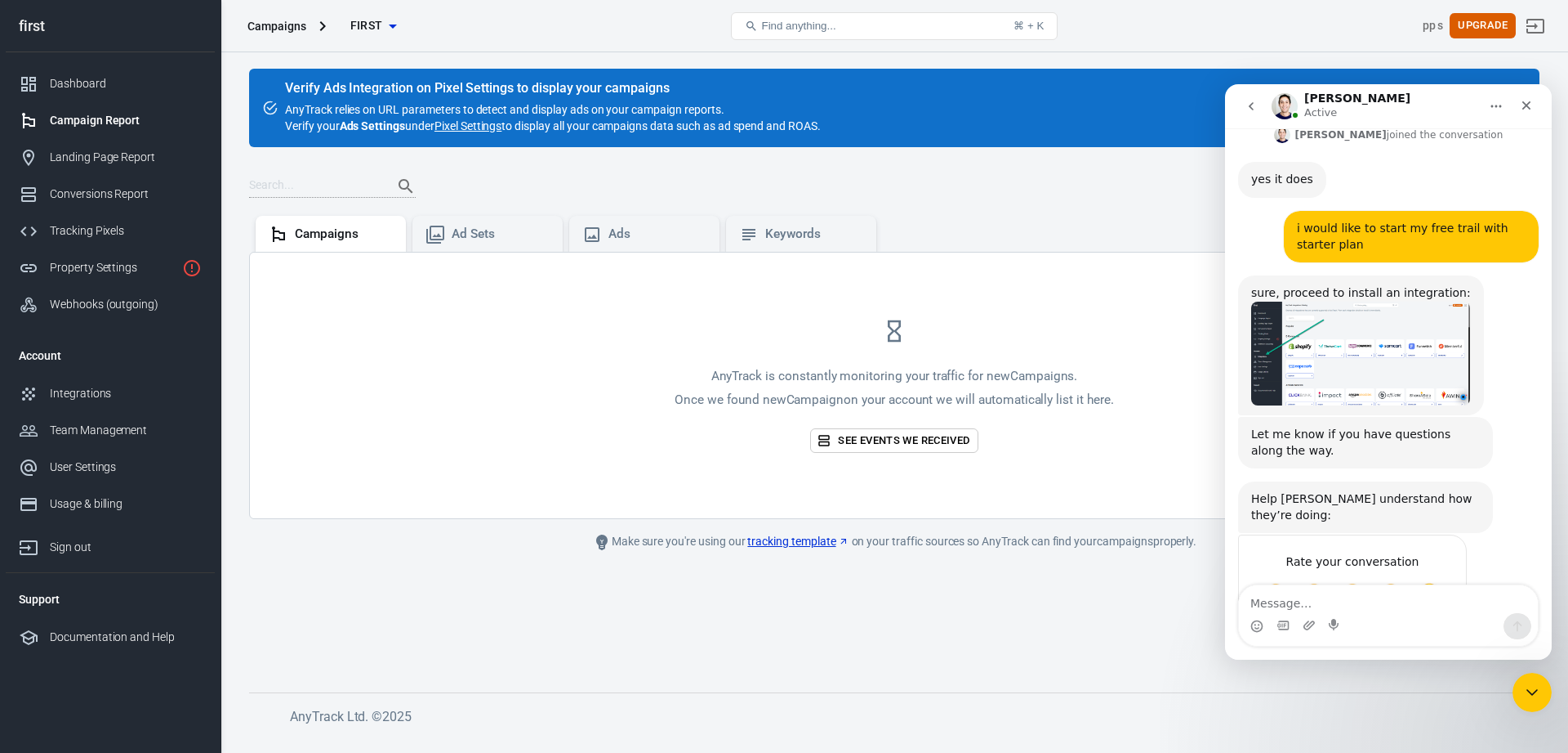
click at [1321, 602] on textarea "Message…" at bounding box center [1389, 599] width 299 height 28
type textarea "w"
type textarea "i"
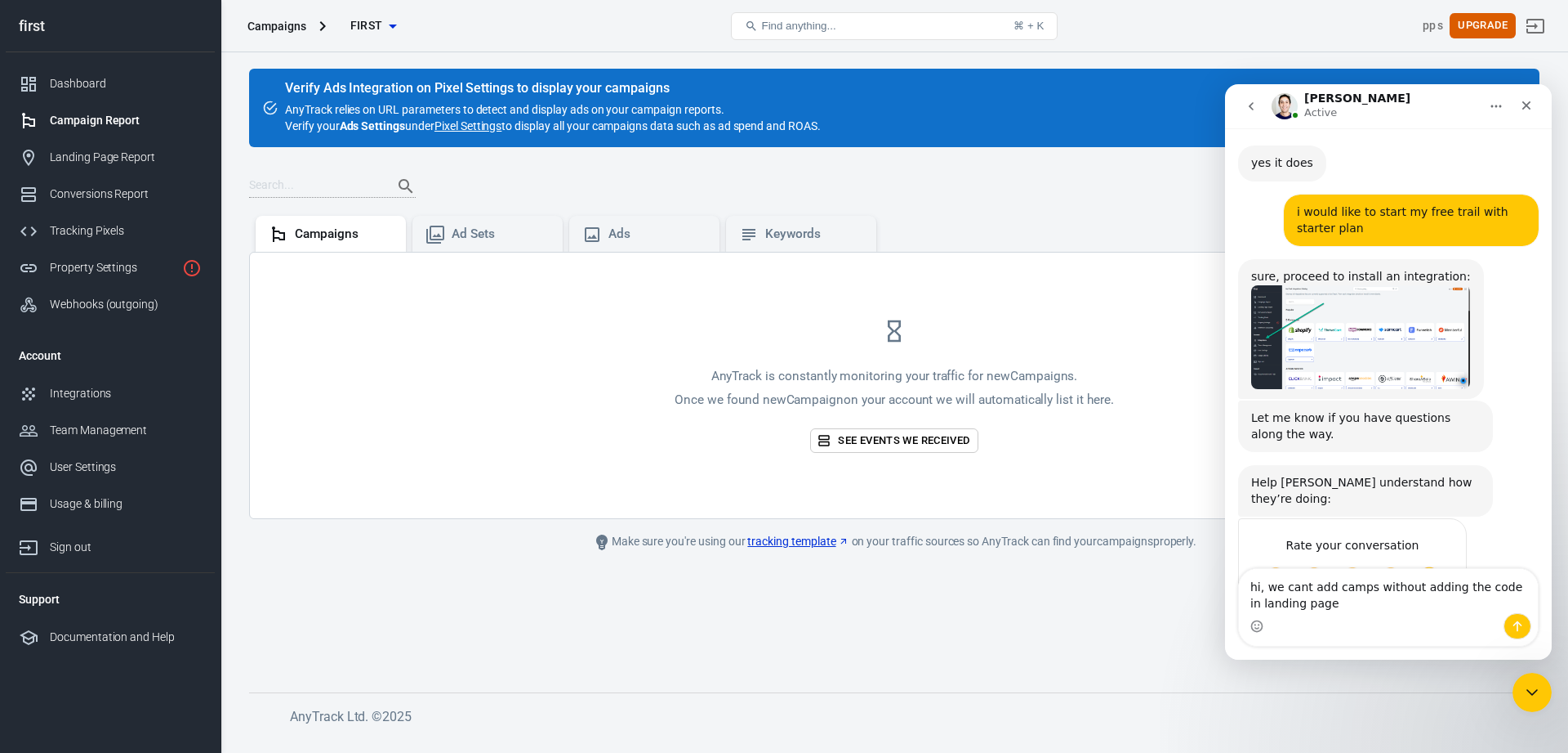
type textarea "hi, we cant add camps without adding the code in landing page?"
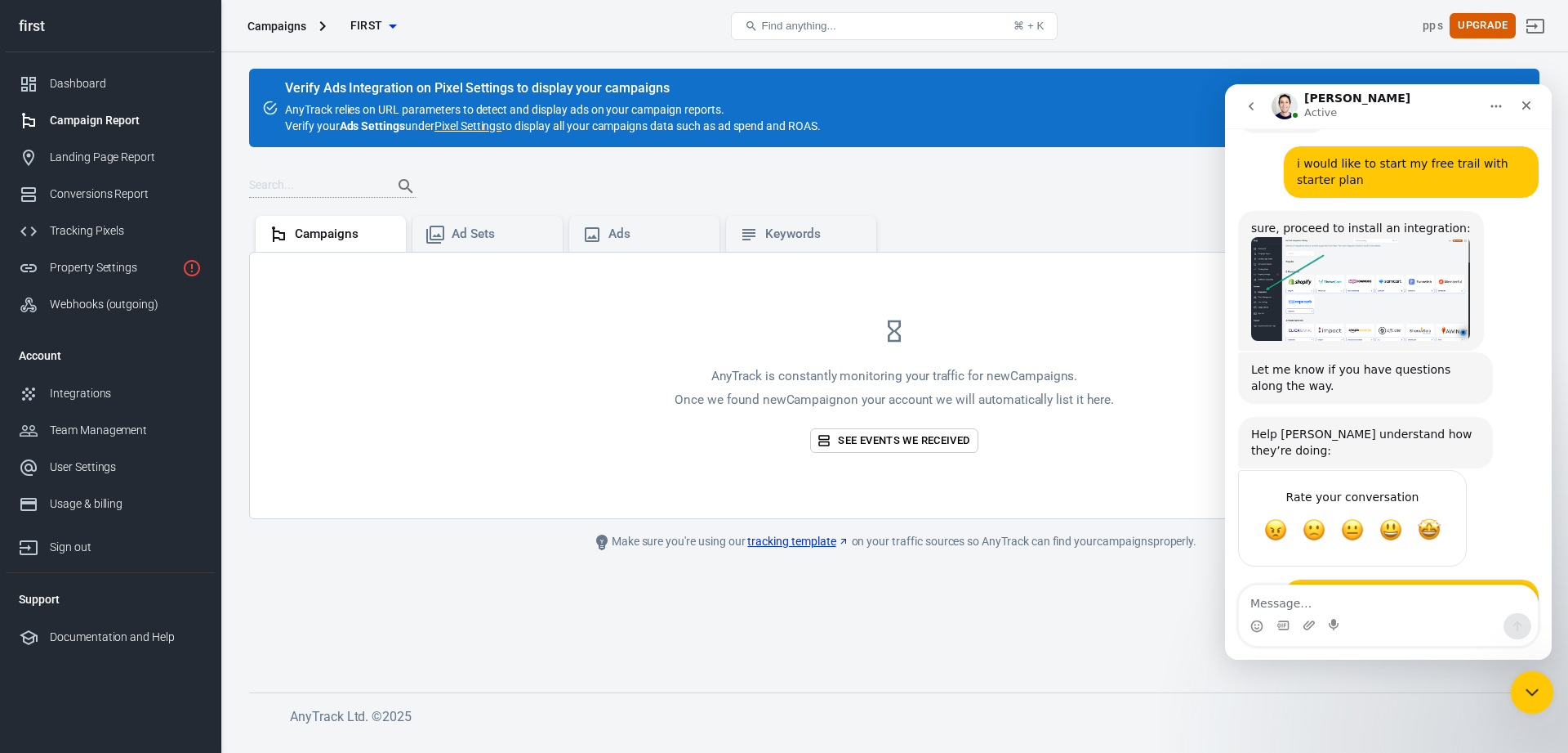
click at [1525, 687] on icon "Close Intercom Messenger" at bounding box center [1529, 690] width 11 height 7
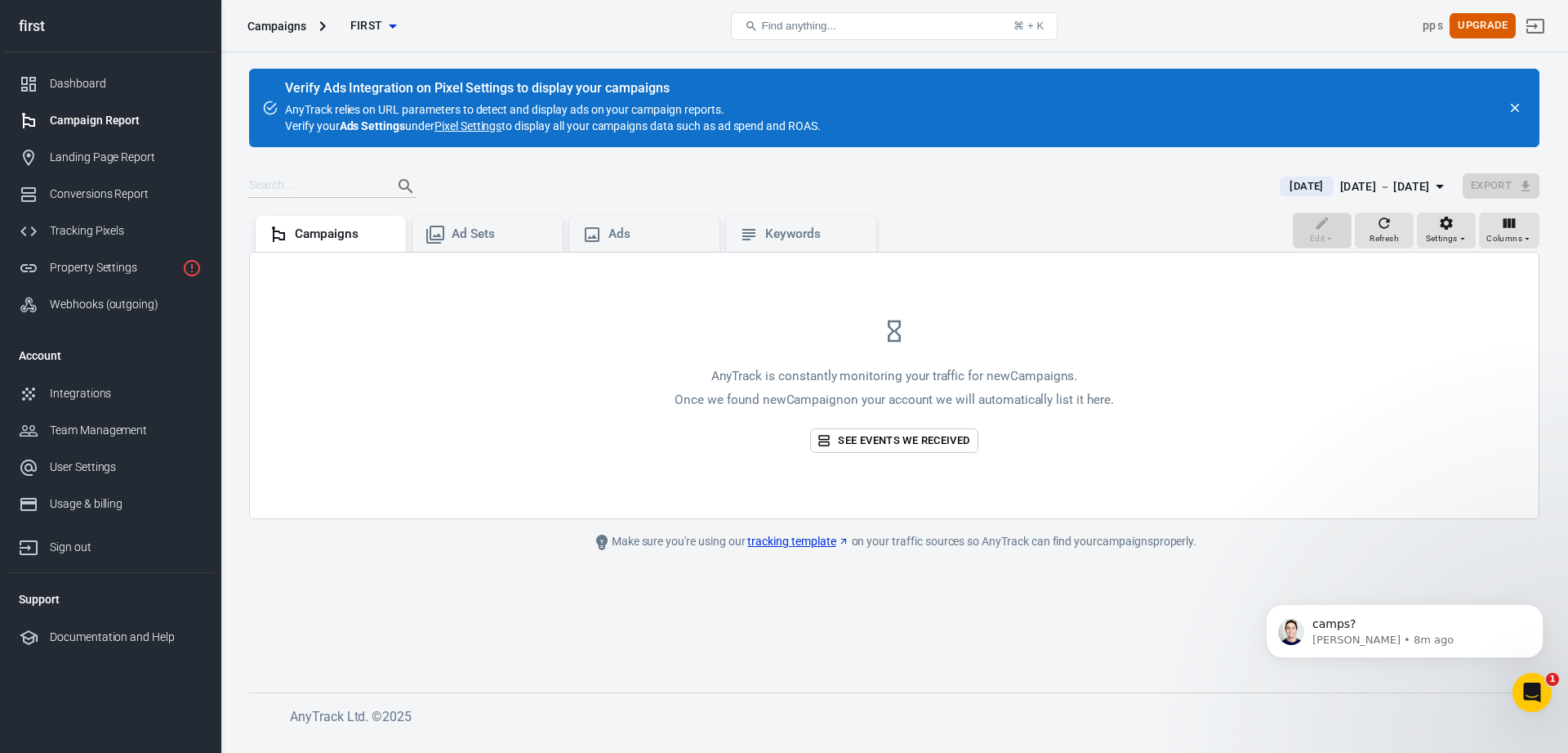
scroll to position [0, 0]
click at [1527, 687] on icon "Open Intercom Messenger" at bounding box center [1530, 690] width 27 height 27
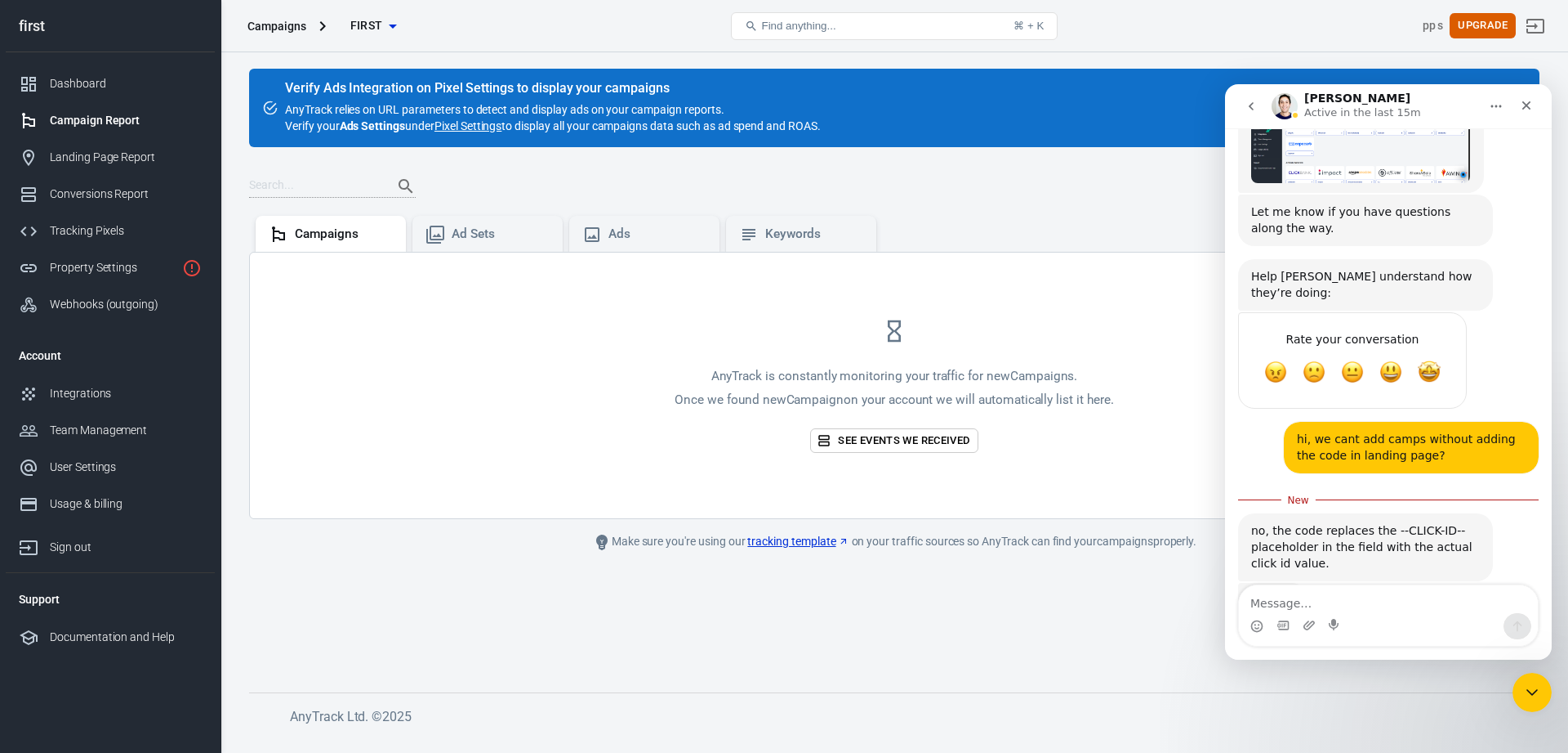
scroll to position [1234, 0]
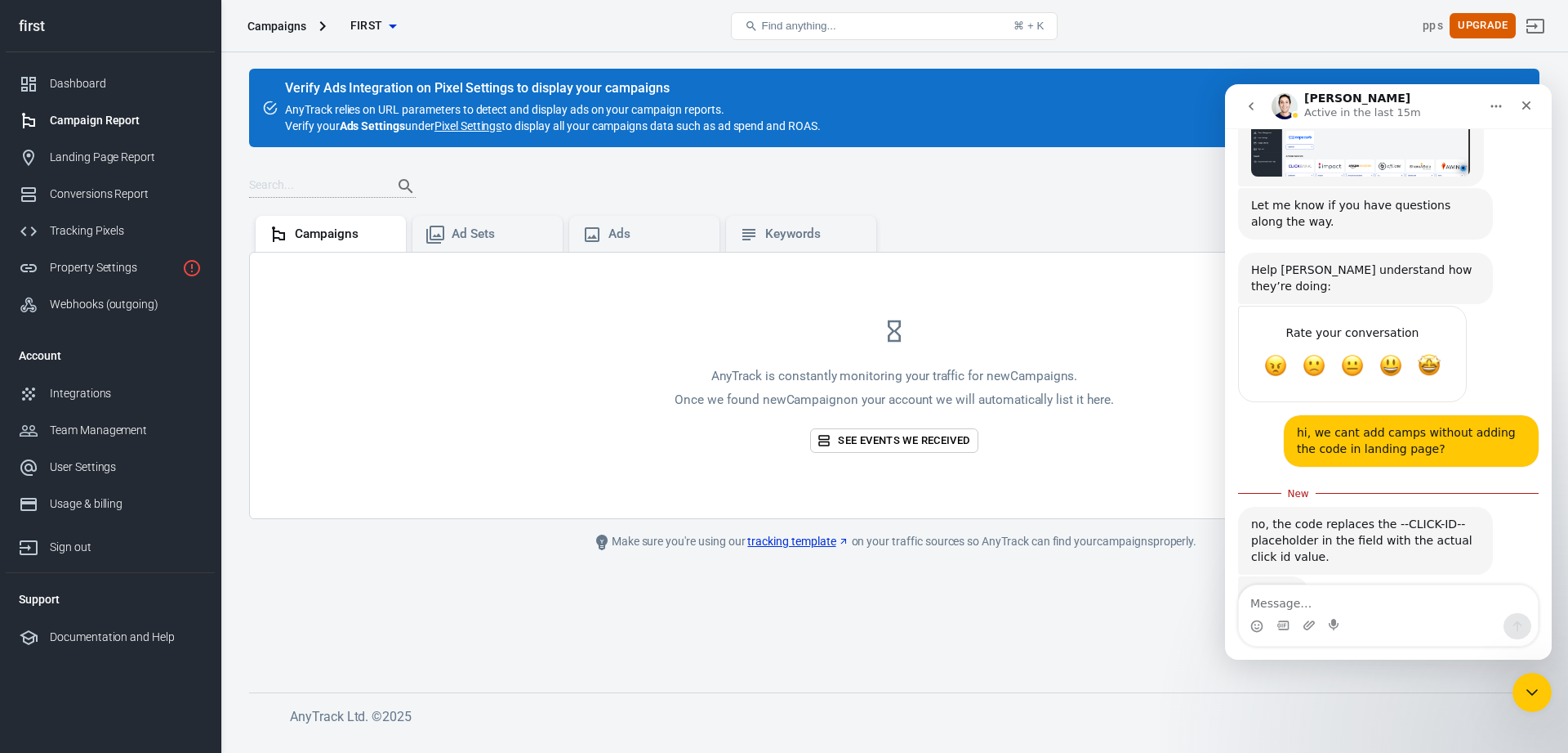
click at [1349, 594] on textarea "Message…" at bounding box center [1389, 599] width 299 height 28
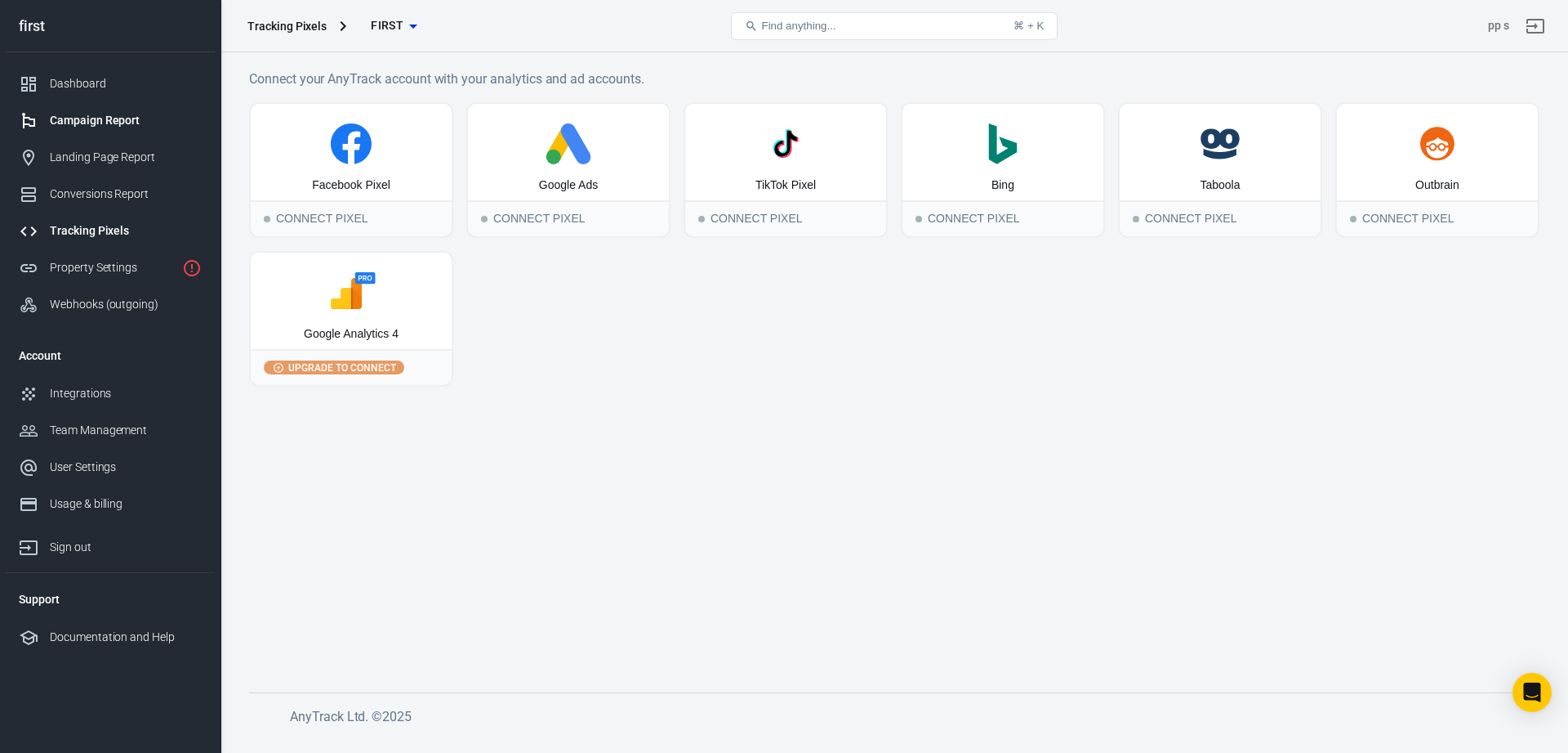
click at [134, 121] on div "Campaign Report" at bounding box center [126, 121] width 152 height 17
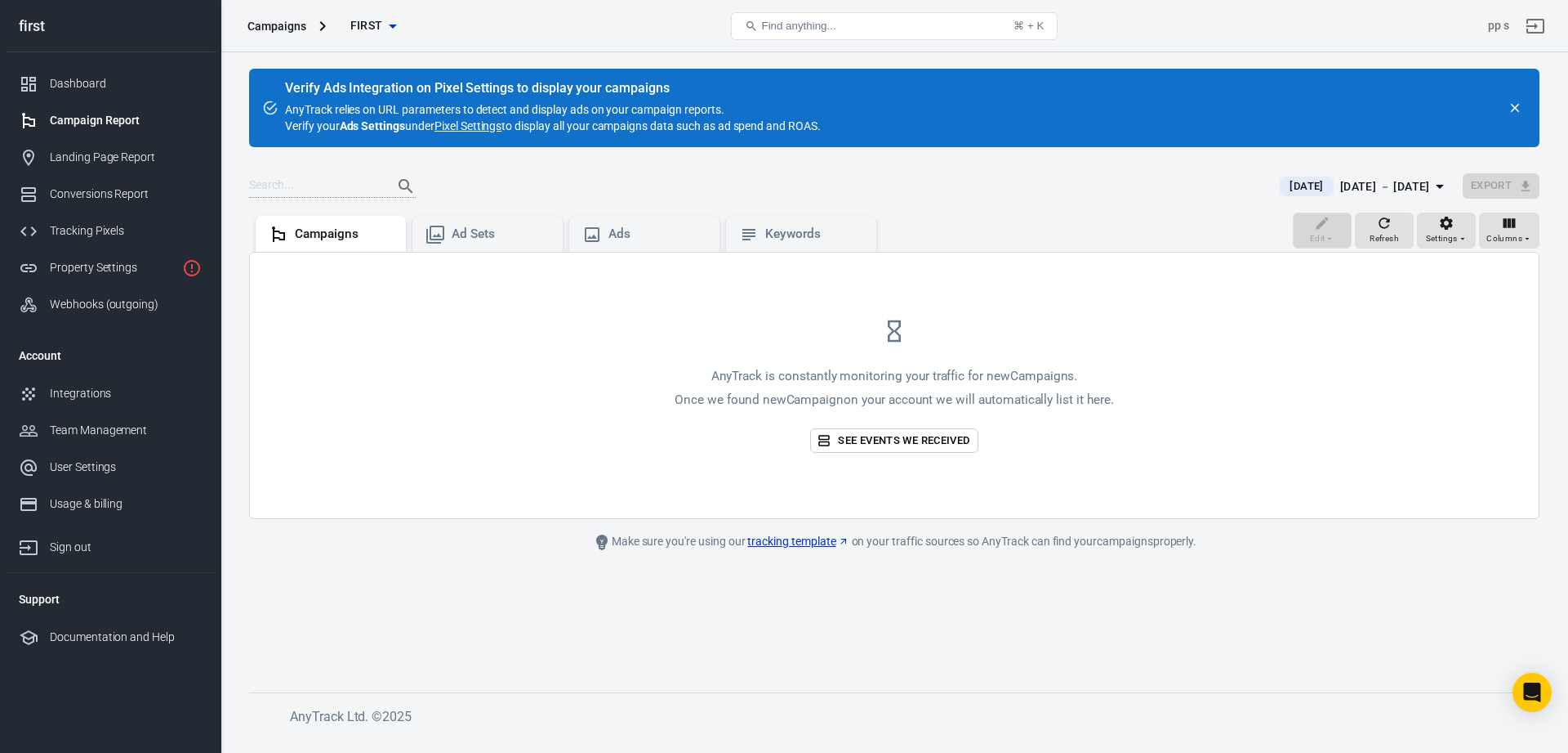
click at [290, 23] on div "Campaigns" at bounding box center [277, 26] width 59 height 16
click at [386, 29] on icon "button" at bounding box center [392, 26] width 20 height 20
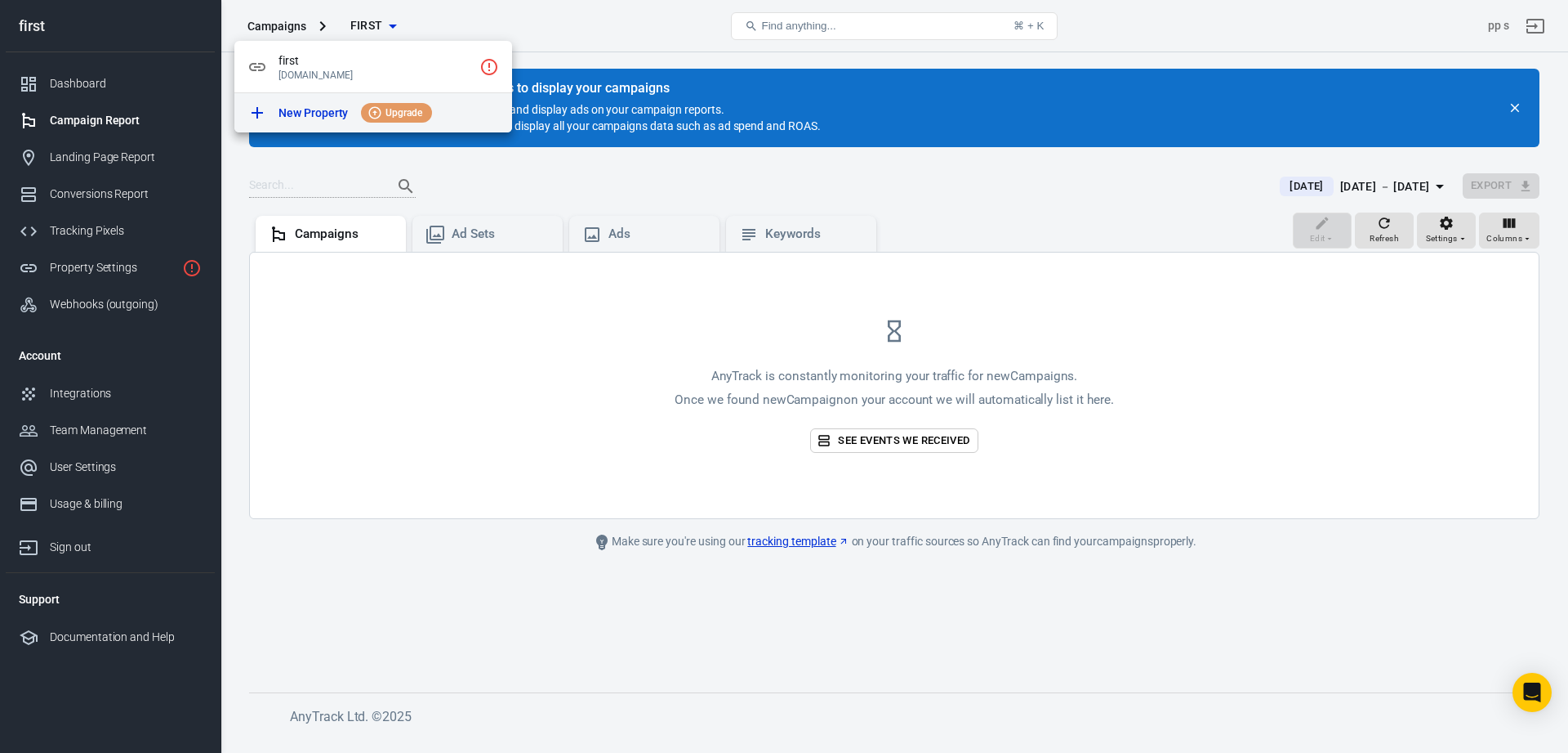
click at [319, 117] on p "New Property" at bounding box center [313, 113] width 70 height 17
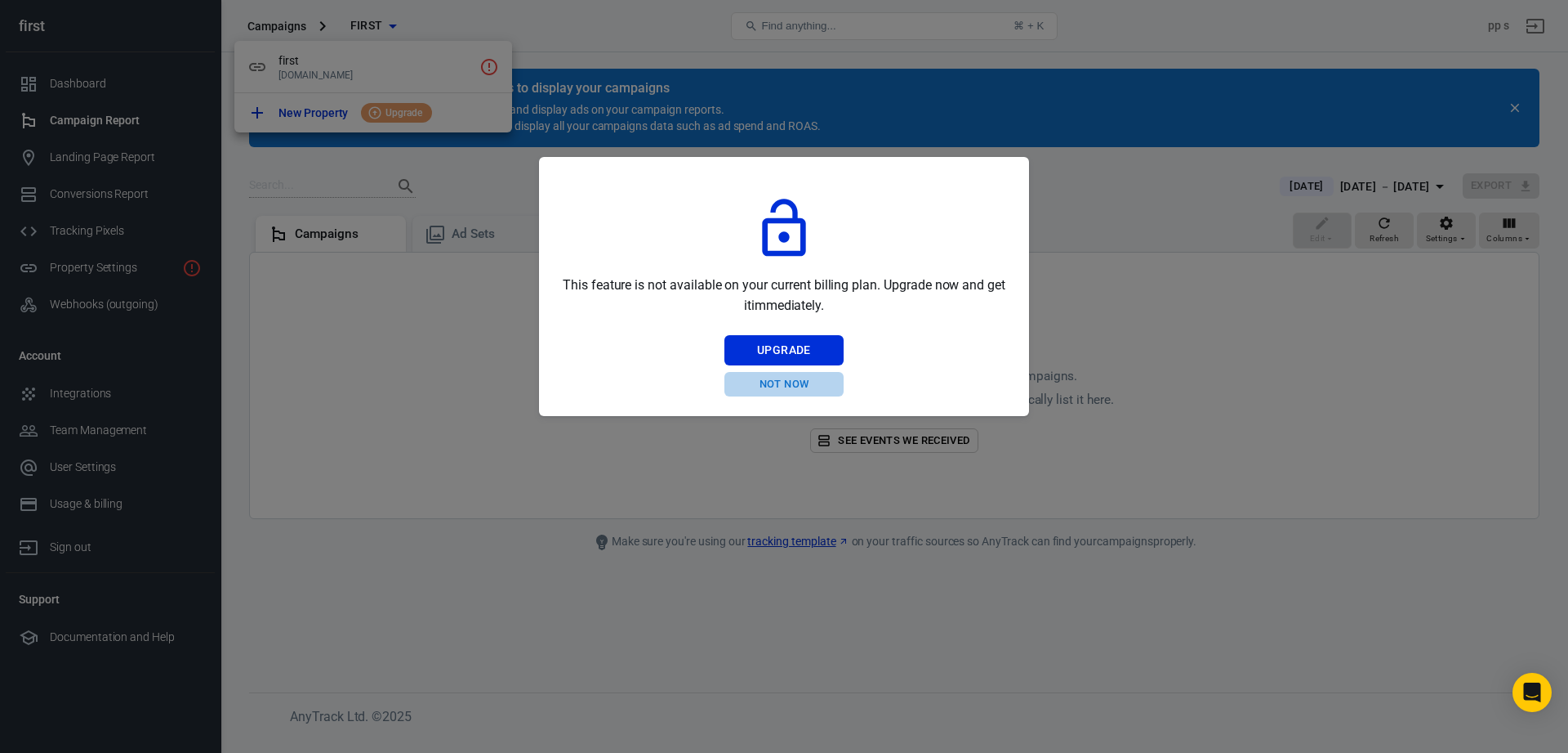
click at [758, 387] on button "Not Now" at bounding box center [784, 384] width 119 height 25
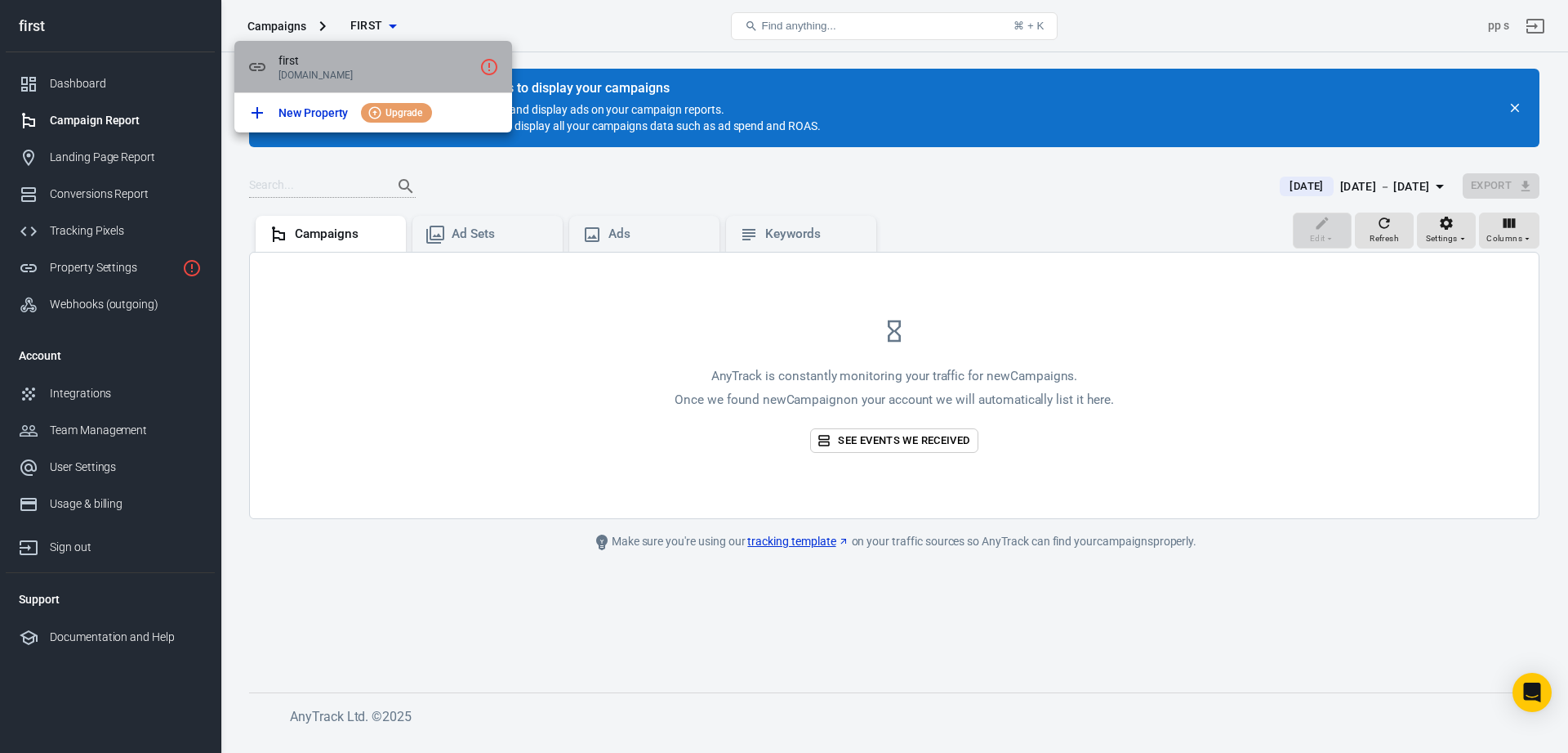
click at [309, 71] on p "[DOMAIN_NAME]" at bounding box center [376, 75] width 195 height 11
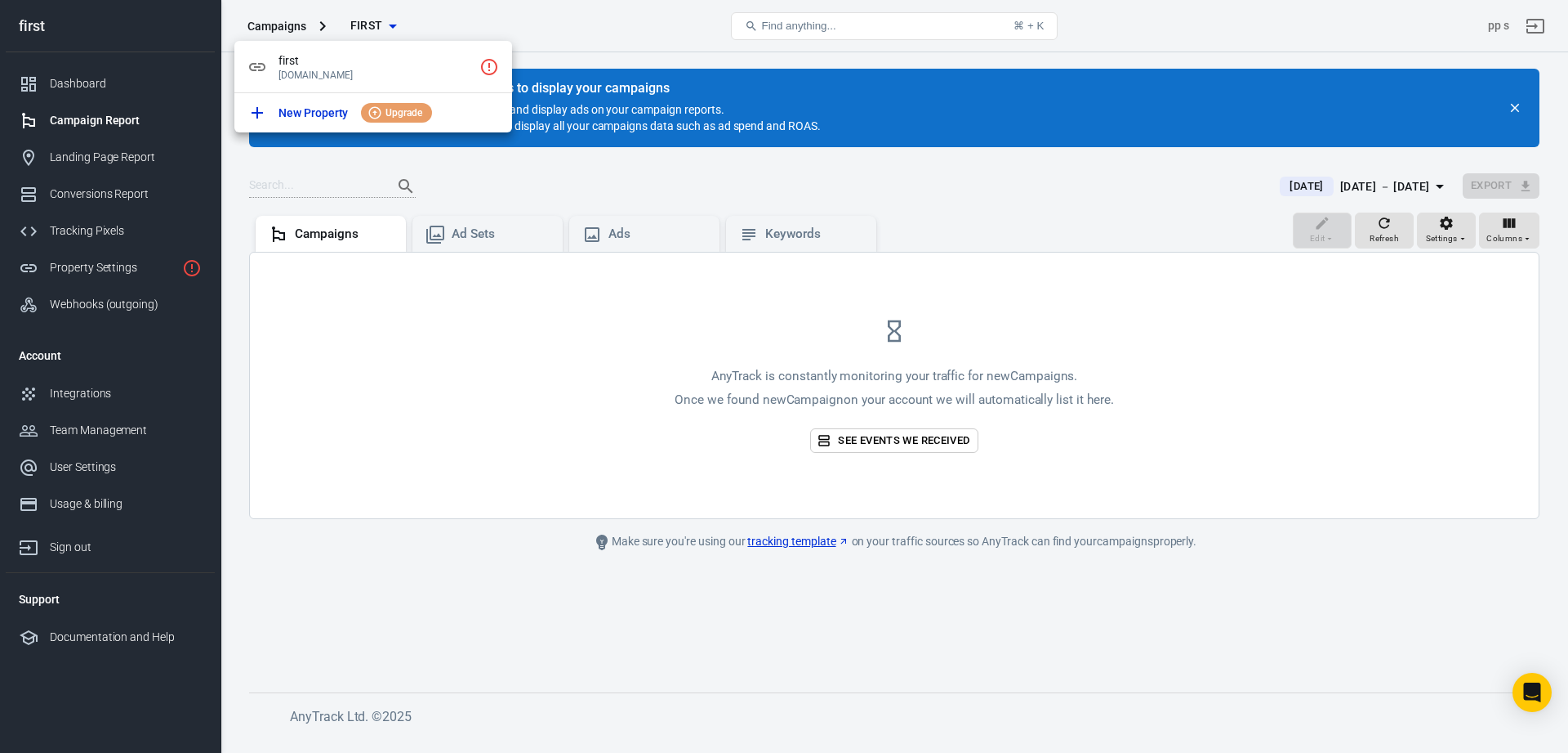
click at [465, 359] on div at bounding box center [784, 376] width 1568 height 753
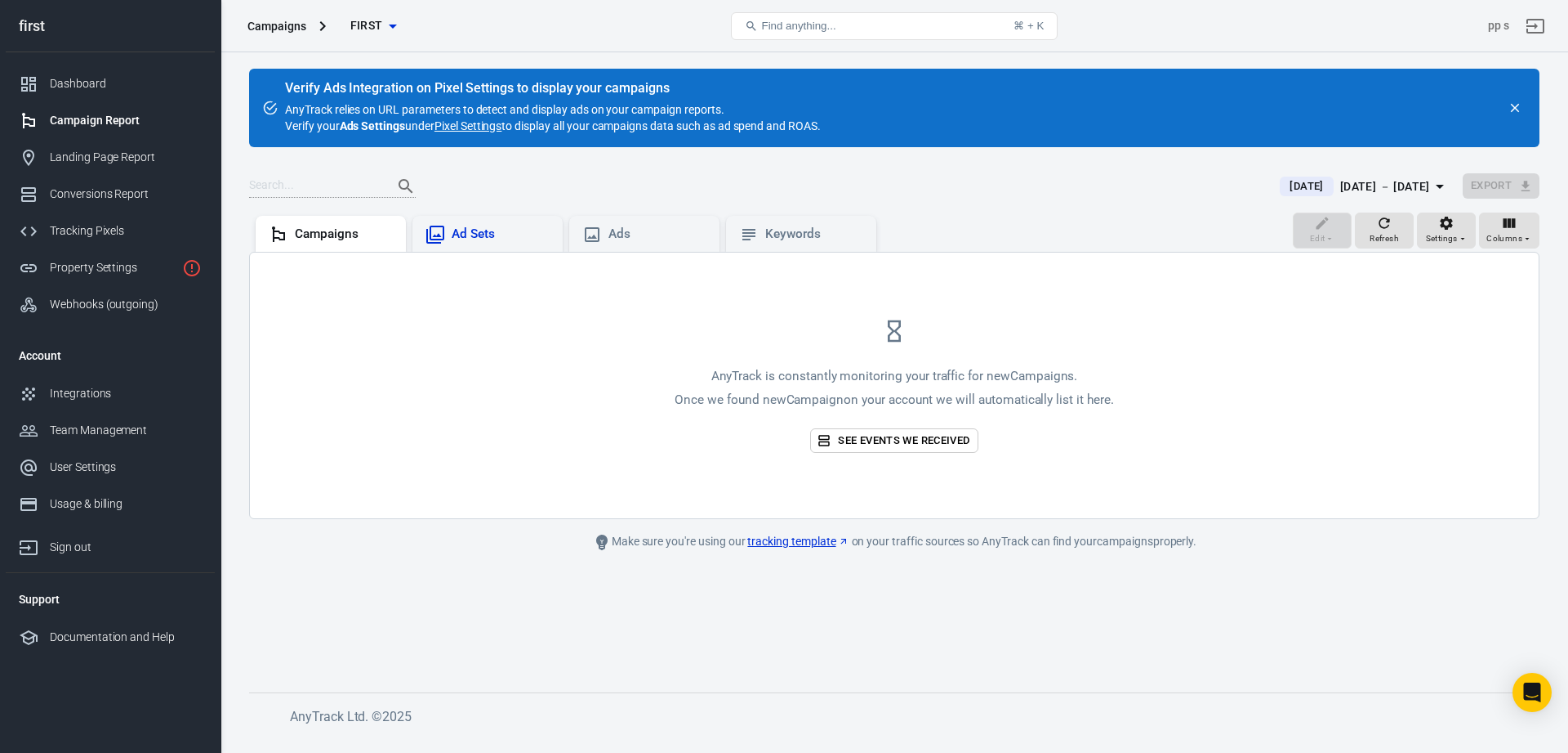
click at [453, 243] on div "Ad Sets" at bounding box center [488, 235] width 124 height 20
click at [593, 242] on icon at bounding box center [592, 235] width 20 height 20
click at [852, 242] on div "Keywords" at bounding box center [815, 235] width 98 height 17
click at [357, 232] on div "Campaigns" at bounding box center [344, 235] width 98 height 17
click at [144, 234] on div "Tracking Pixels" at bounding box center [126, 231] width 152 height 17
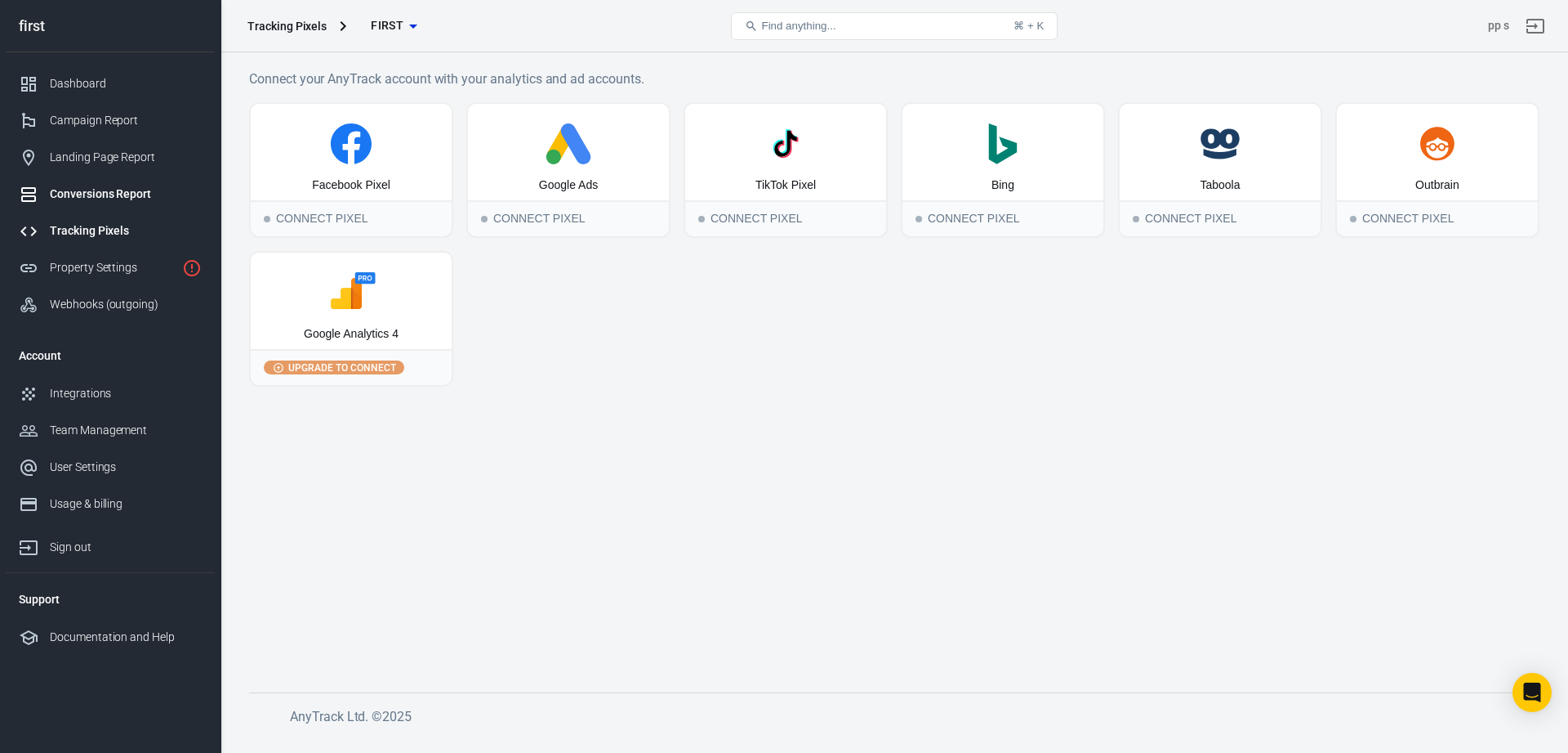
click at [134, 195] on div "Conversions Report" at bounding box center [126, 194] width 152 height 17
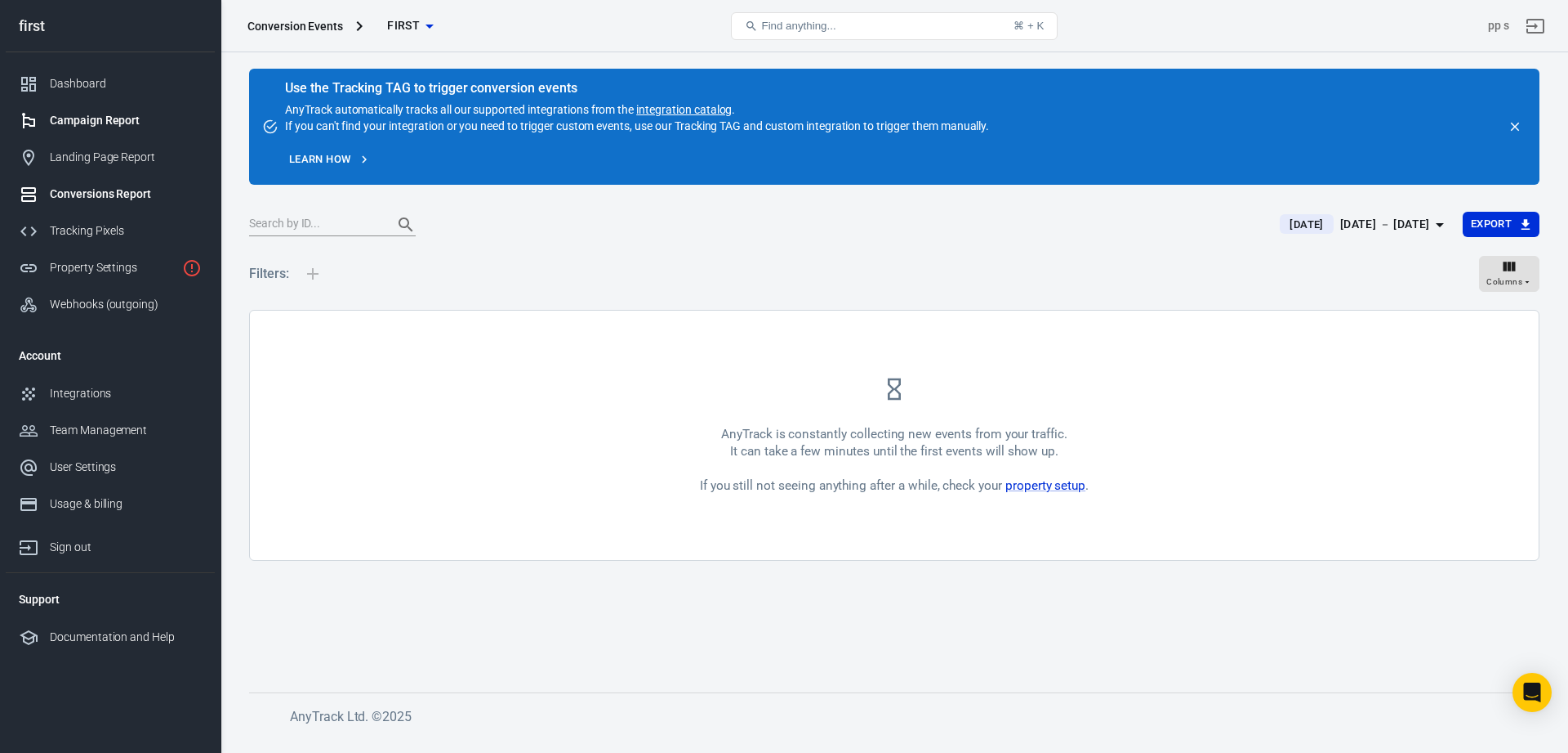
click at [132, 120] on div "Campaign Report" at bounding box center [126, 121] width 152 height 17
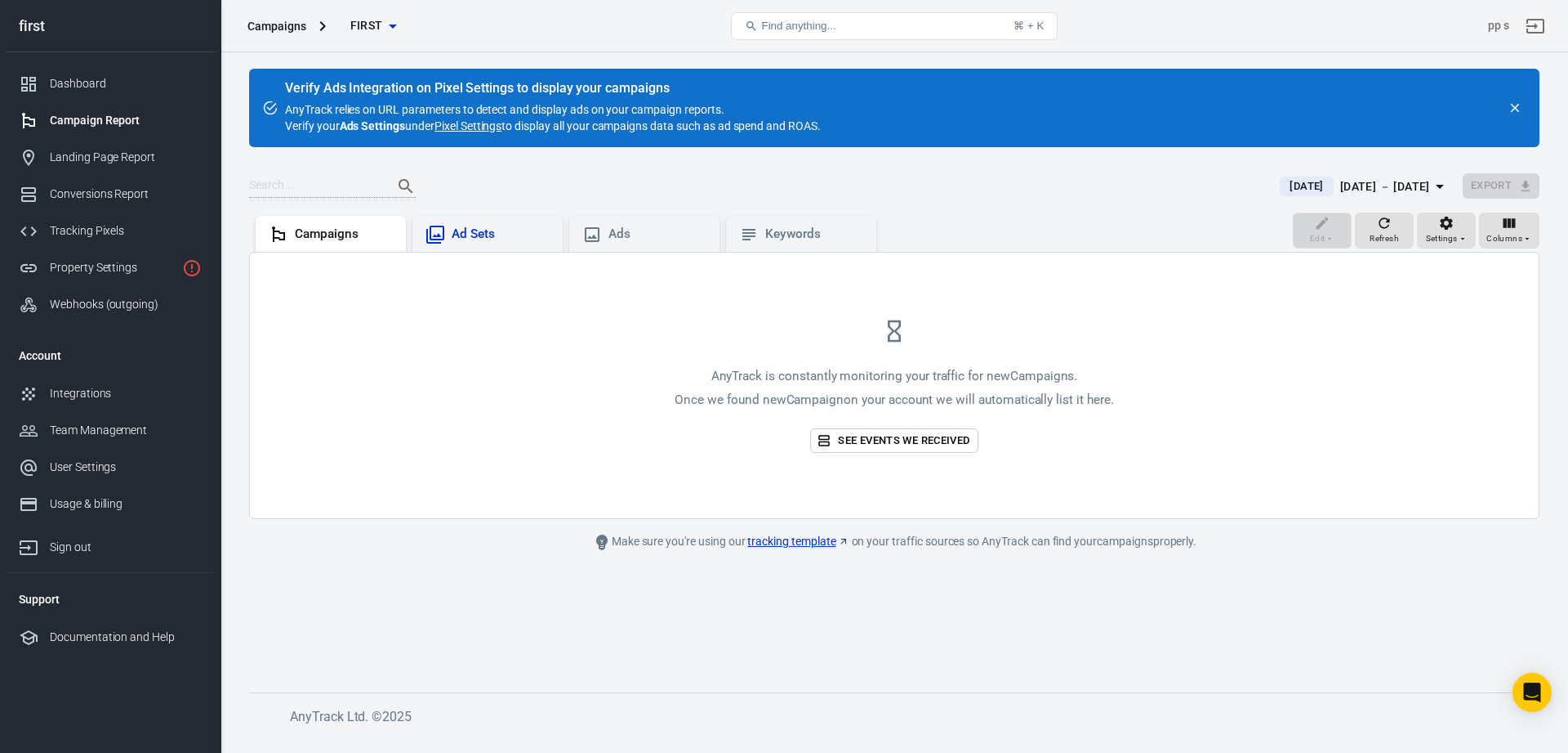
click at [544, 237] on div "Ad Sets" at bounding box center [501, 235] width 98 height 17
click at [628, 240] on div "Ads" at bounding box center [658, 235] width 98 height 17
click at [767, 237] on div "Keywords" at bounding box center [815, 235] width 98 height 17
click at [101, 85] on div "Dashboard" at bounding box center [126, 84] width 152 height 17
